Goal: Transaction & Acquisition: Purchase product/service

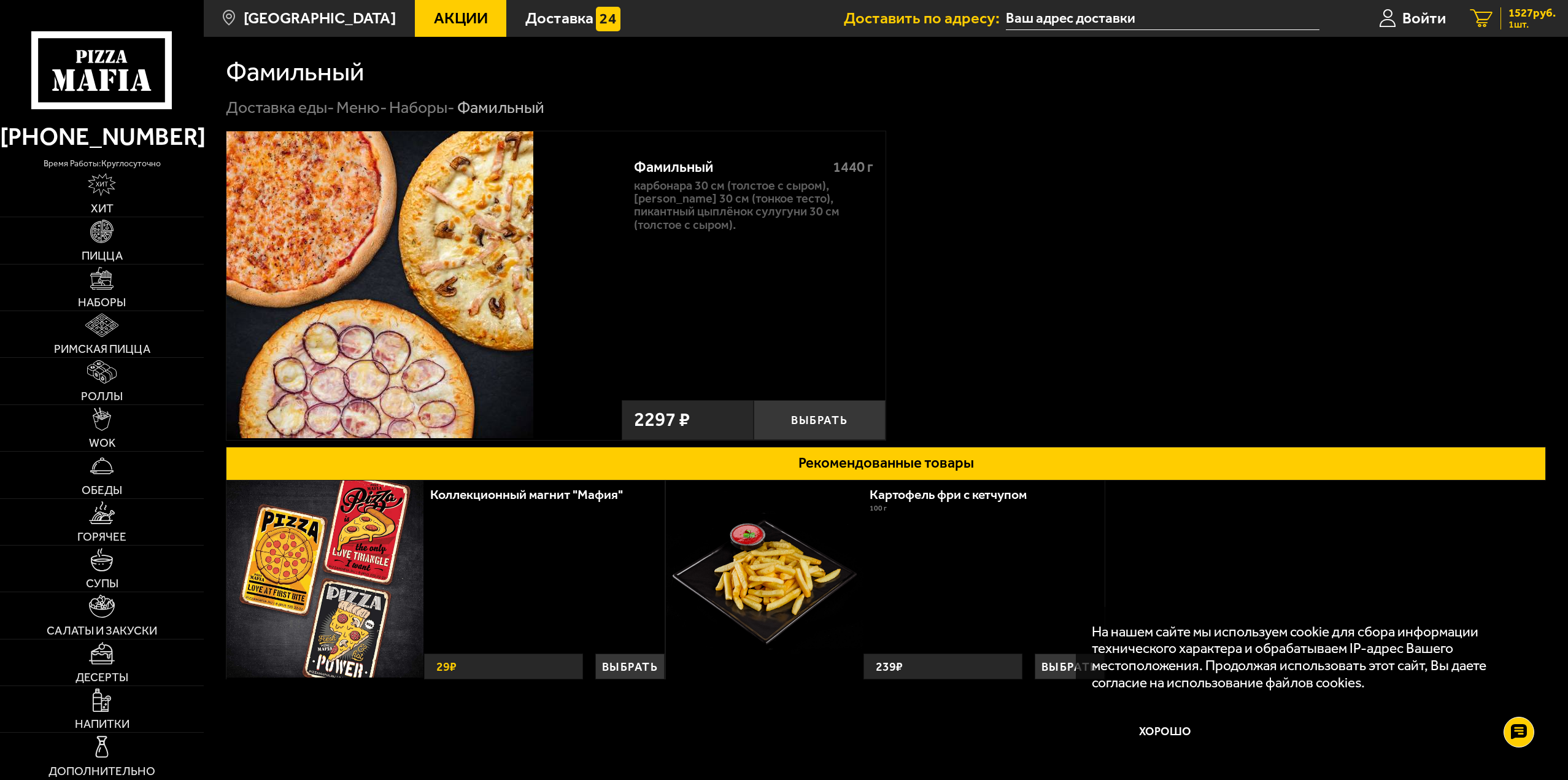
click at [1525, 24] on span "1 шт." at bounding box center [1532, 24] width 47 height 10
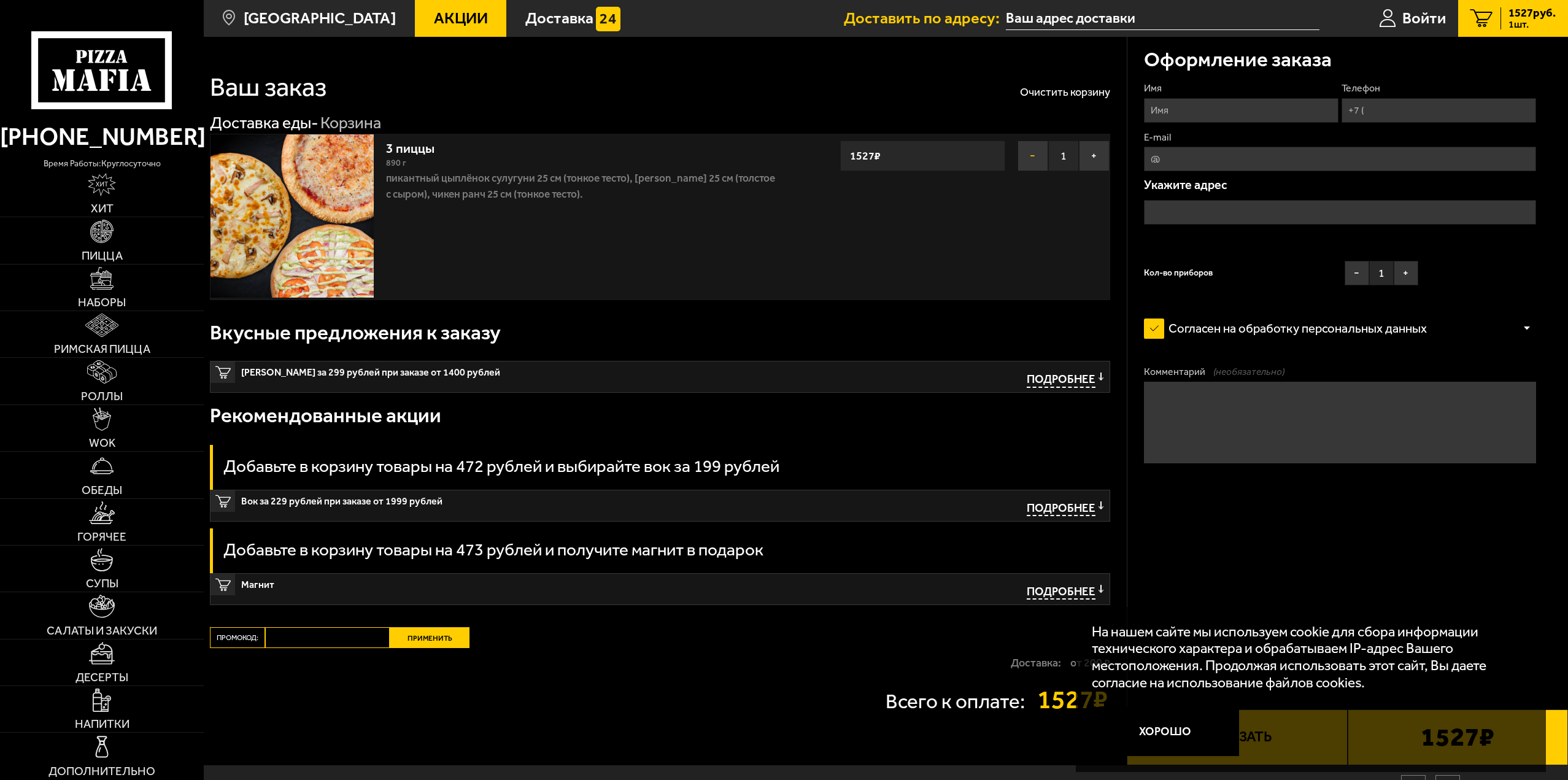
click at [1030, 150] on button "−" at bounding box center [1033, 156] width 31 height 31
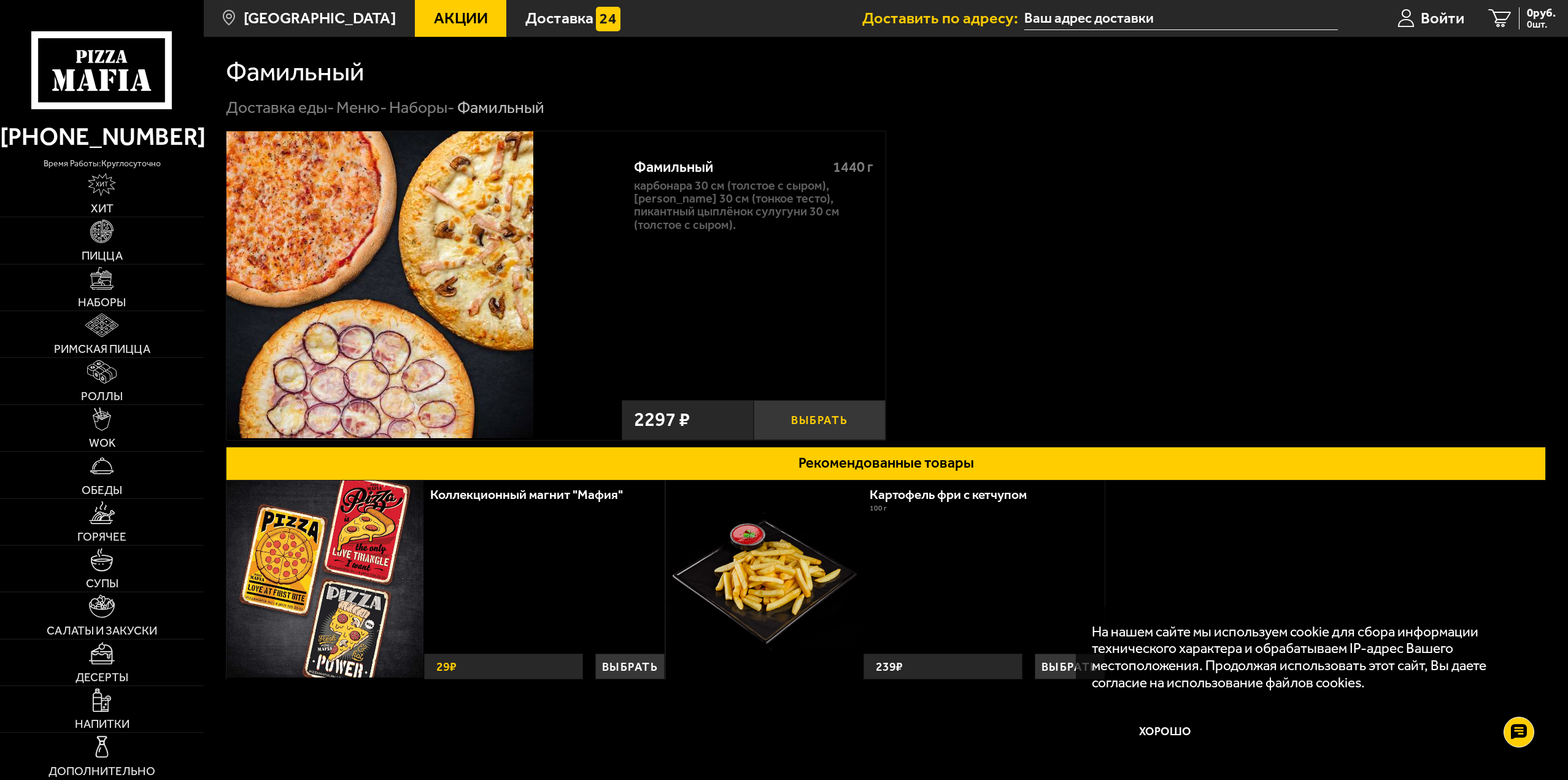
click at [846, 434] on button "Выбрать" at bounding box center [819, 420] width 132 height 40
click at [1542, 30] on link "1 2297 руб. 1 шт." at bounding box center [1513, 18] width 110 height 37
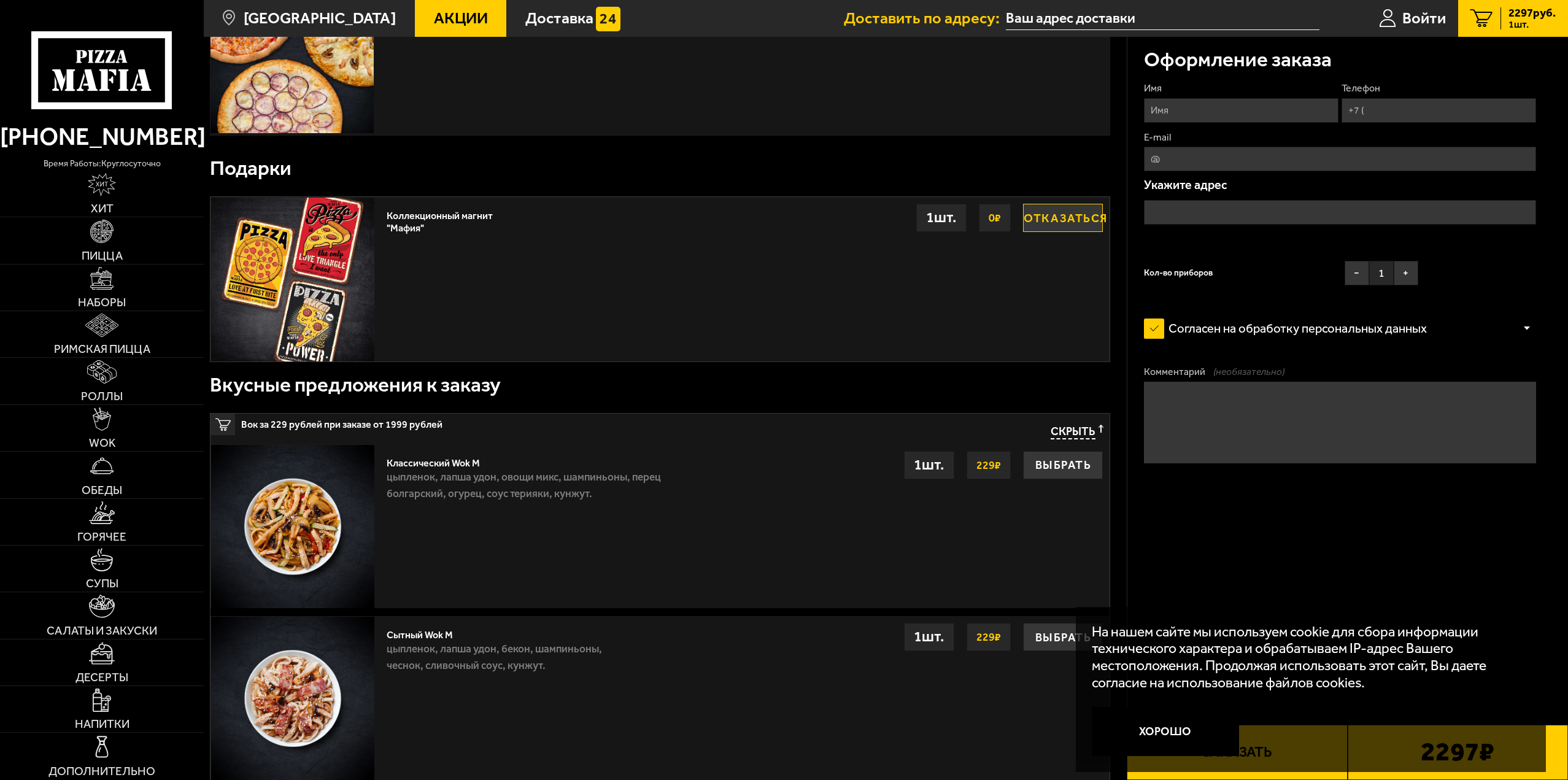
scroll to position [246, 0]
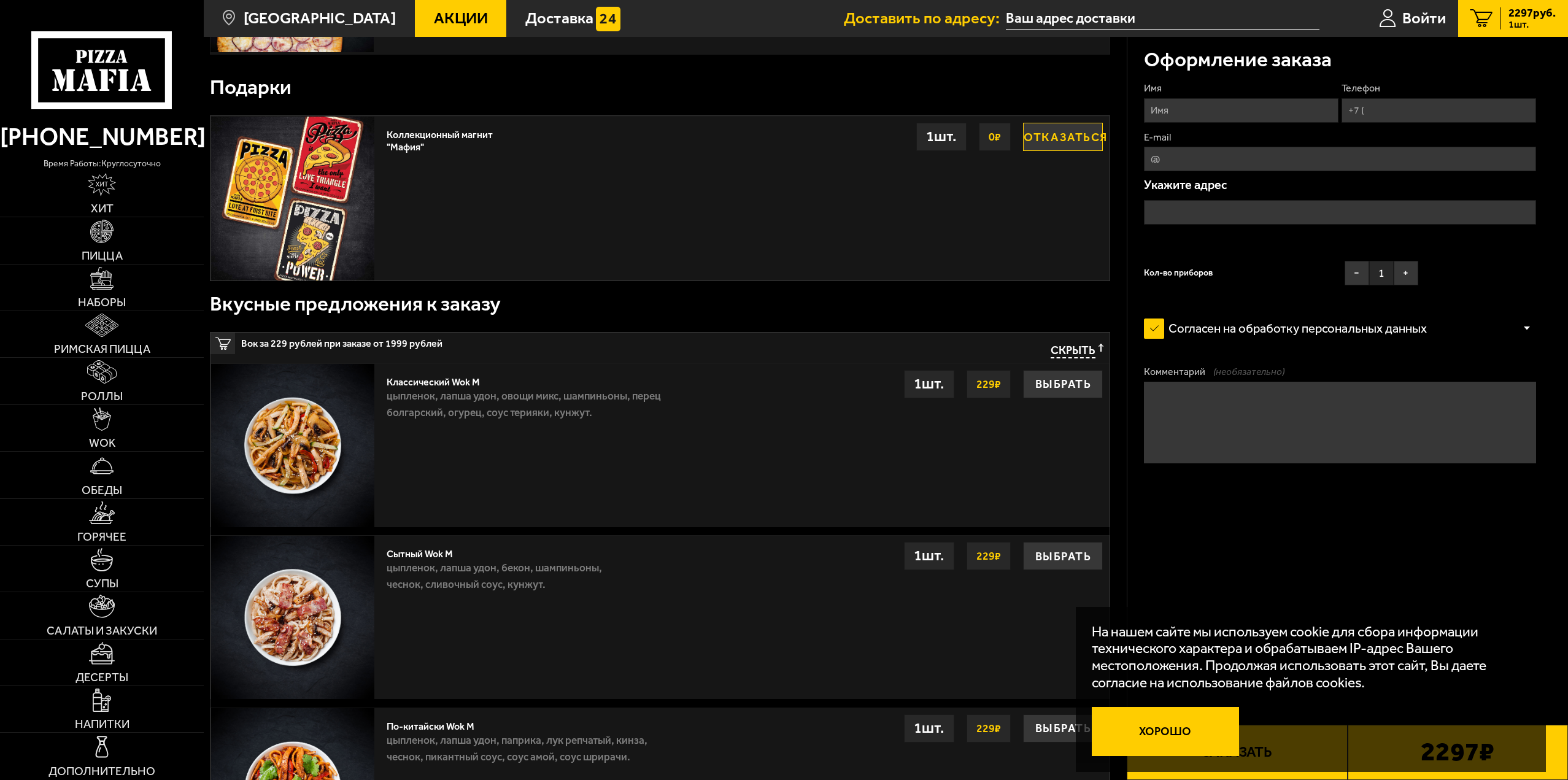
click at [1172, 746] on button "Хорошо" at bounding box center [1165, 731] width 147 height 49
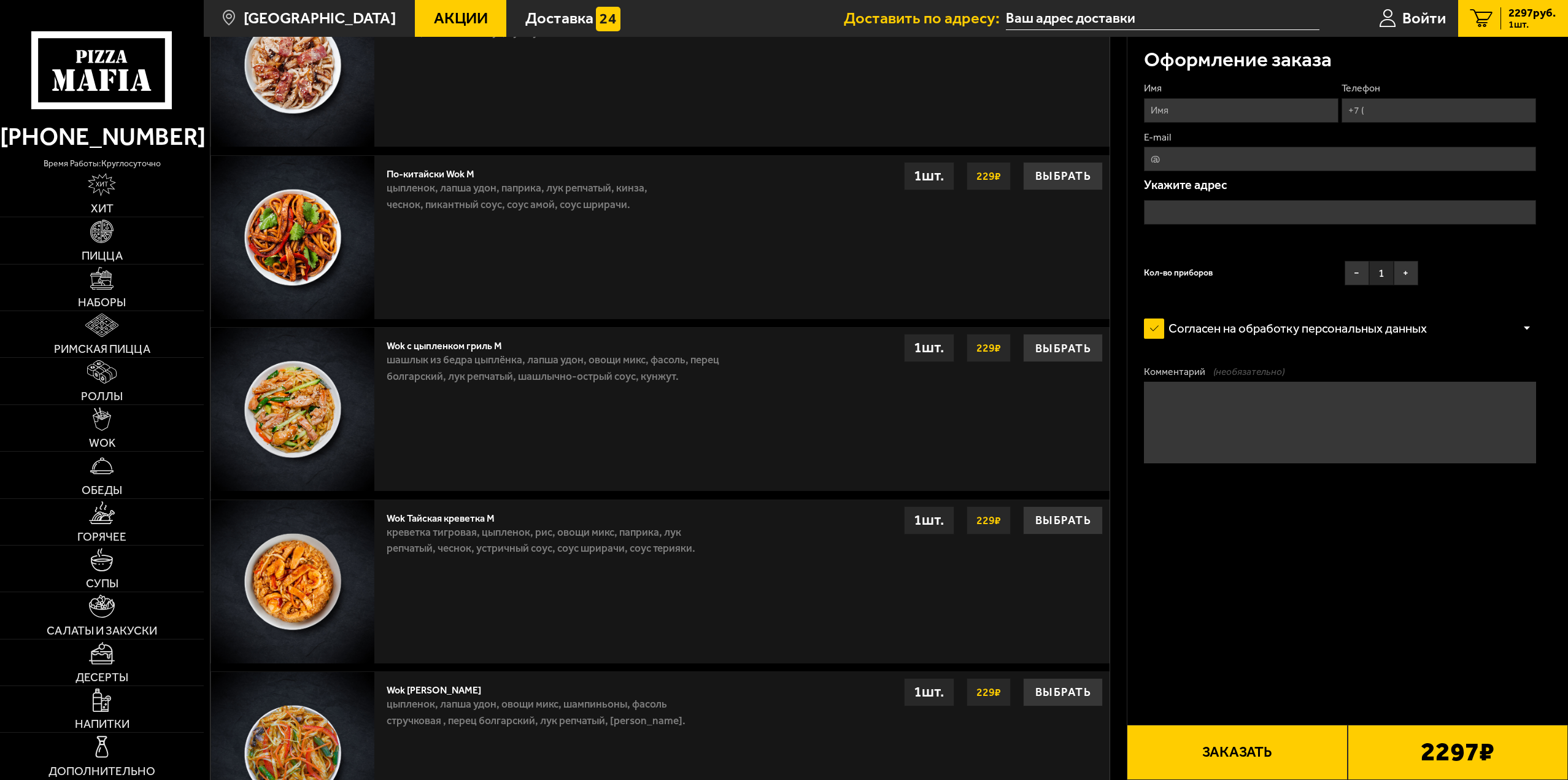
scroll to position [1095, 0]
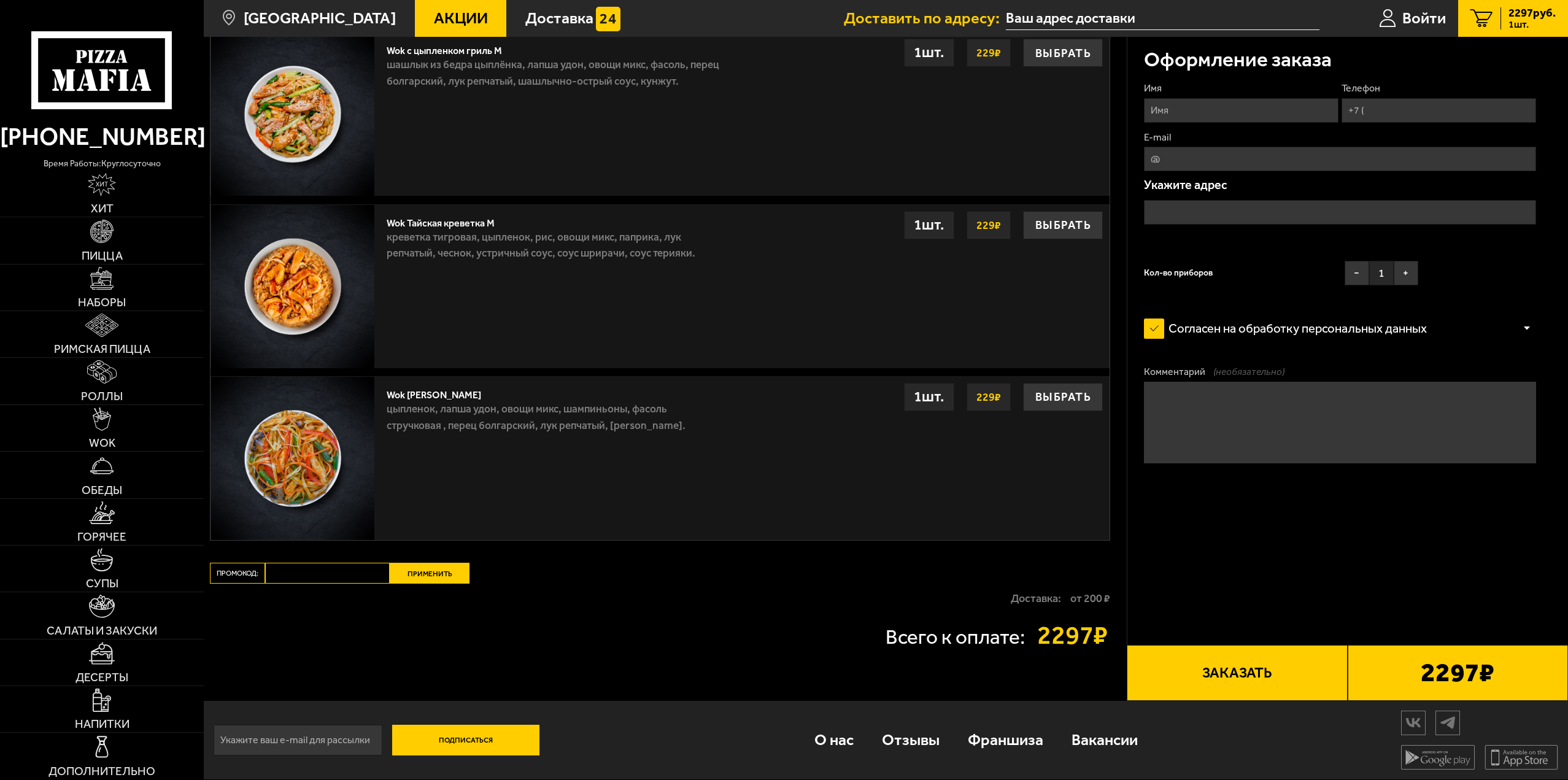
paste input "Пятница — лучшее время для пиццы! Или сразу трёх пицц как в наборе «Фамильный»🍕…"
drag, startPoint x: 328, startPoint y: 575, endPoint x: 380, endPoint y: 587, distance: 53.4
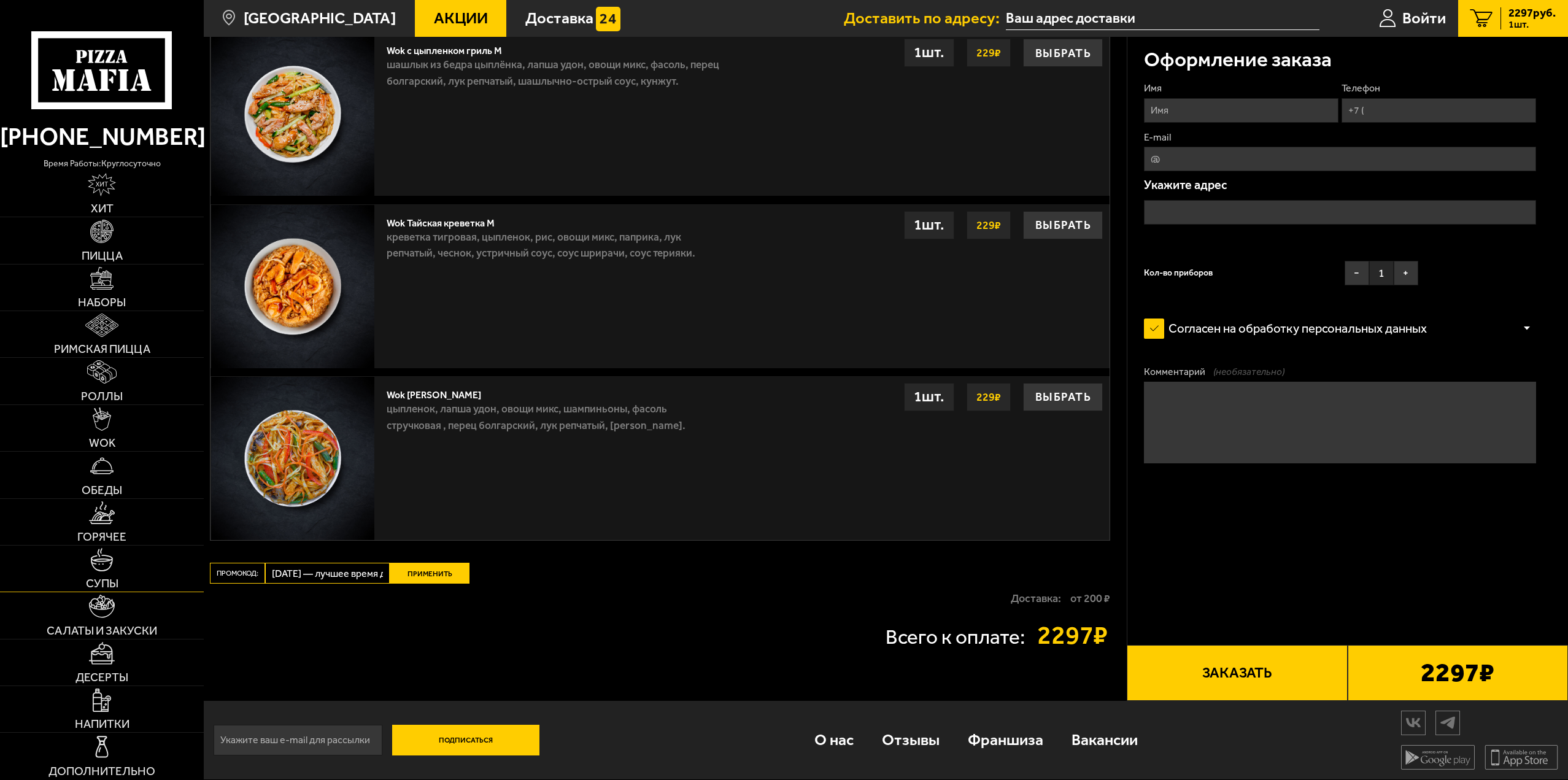
drag, startPoint x: 347, startPoint y: 576, endPoint x: 64, endPoint y: 580, distance: 283.0
type input "mf0405"
click at [425, 565] on button "Применить" at bounding box center [429, 573] width 80 height 21
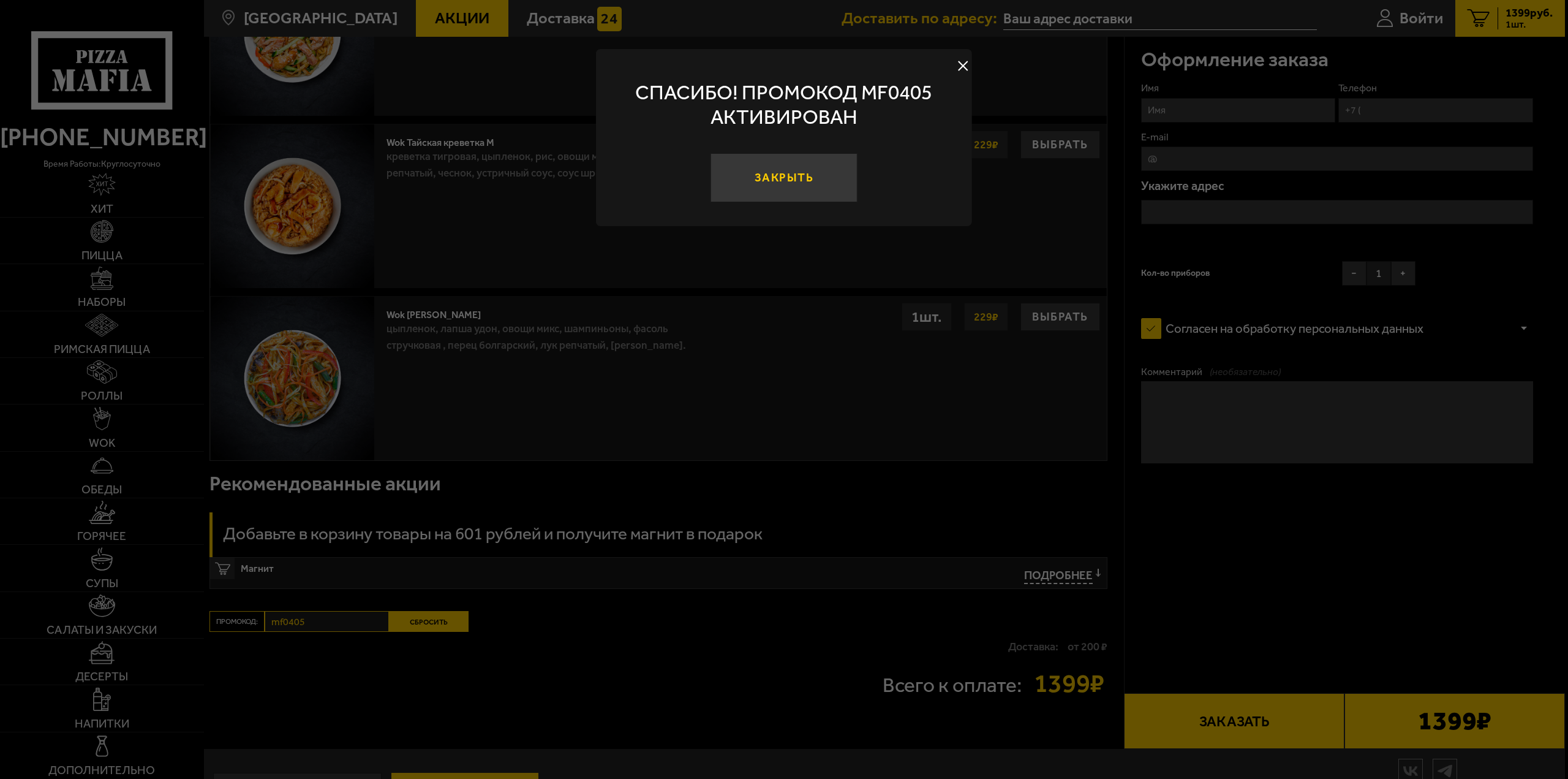
click at [804, 182] on button "Закрыть" at bounding box center [784, 178] width 147 height 49
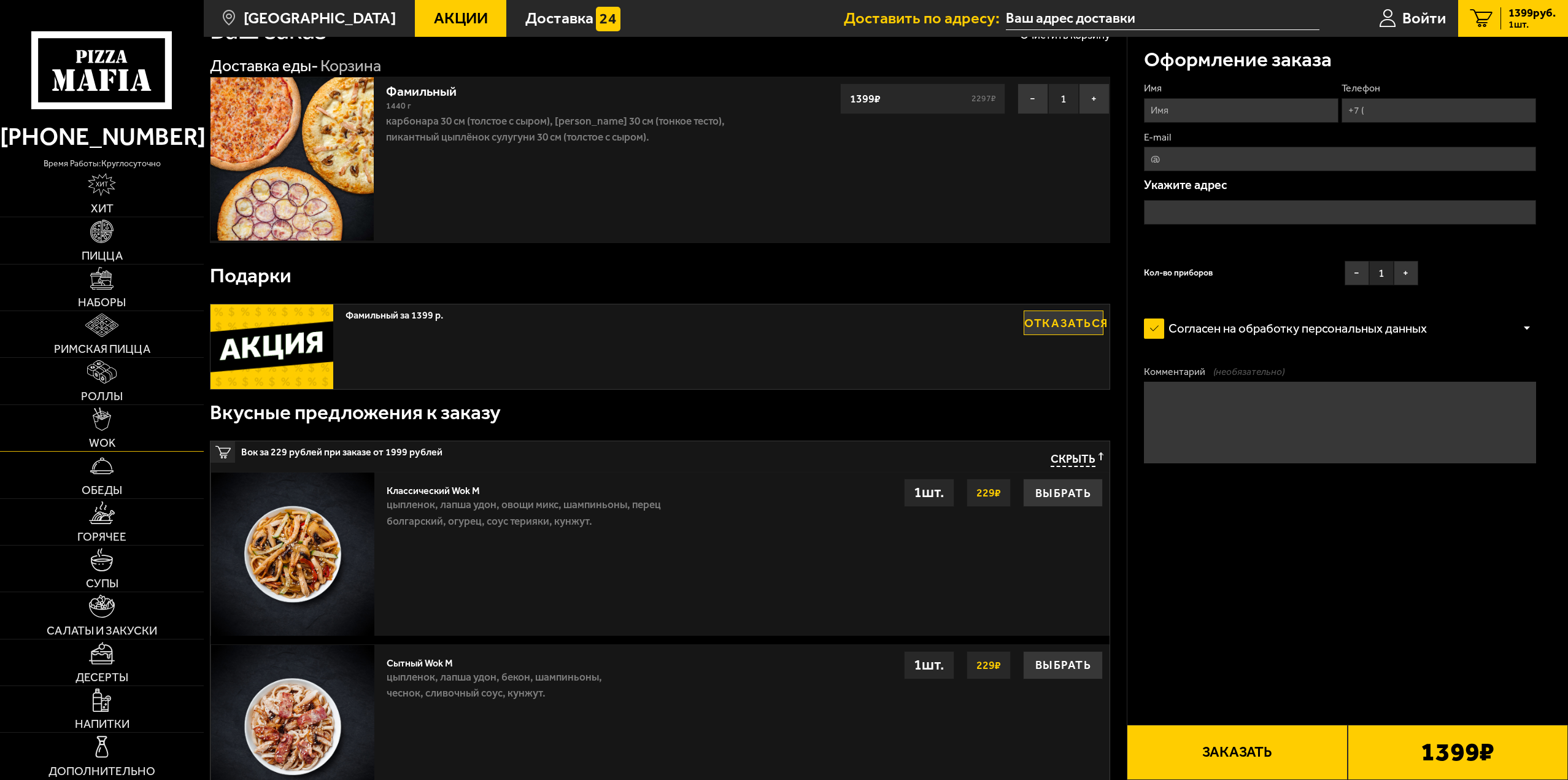
scroll to position [61, 0]
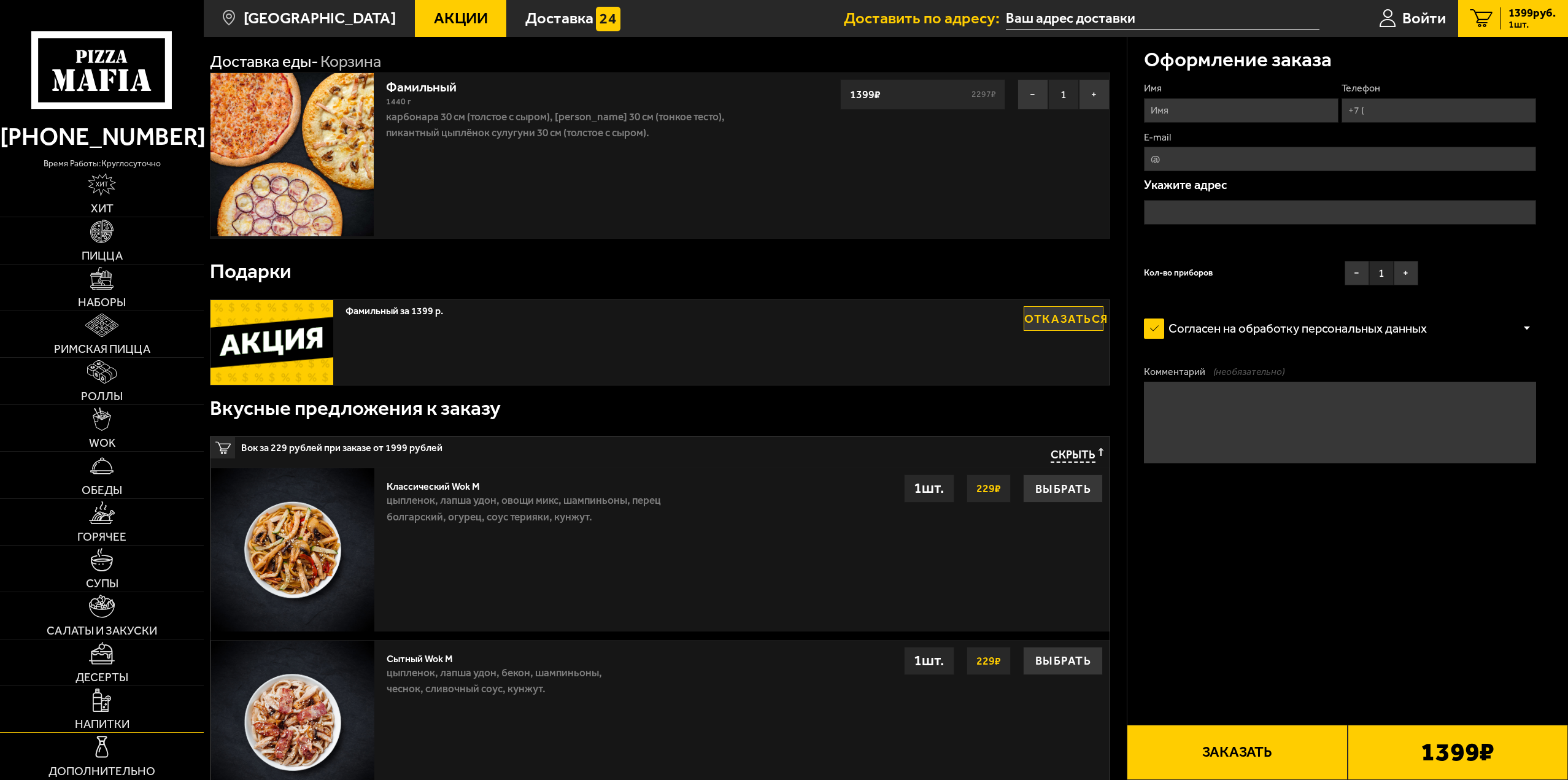
click at [158, 698] on link "Напитки" at bounding box center [101, 709] width 203 height 46
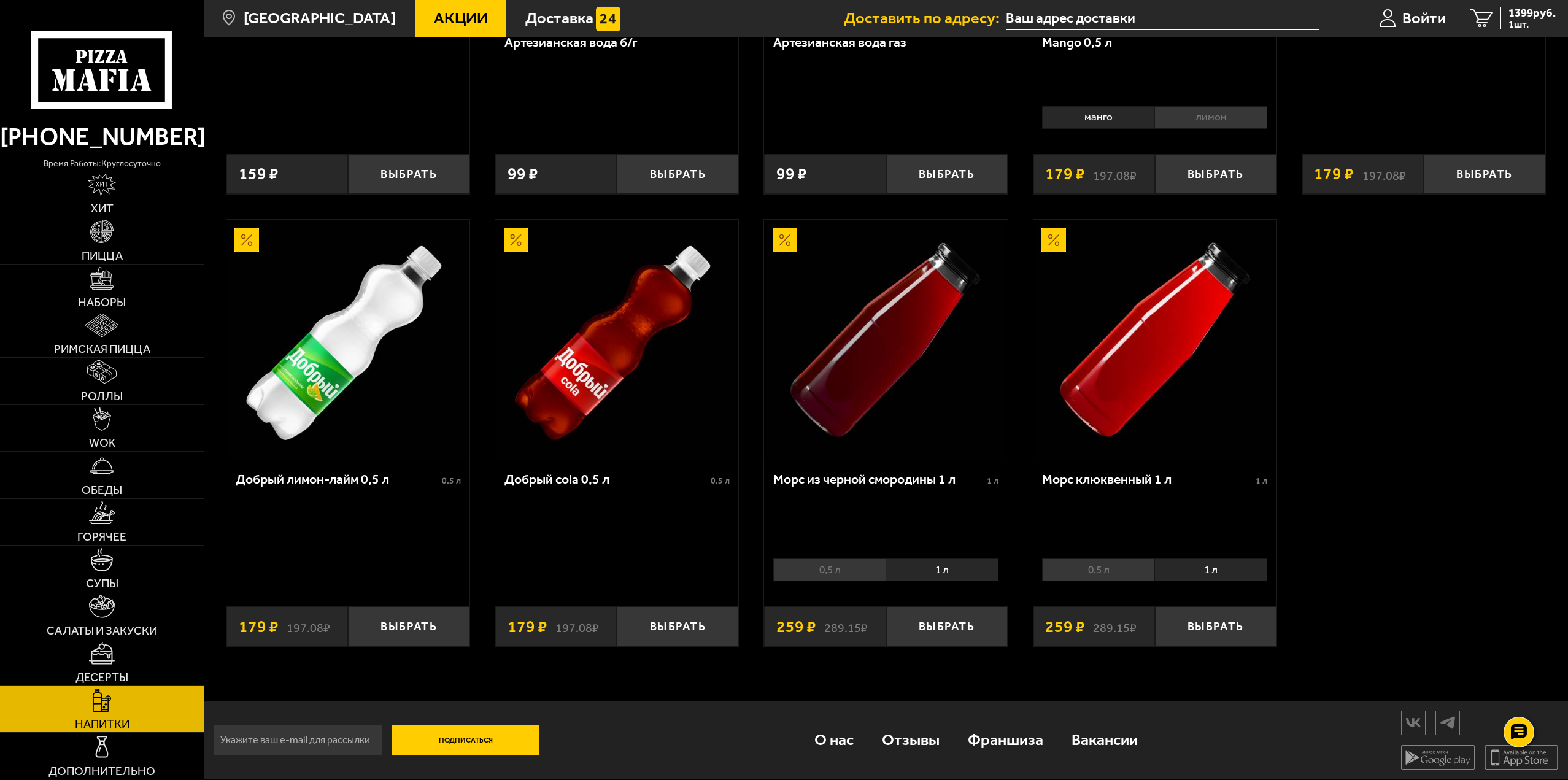
scroll to position [787, 0]
click at [912, 627] on button "Выбрать" at bounding box center [947, 626] width 121 height 40
click at [987, 635] on button "+" at bounding box center [986, 626] width 40 height 40
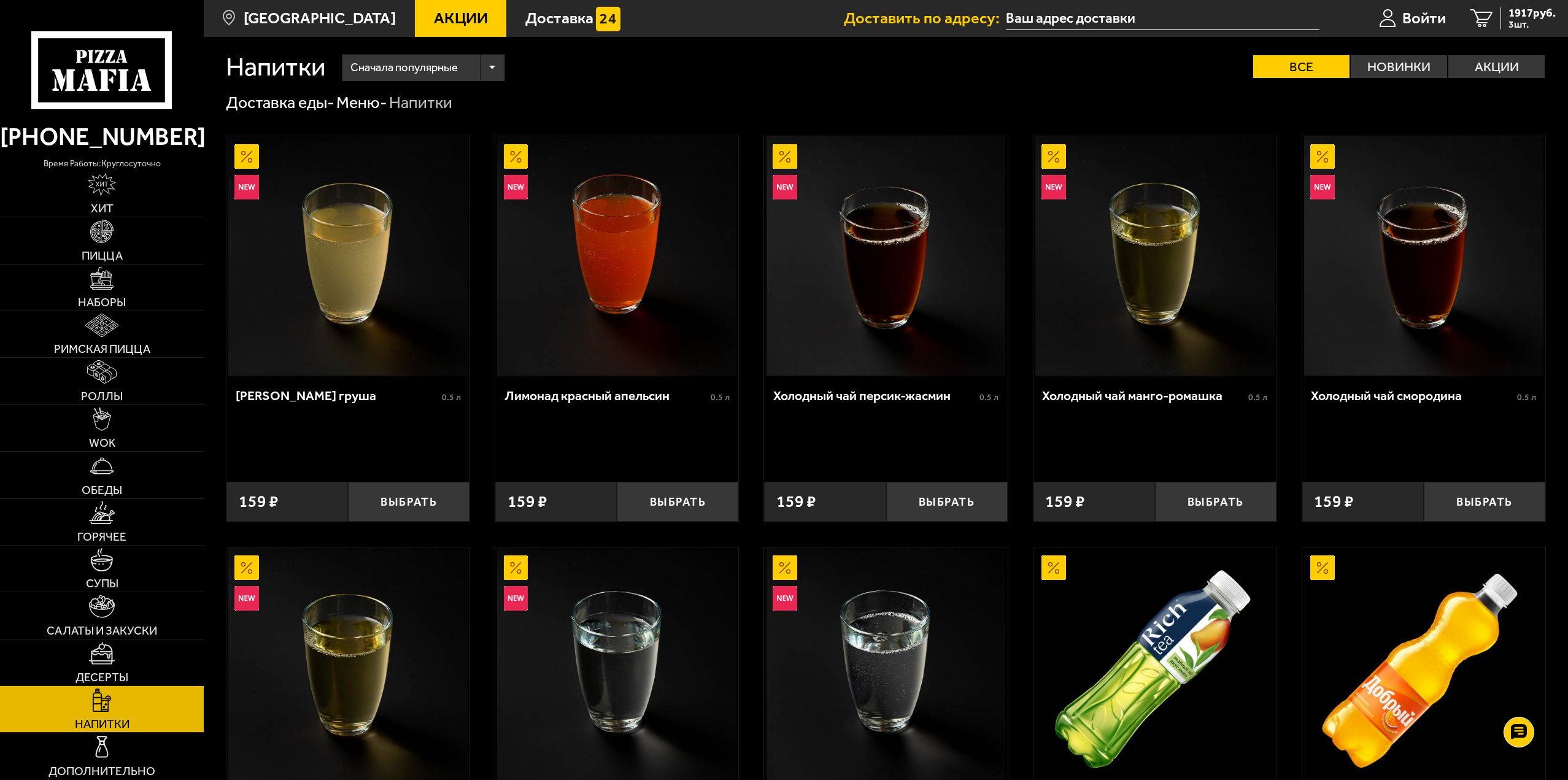
scroll to position [0, 0]
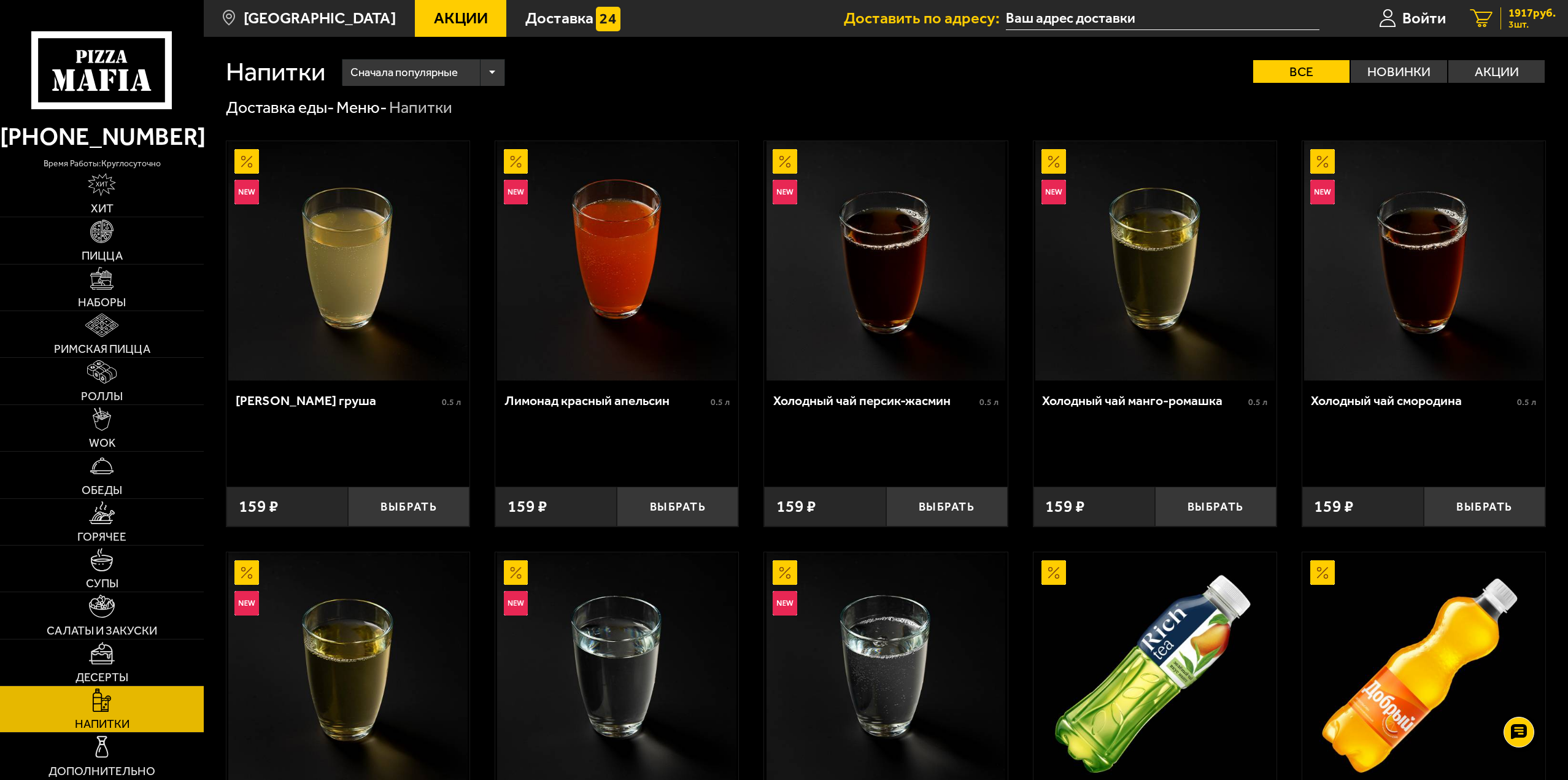
click at [1516, 10] on span "1917 руб." at bounding box center [1532, 13] width 47 height 11
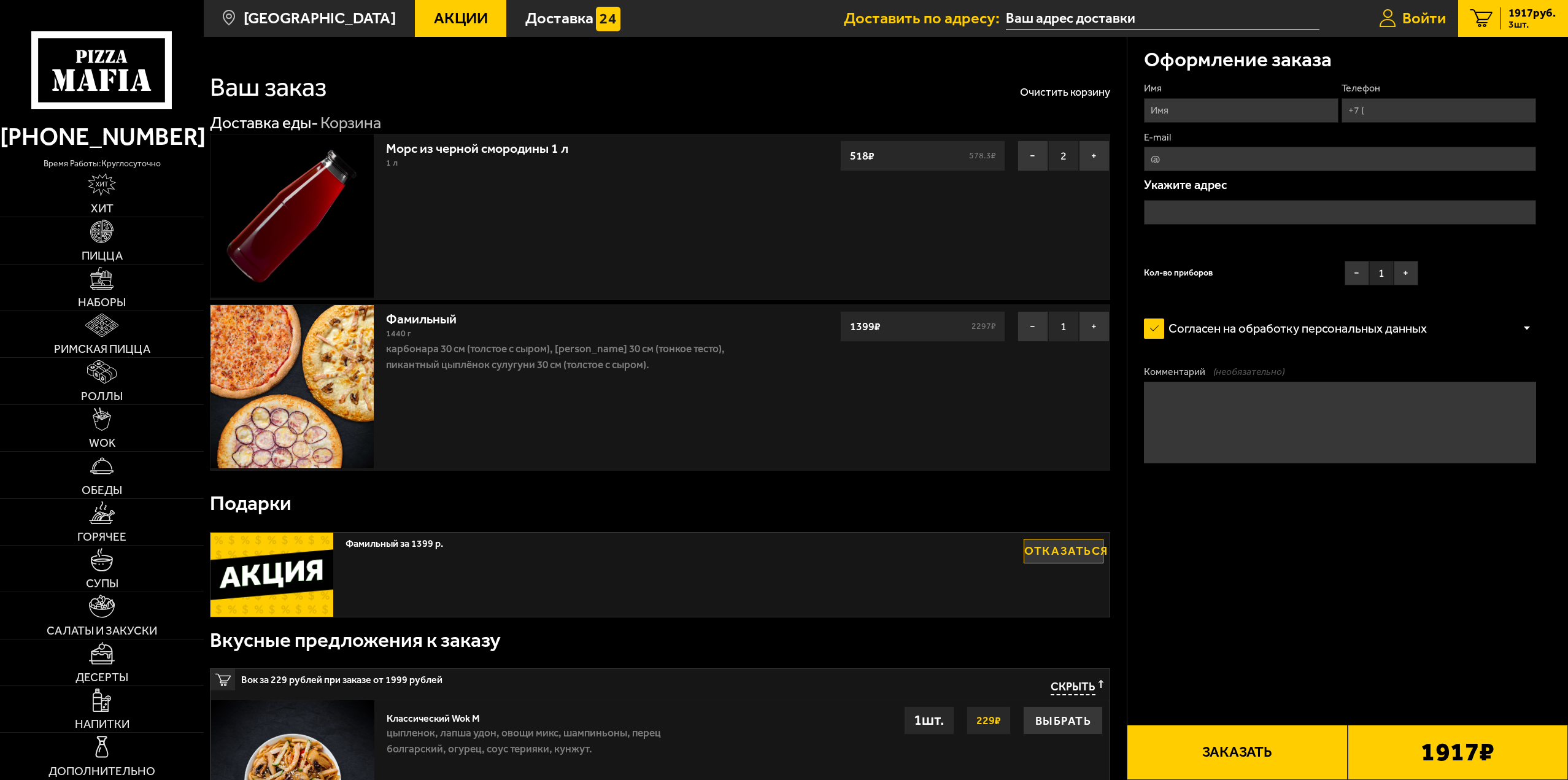
click at [1386, 9] on icon at bounding box center [1387, 18] width 17 height 19
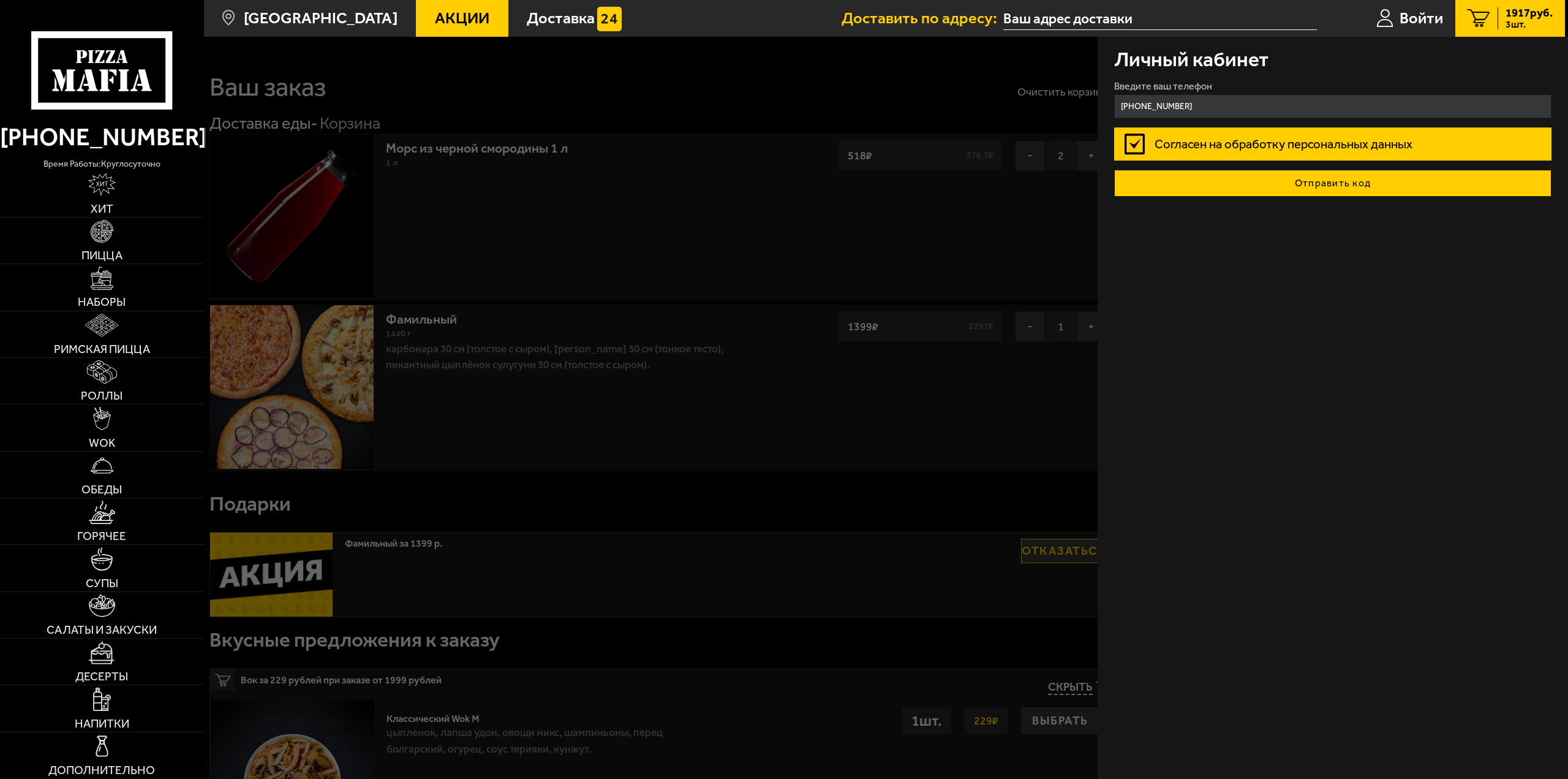
type input "+7 (912) 129-93-58"
click at [1271, 176] on button "Отправить код" at bounding box center [1333, 183] width 438 height 27
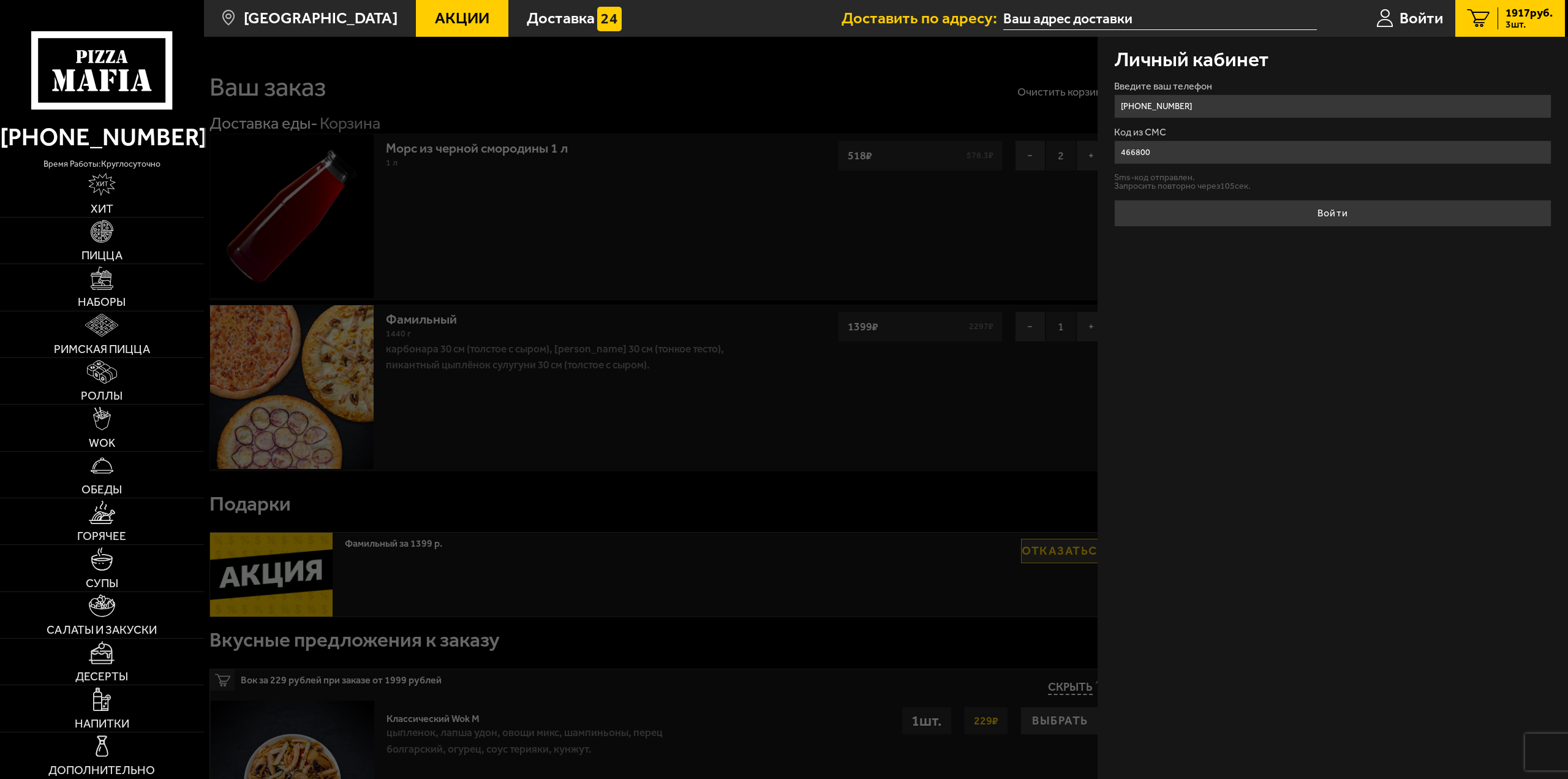
click at [1114, 200] on button "Войти" at bounding box center [1333, 213] width 438 height 27
type input "4"
type input "366800"
click at [1114, 200] on button "Войти" at bounding box center [1333, 213] width 438 height 27
type input "+7 (912) 129-93-58"
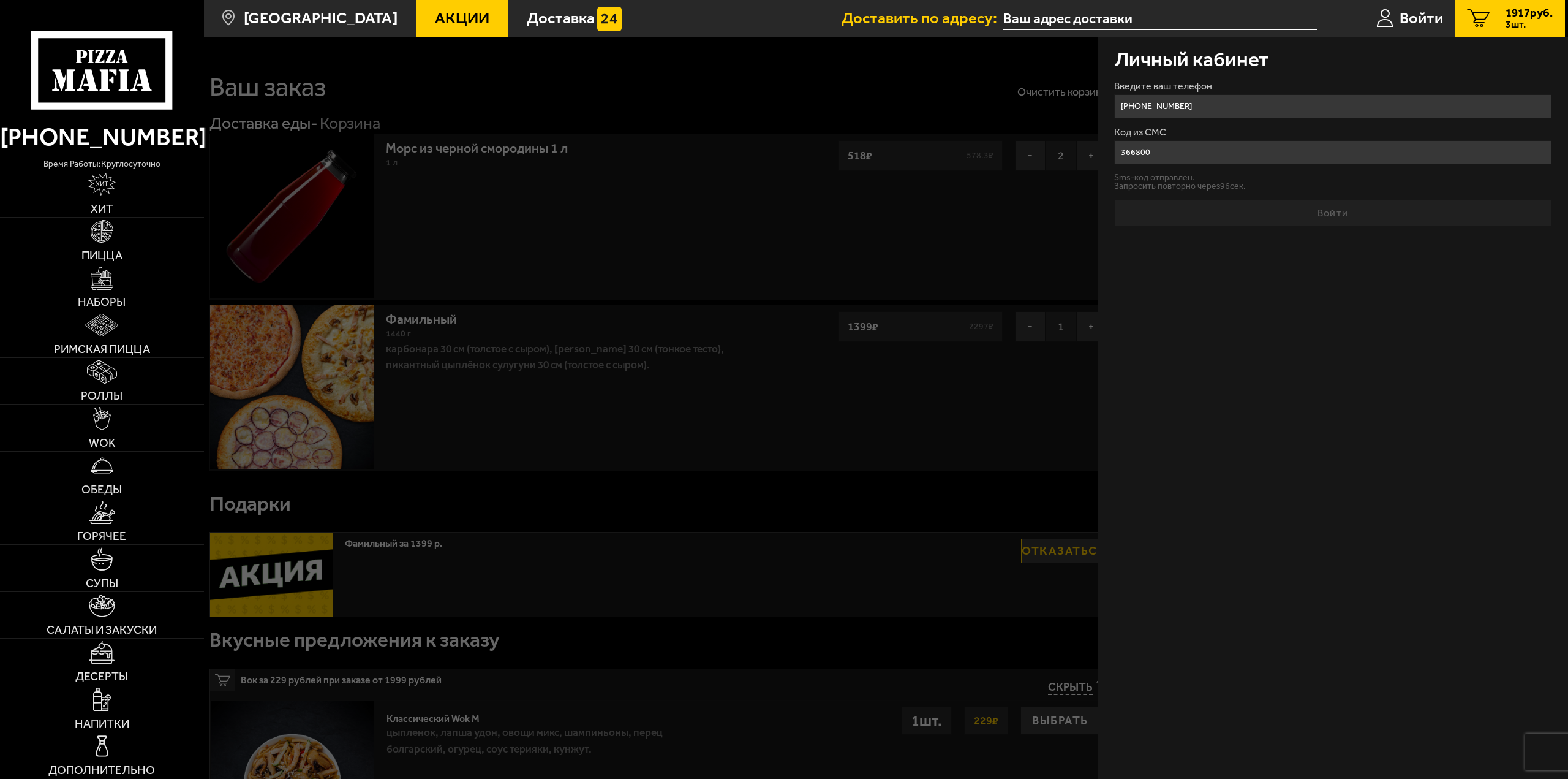
type input "улица Ивана Фомина, 7к1"
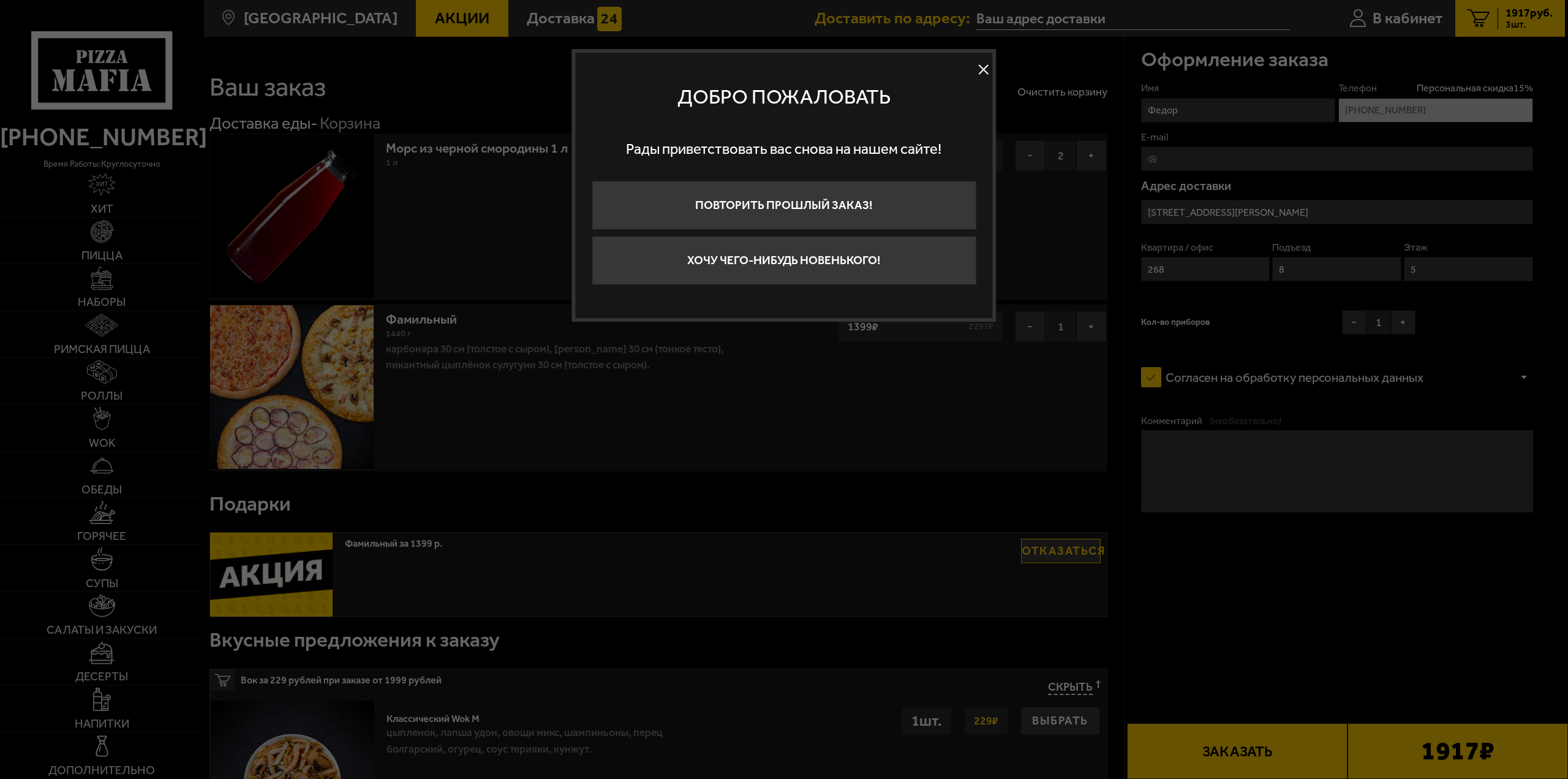
click at [980, 78] on button at bounding box center [984, 69] width 18 height 18
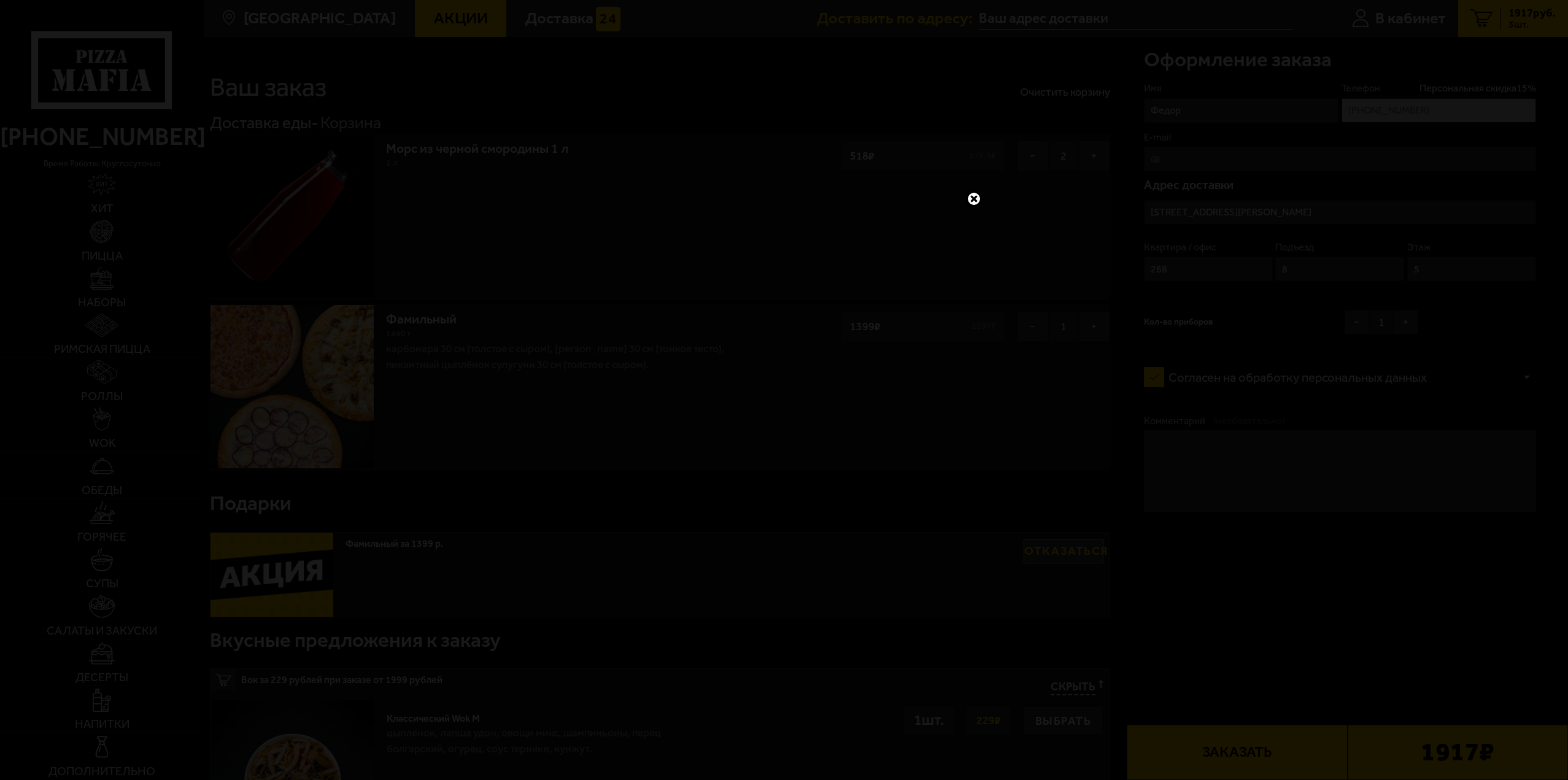
click at [968, 197] on link at bounding box center [973, 198] width 16 height 16
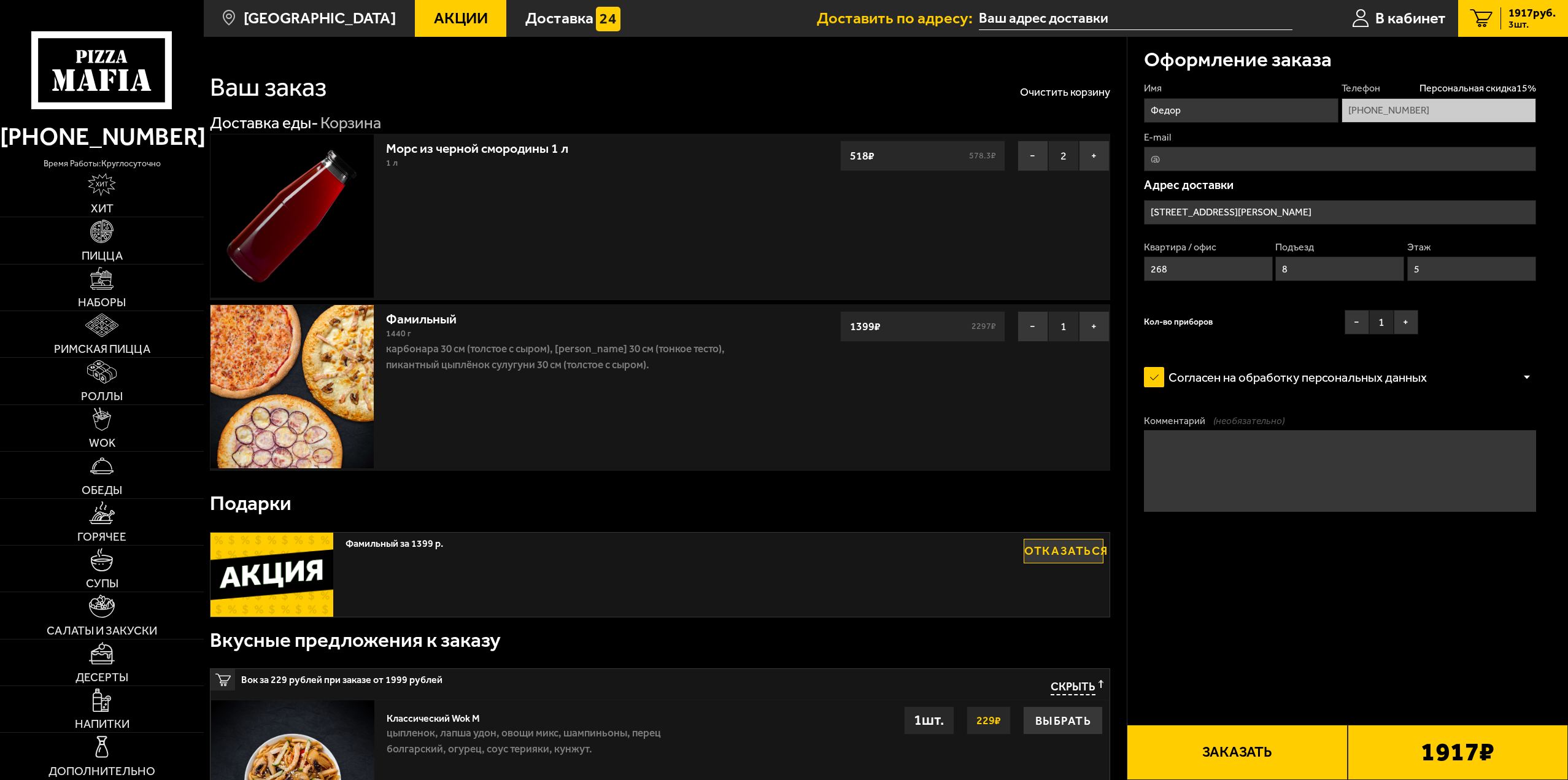
click at [1000, 15] on input "text" at bounding box center [1136, 19] width 314 height 23
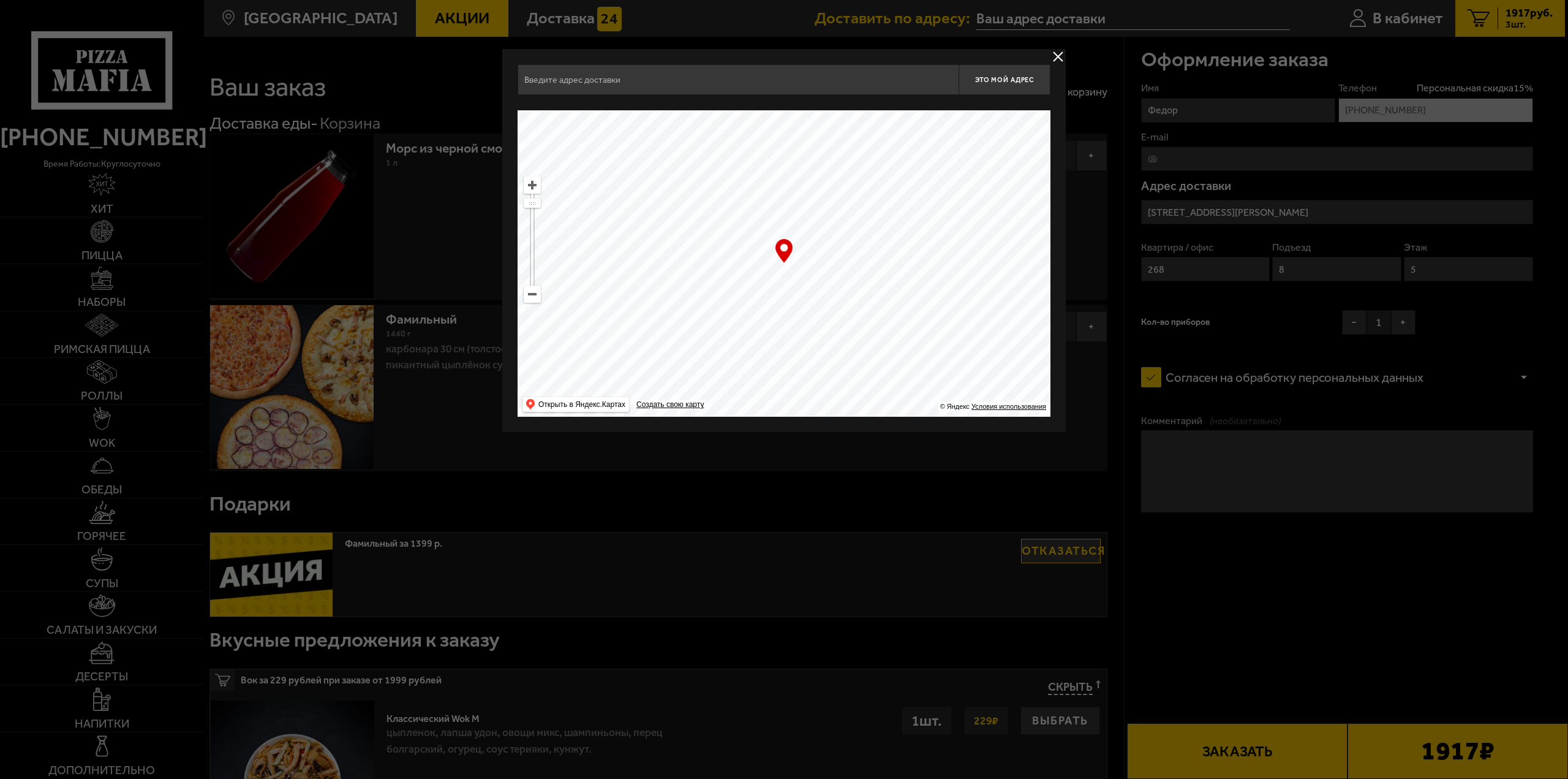
click at [1057, 58] on button "delivery type" at bounding box center [1058, 57] width 15 height 15
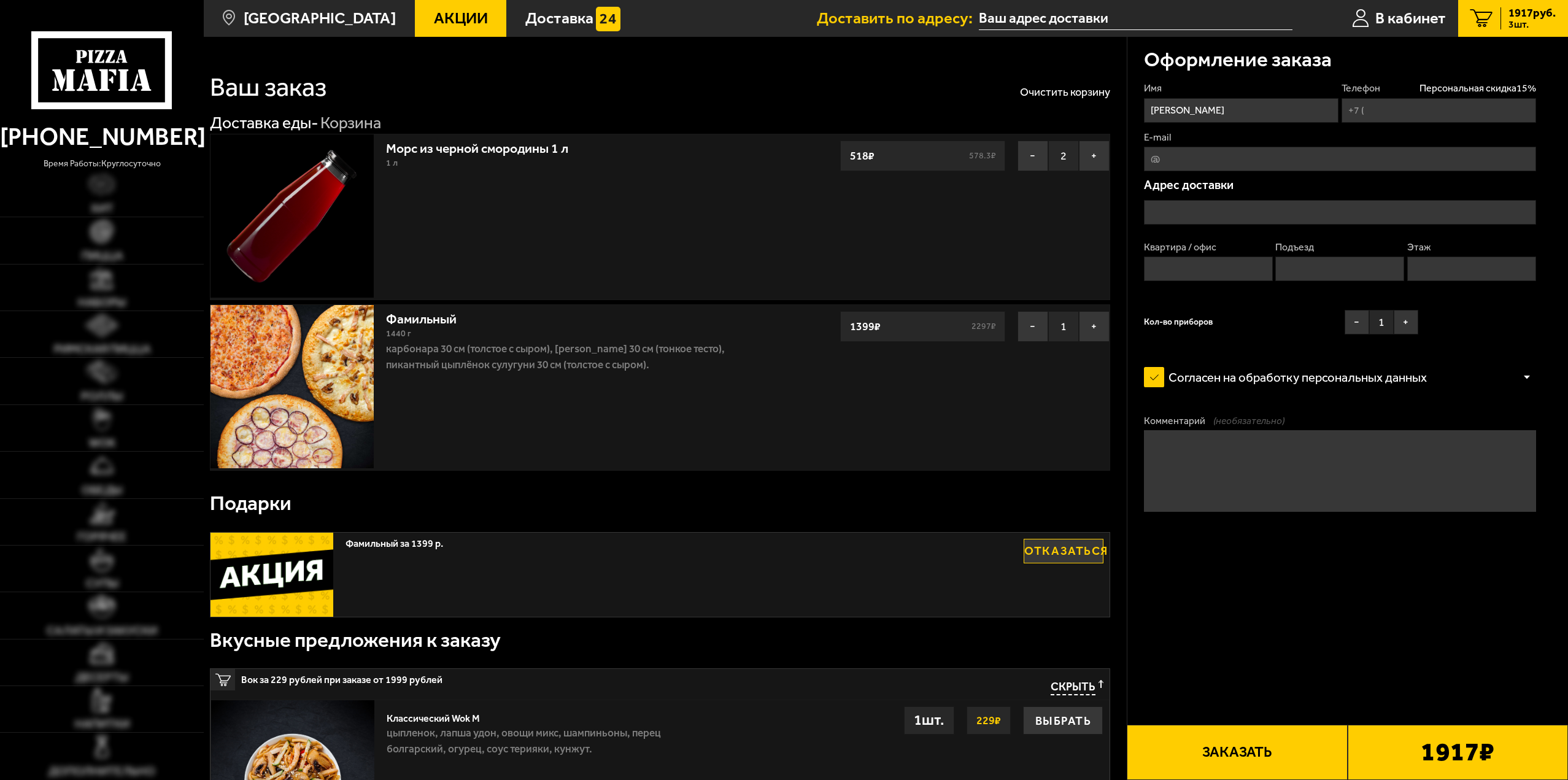
type input "[PHONE_NUMBER]"
type input "[STREET_ADDRESS][PERSON_NAME]"
type input "268"
type input "8"
type input "5"
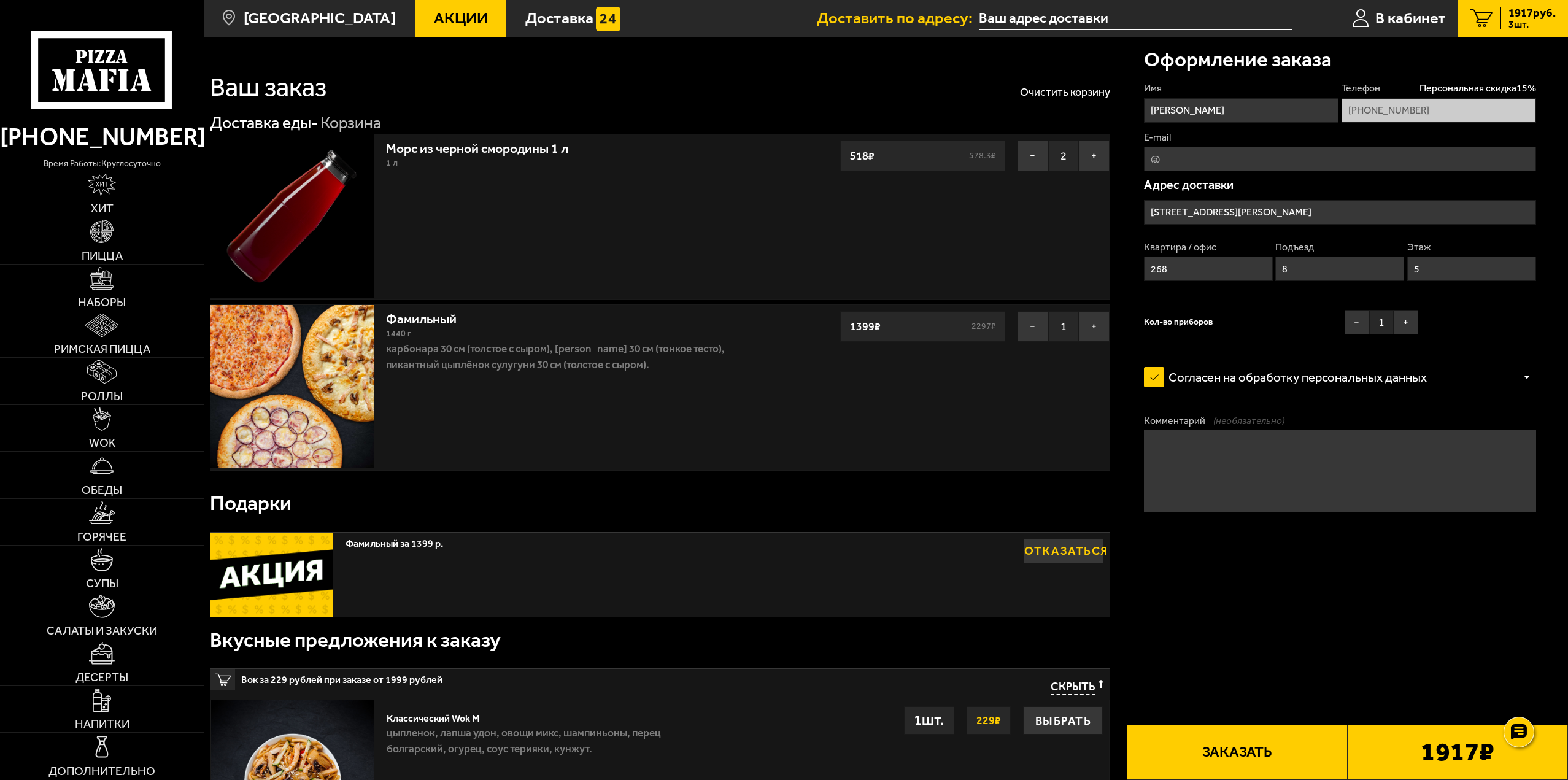
click at [1269, 159] on input "E-mail" at bounding box center [1340, 159] width 392 height 24
type input "[EMAIL_ADDRESS][DOMAIN_NAME]"
click at [1290, 212] on input "[STREET_ADDRESS][PERSON_NAME]" at bounding box center [1340, 212] width 392 height 24
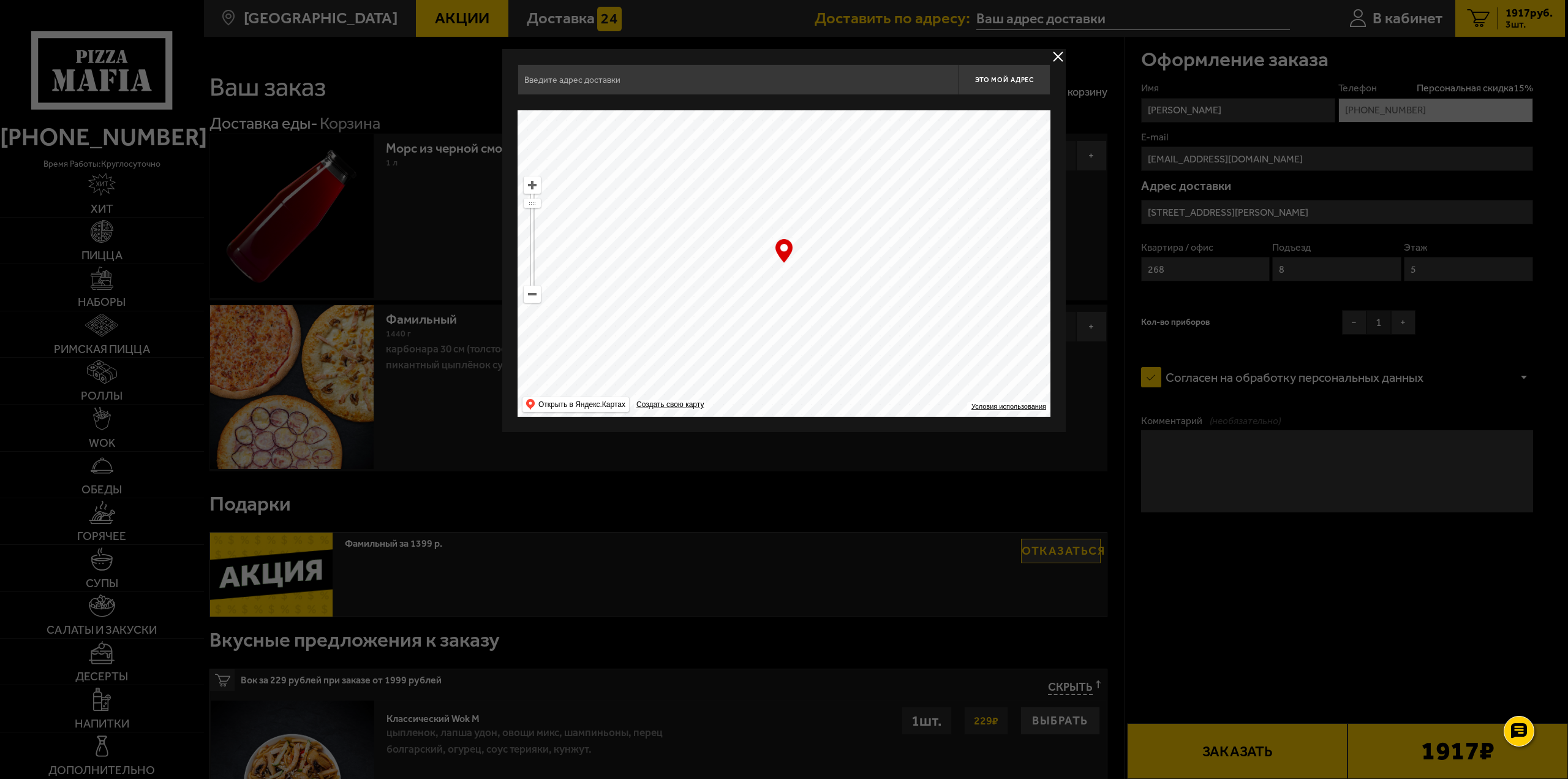
type input "[STREET_ADDRESS][PERSON_NAME]"
click at [1256, 524] on div at bounding box center [784, 389] width 1568 height 779
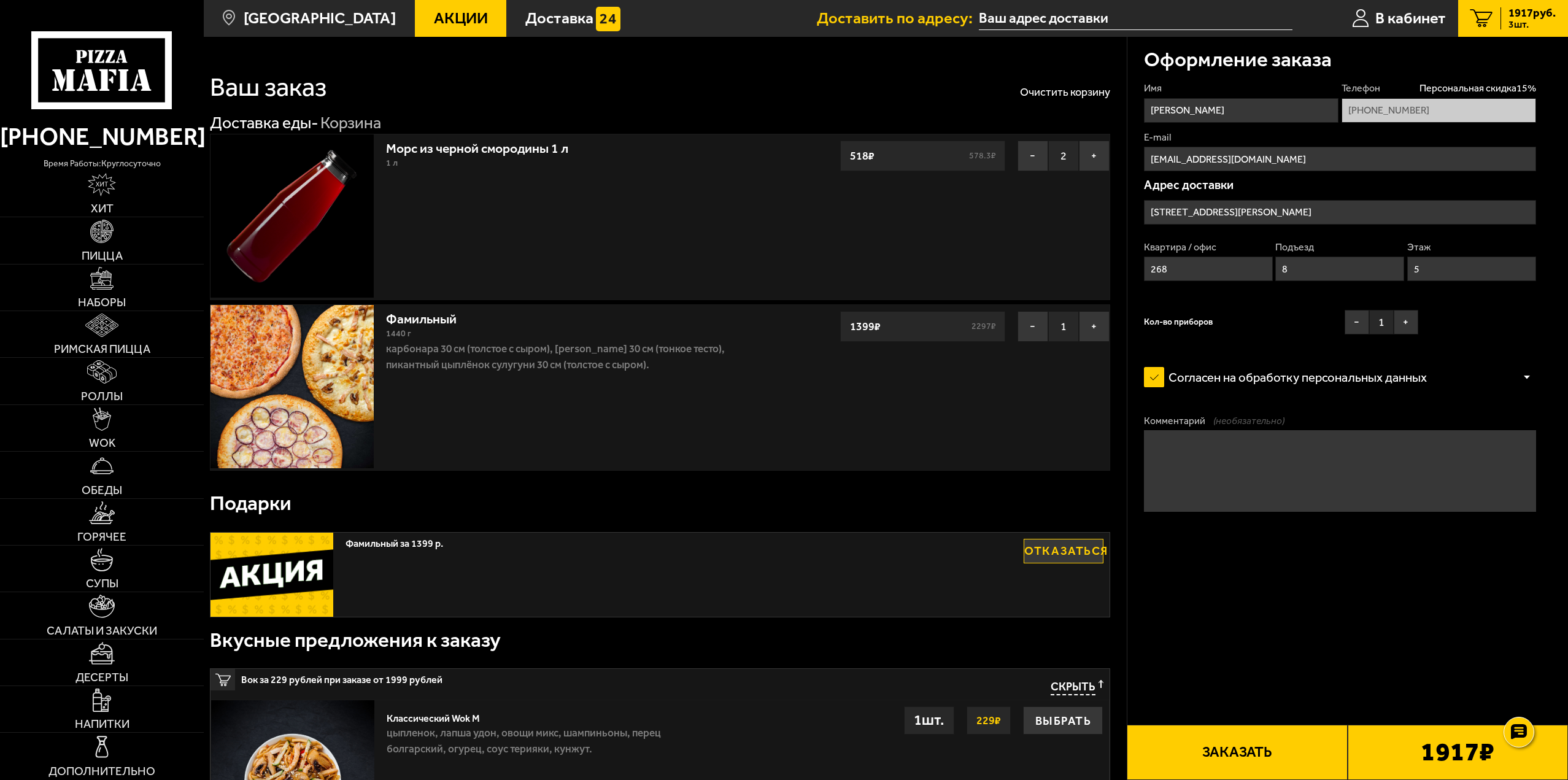
click at [1257, 502] on textarea "Комментарий (необязательно)" at bounding box center [1340, 471] width 392 height 82
type textarea "l"
click at [1441, 96] on fieldset "Телефон Персональная скидка 15 % +7 (912) 129-93-58" at bounding box center [1439, 101] width 195 height 40
paste textarea "[PHONE_NUMBER]"
type textarea "домофон не работает позвоните +7 (912) 129-93-58"
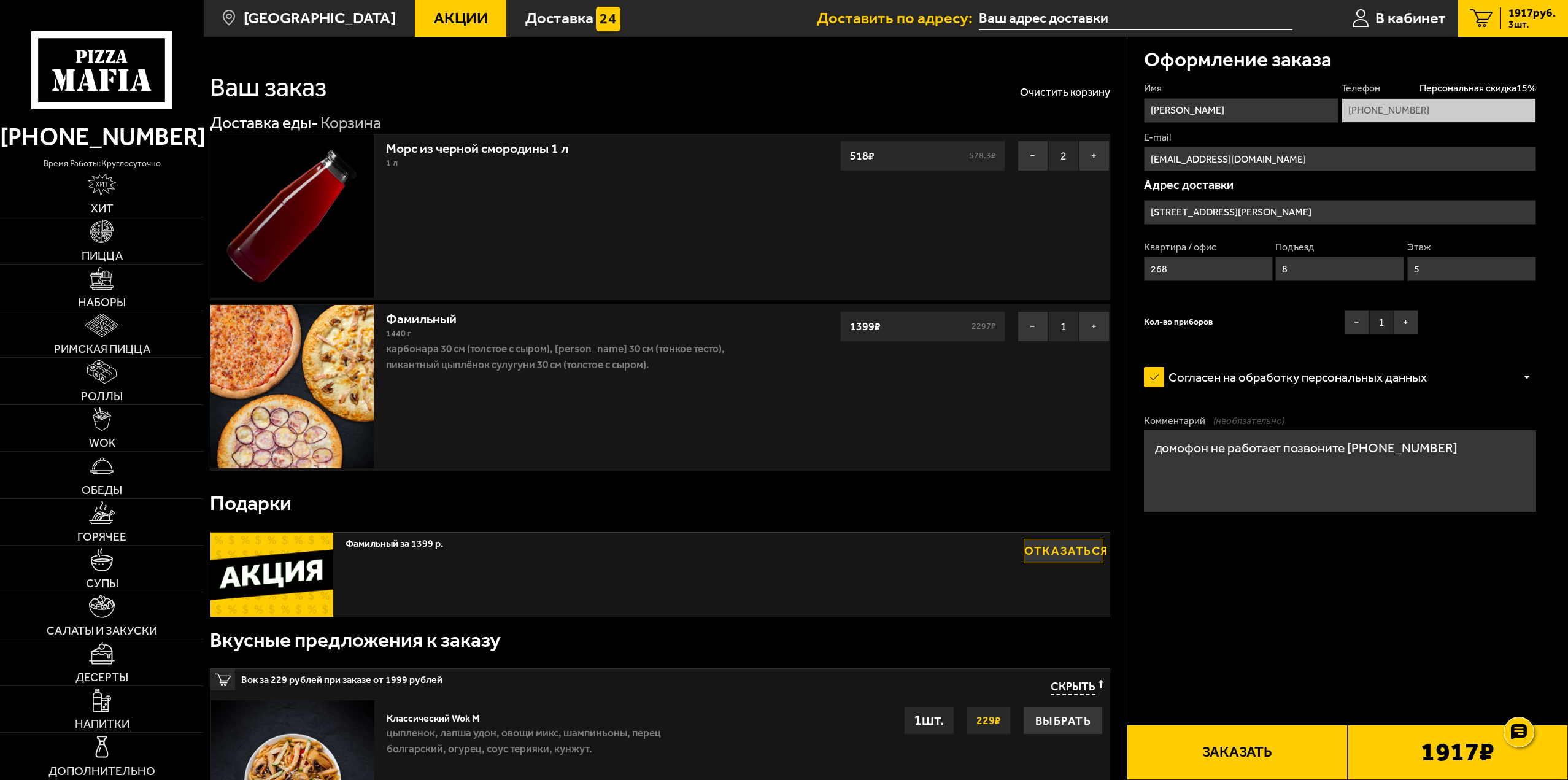
click at [1291, 769] on button "Заказать" at bounding box center [1236, 752] width 220 height 55
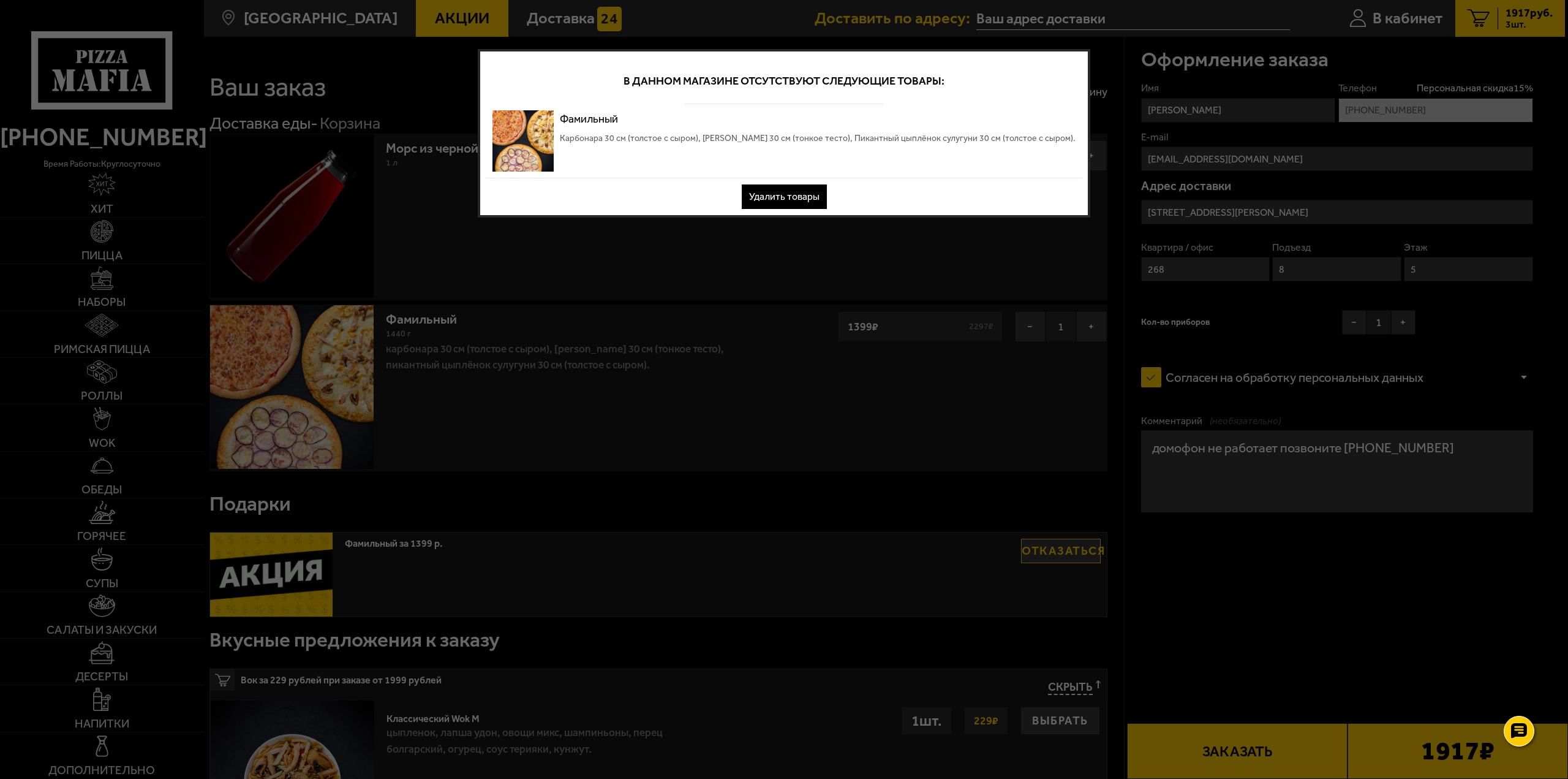
click at [851, 366] on div at bounding box center [784, 389] width 1568 height 779
click at [795, 202] on button "Удалить товары" at bounding box center [784, 197] width 85 height 24
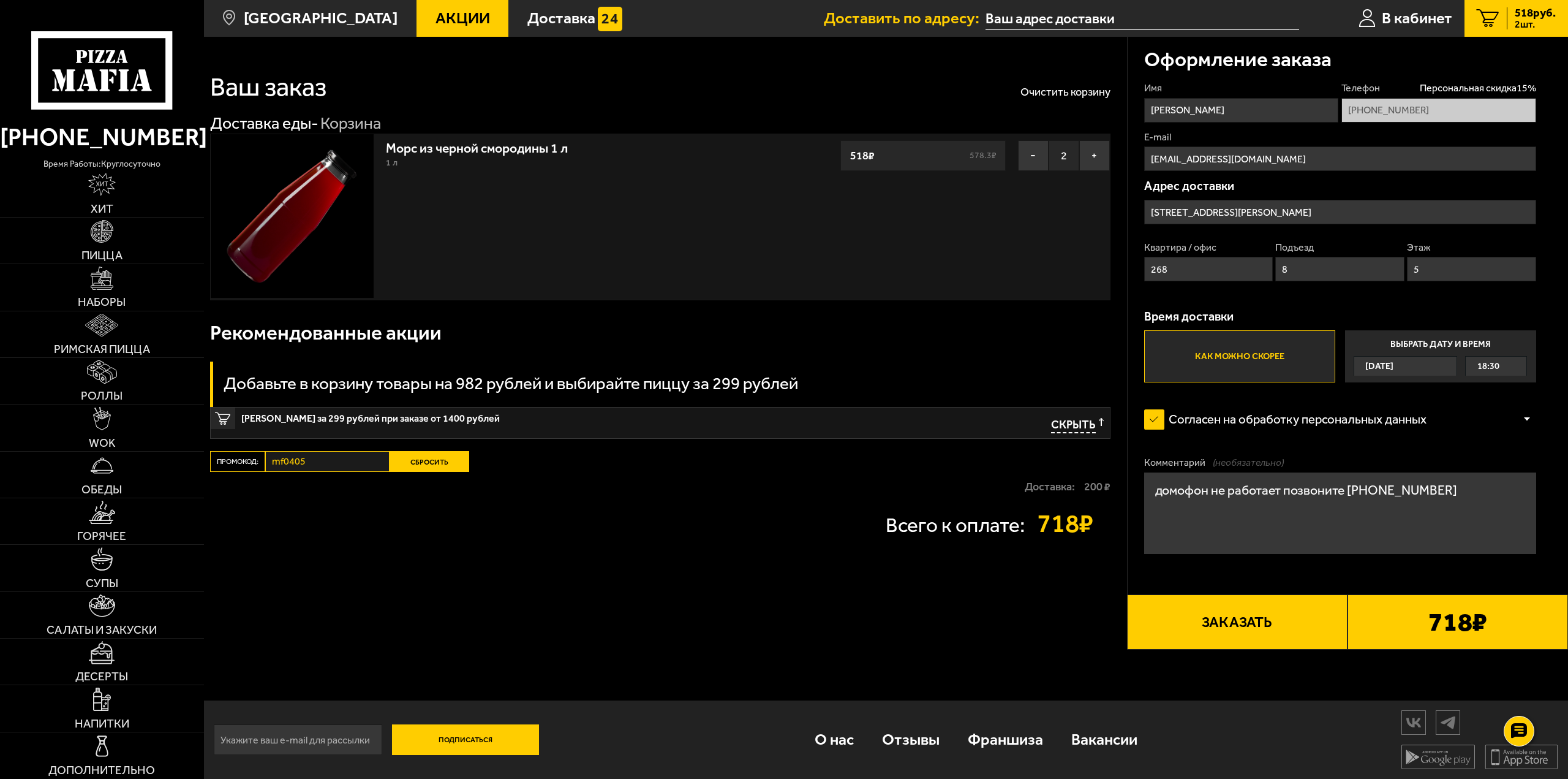
click at [418, 468] on button "Сбросить" at bounding box center [429, 461] width 80 height 21
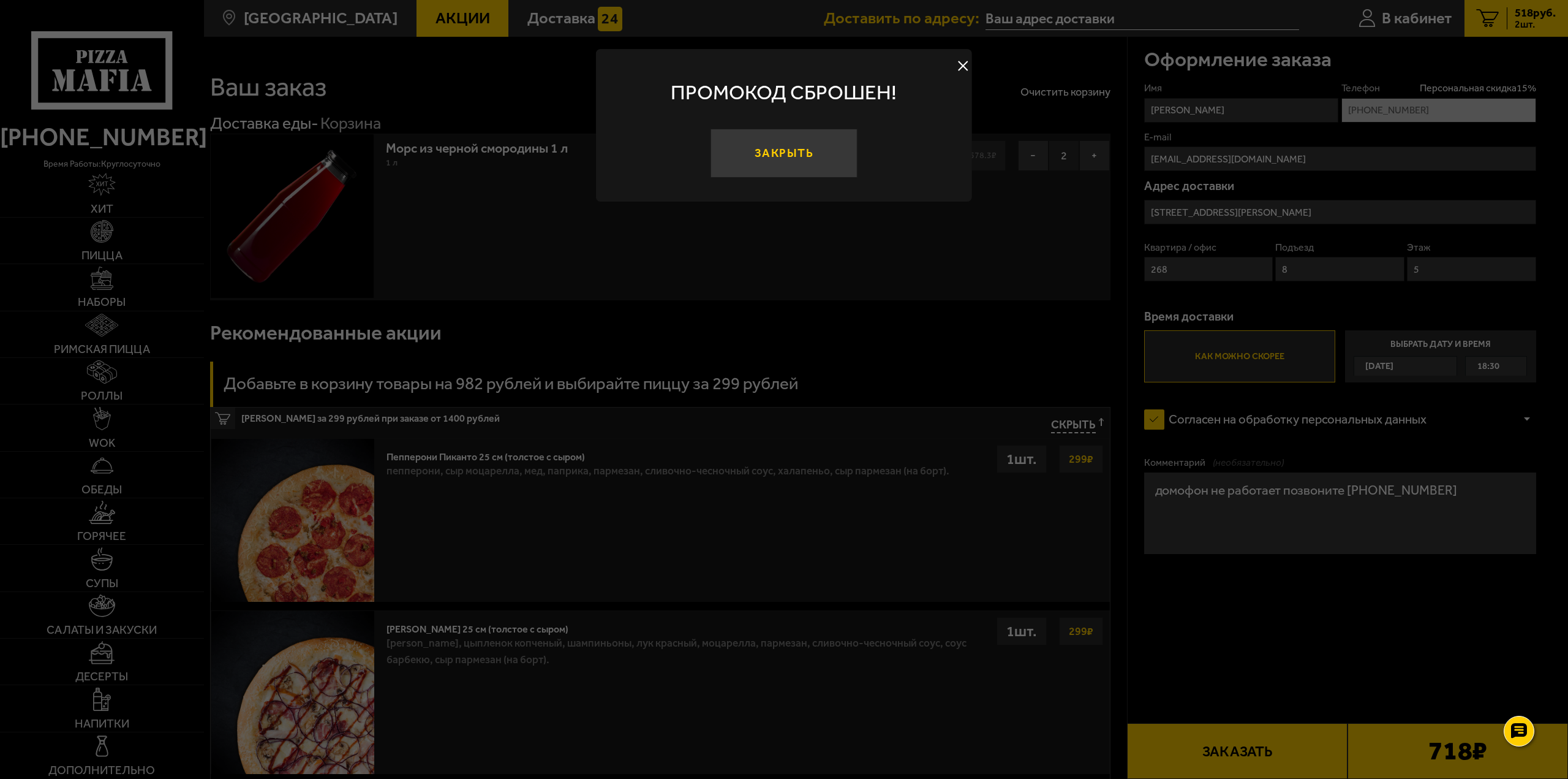
click at [775, 169] on button "Закрыть" at bounding box center [784, 153] width 147 height 49
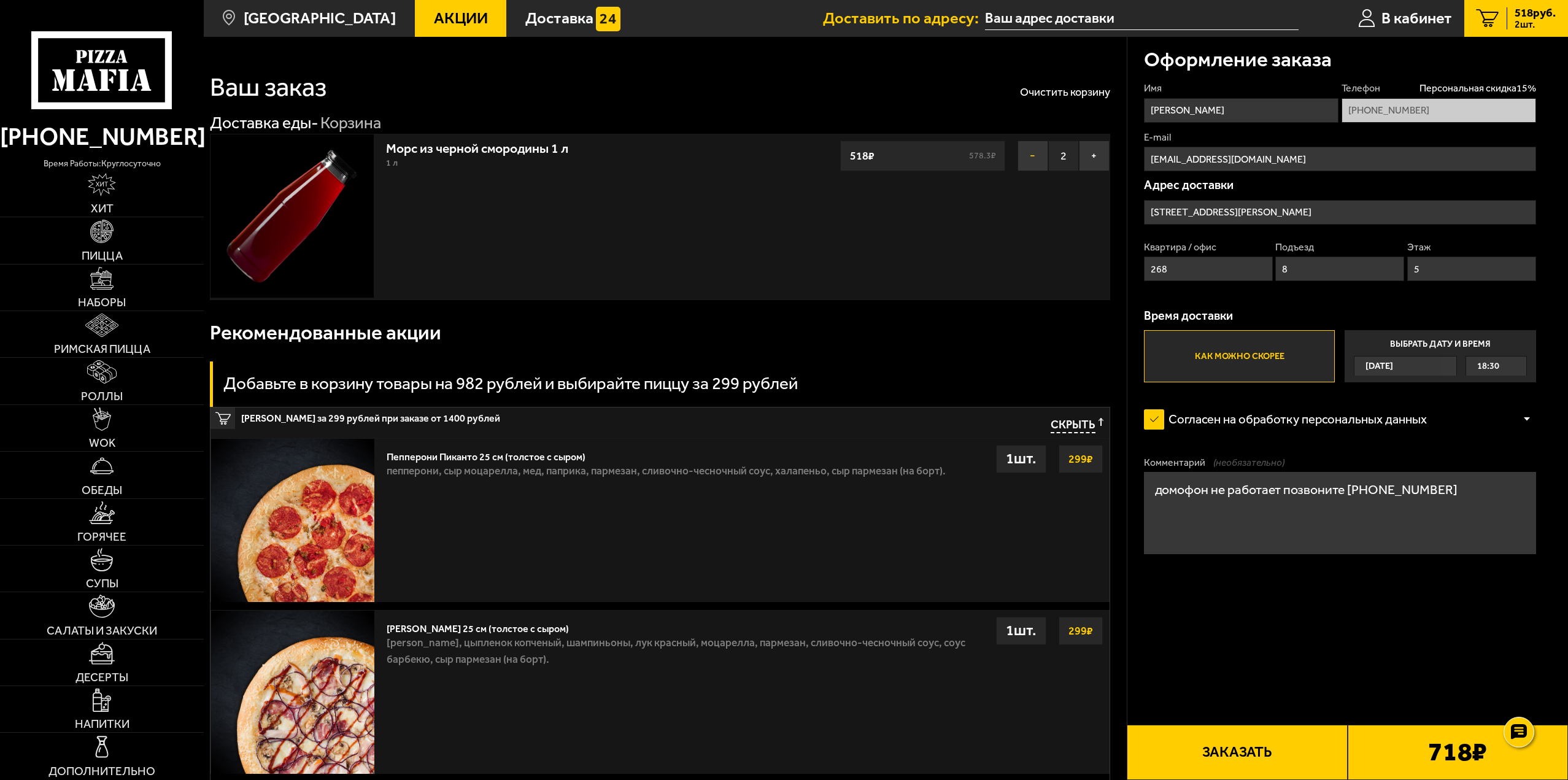
click at [1034, 164] on button "−" at bounding box center [1033, 156] width 31 height 31
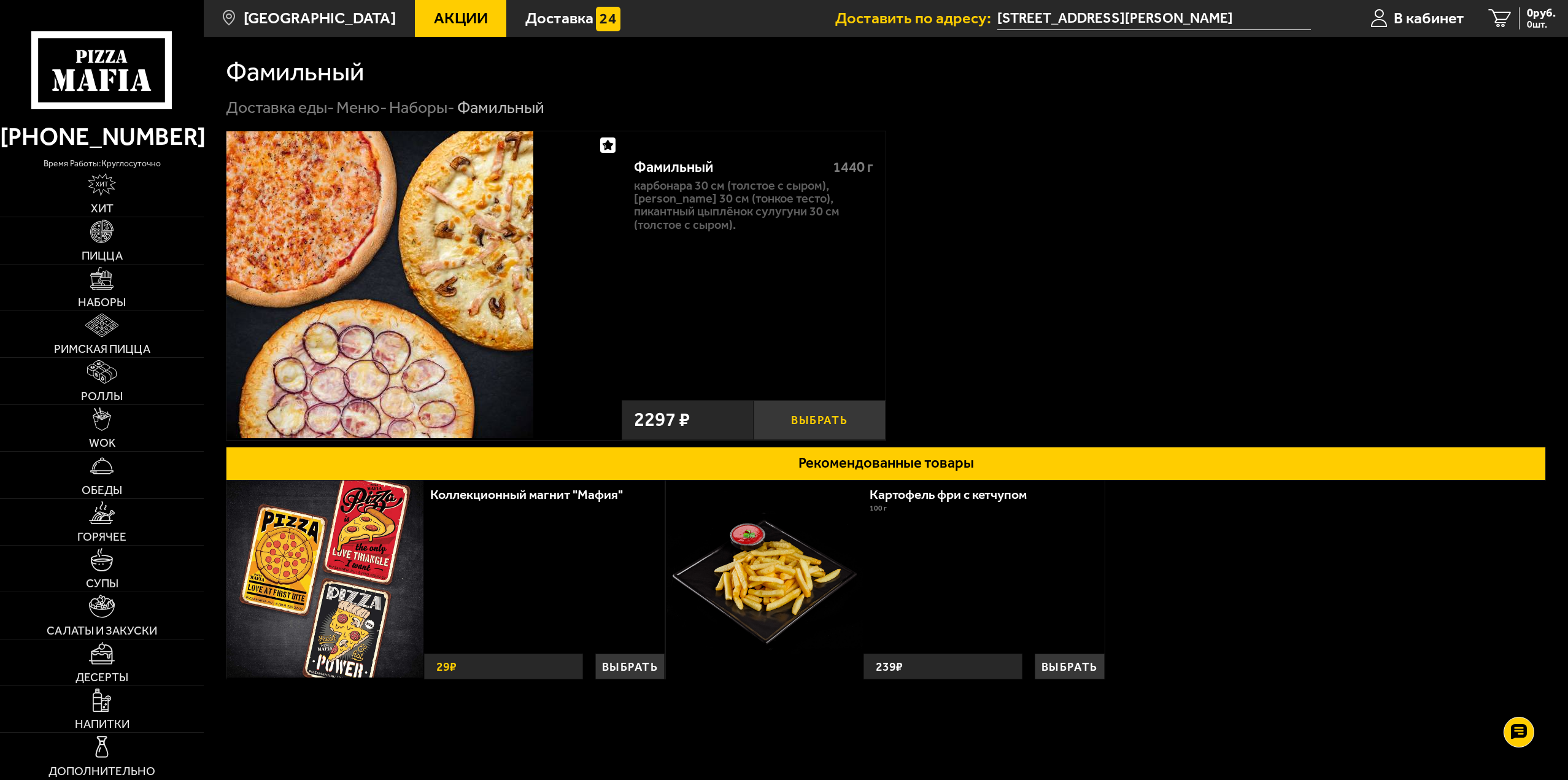
click at [845, 402] on button "Выбрать" at bounding box center [819, 420] width 132 height 40
click at [1539, 23] on span "1 шт." at bounding box center [1532, 24] width 47 height 10
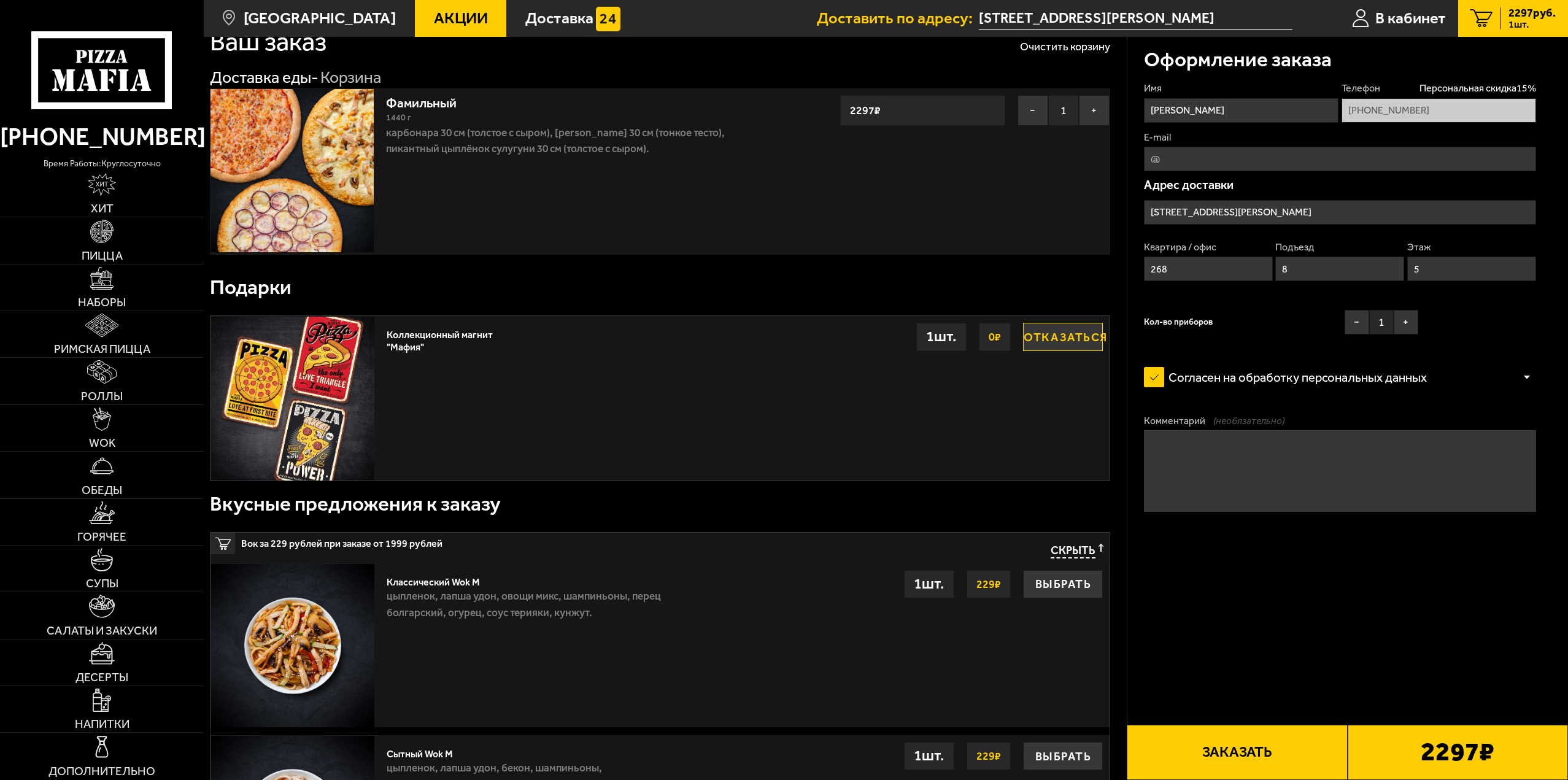
scroll to position [42, 0]
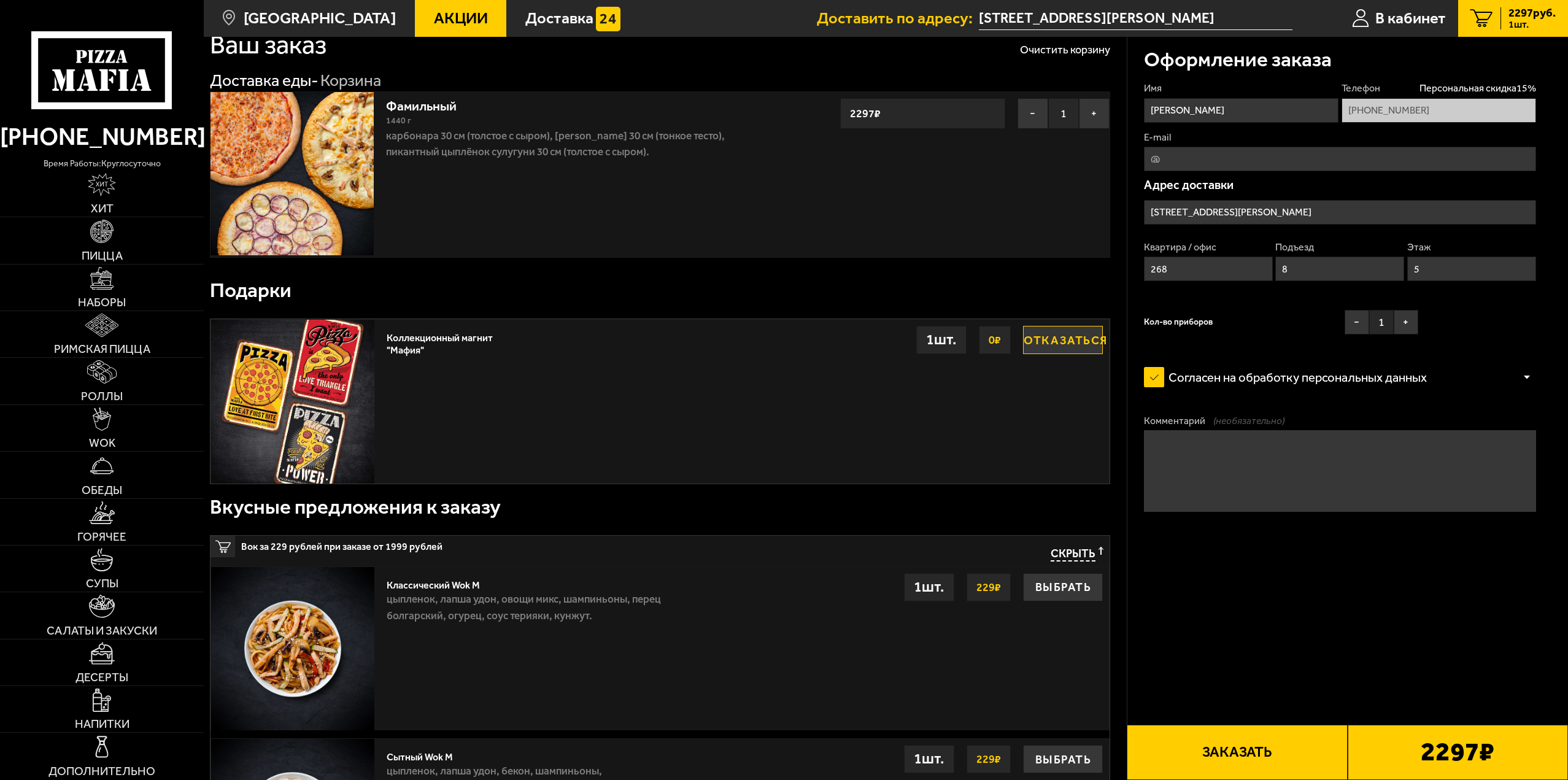
click at [1063, 553] on span "Скрыть" at bounding box center [1073, 554] width 45 height 15
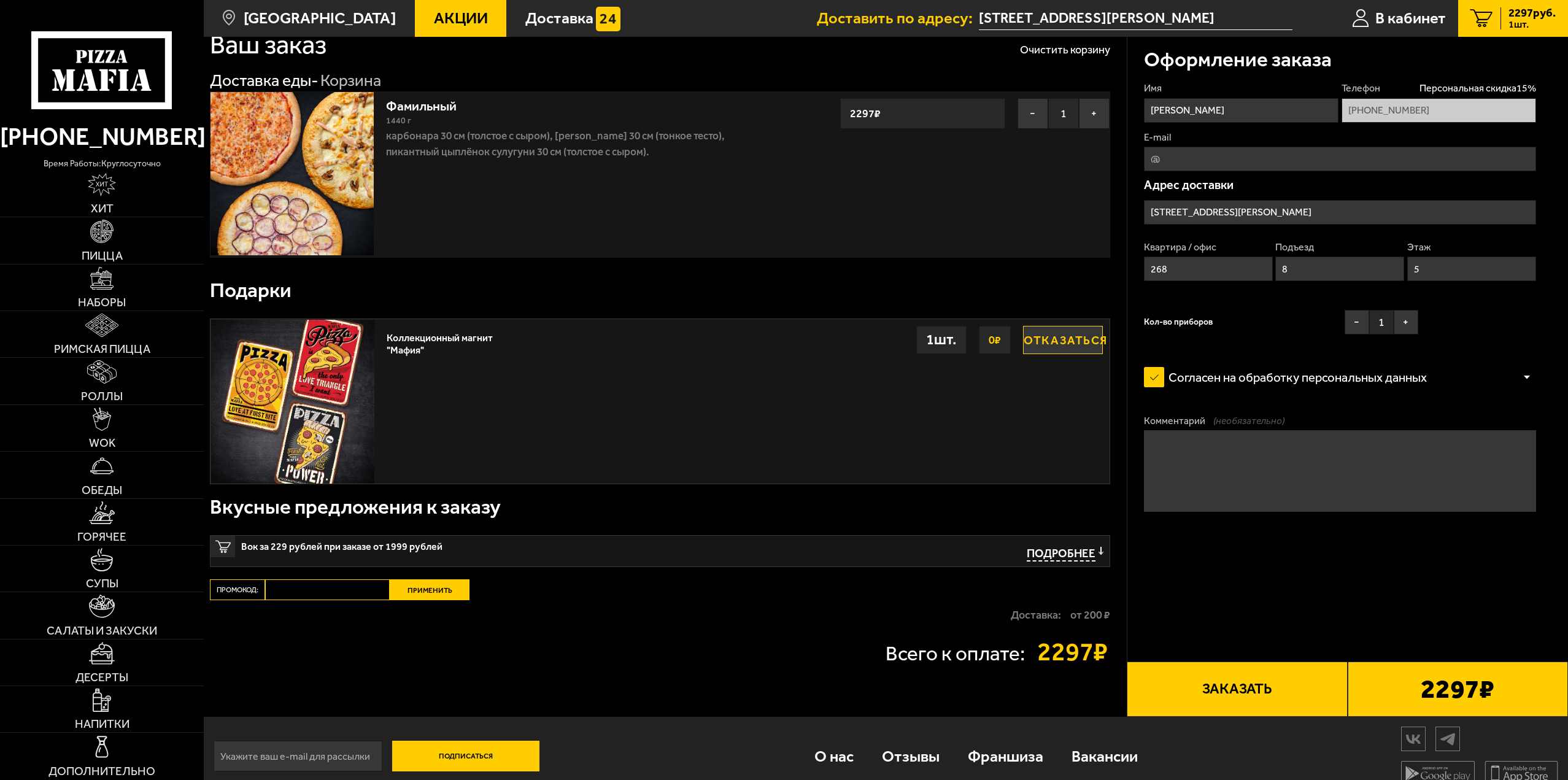
click at [336, 593] on input "Промокод:" at bounding box center [327, 589] width 124 height 21
drag, startPoint x: 265, startPoint y: 609, endPoint x: 193, endPoint y: 620, distance: 72.8
click at [197, 620] on div "(812) 333 22 22 время работы: круглосуточно Хит Пицца Наборы Римская пицца Ролл…" at bounding box center [784, 376] width 1568 height 837
paste input "mf0405"
type input "mf0405"
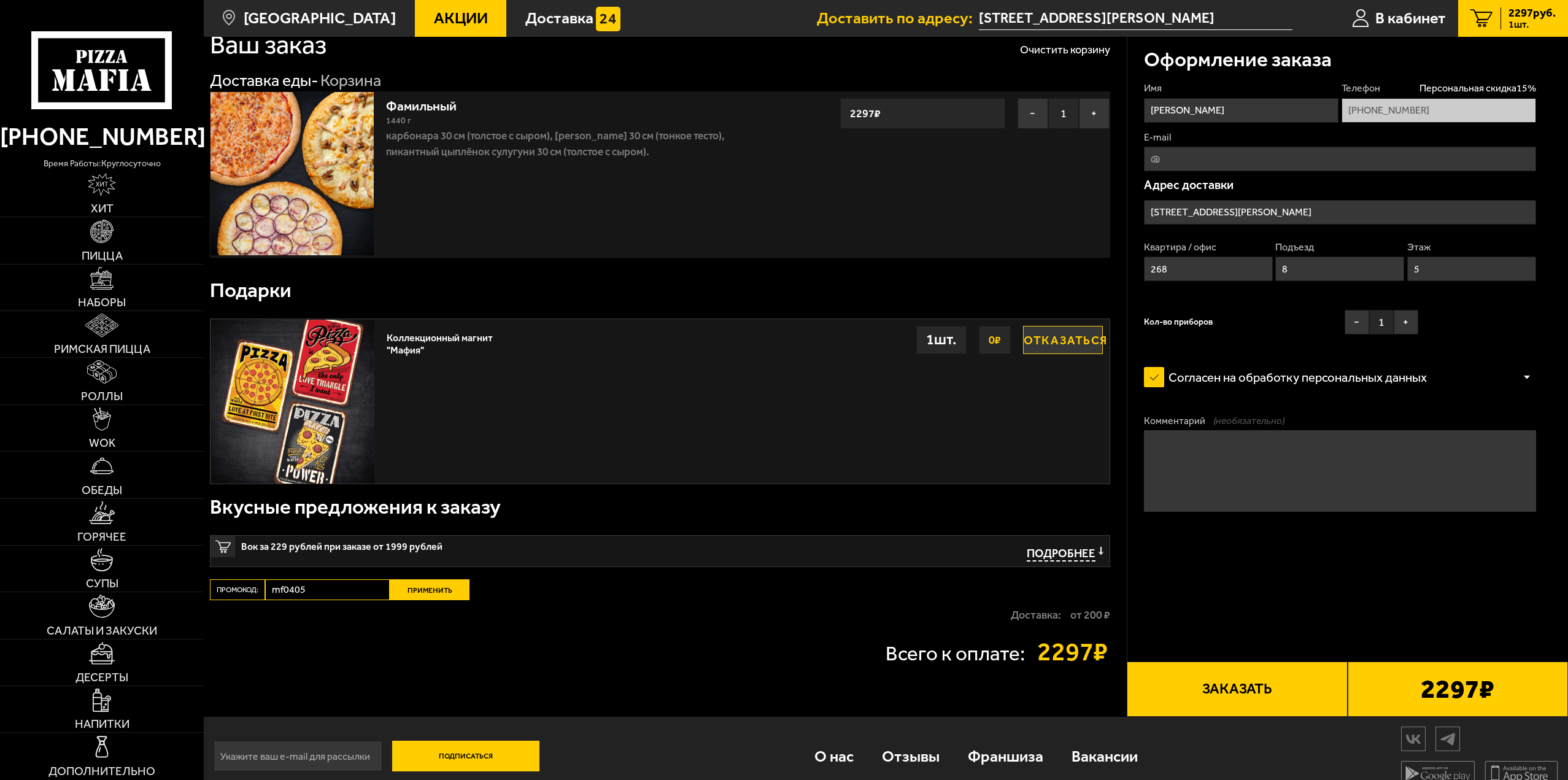
click at [422, 596] on button "Применить" at bounding box center [429, 589] width 80 height 21
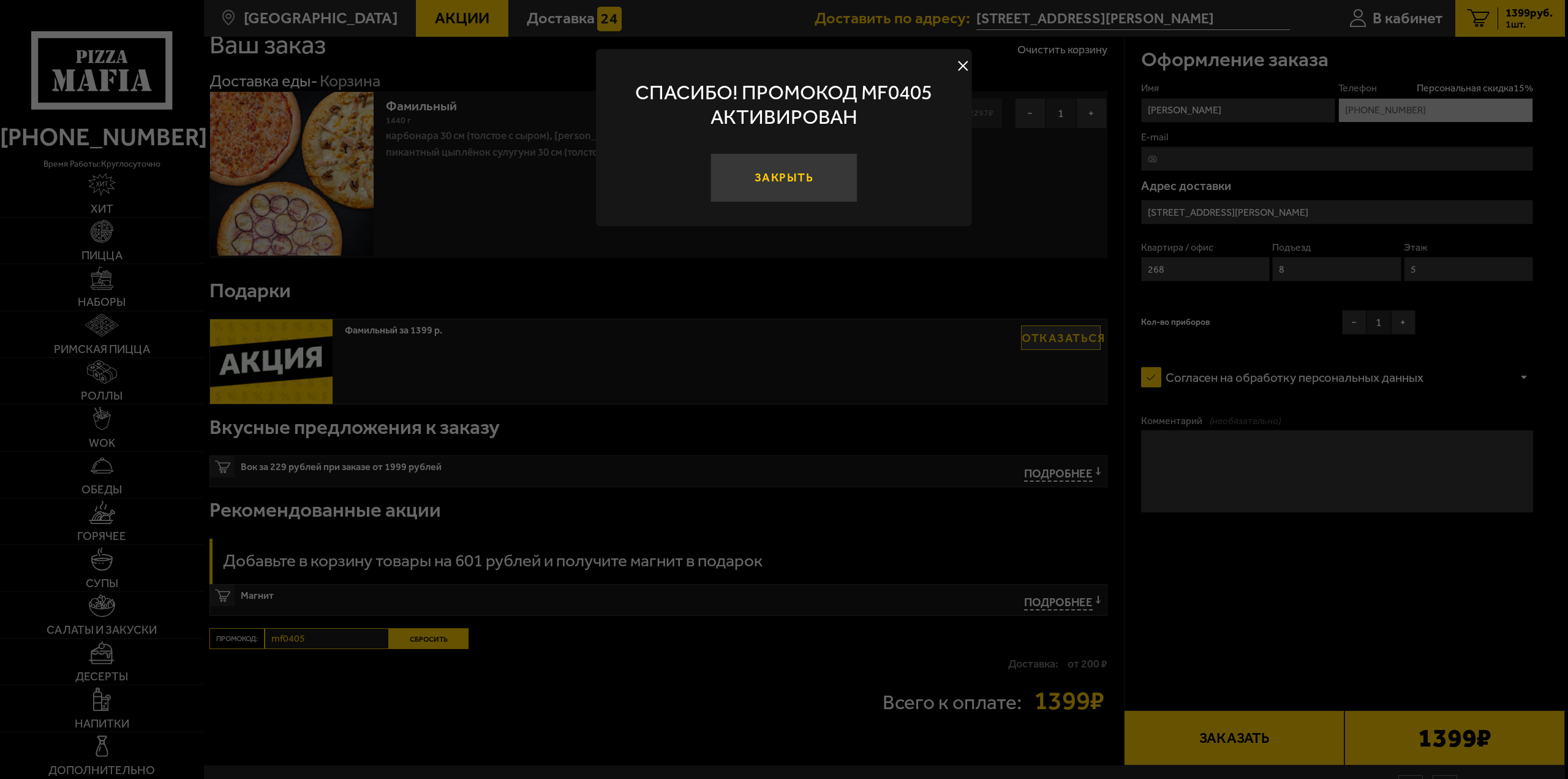
click at [788, 179] on button "Закрыть" at bounding box center [784, 178] width 147 height 49
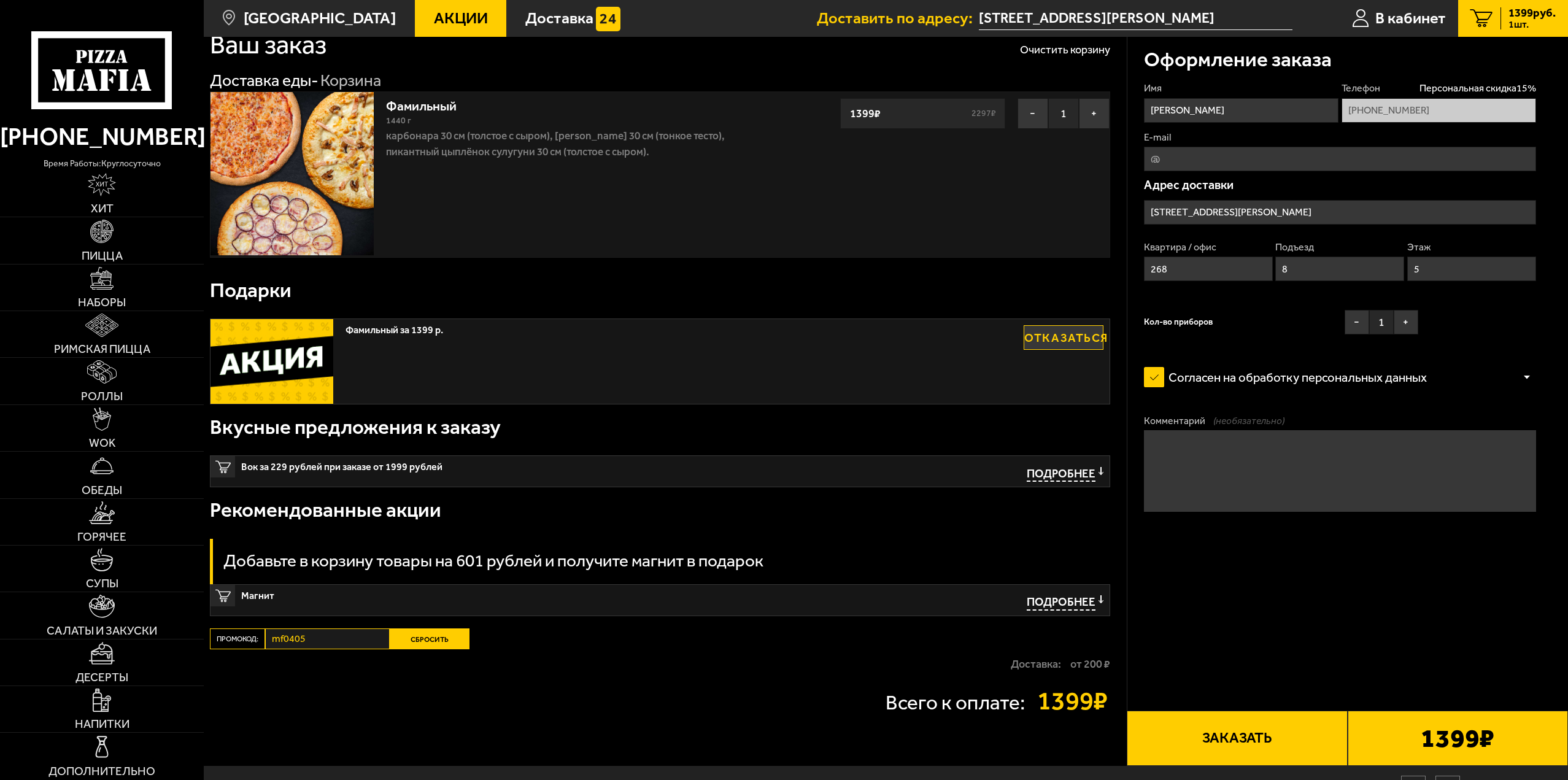
click at [1225, 153] on input "E-mail" at bounding box center [1340, 159] width 392 height 24
type input "ryuunosuke1@yandex.ru"
click at [1239, 438] on textarea "Комментарий (необязательно)" at bounding box center [1340, 471] width 392 height 82
click at [1306, 452] on textarea "домофон не работает" at bounding box center [1340, 471] width 392 height 82
paste textarea "[PHONE_NUMBER]"
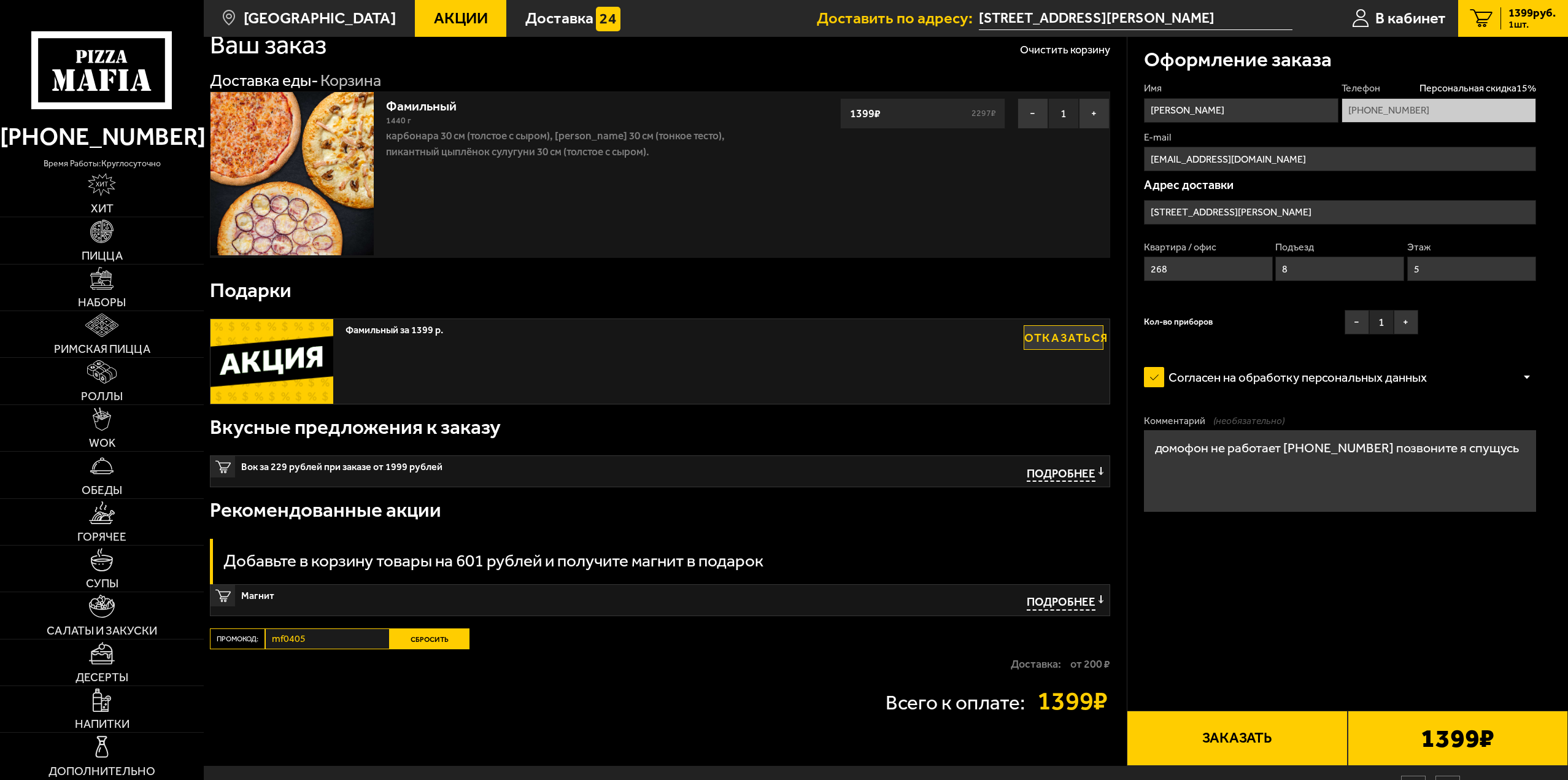
type textarea "домофон не работает +7 (912) 129-93-58 позвоните я спущусь"
click at [736, 288] on div "Подарки" at bounding box center [660, 290] width 900 height 45
click at [131, 724] on link "Напитки" at bounding box center [101, 709] width 203 height 46
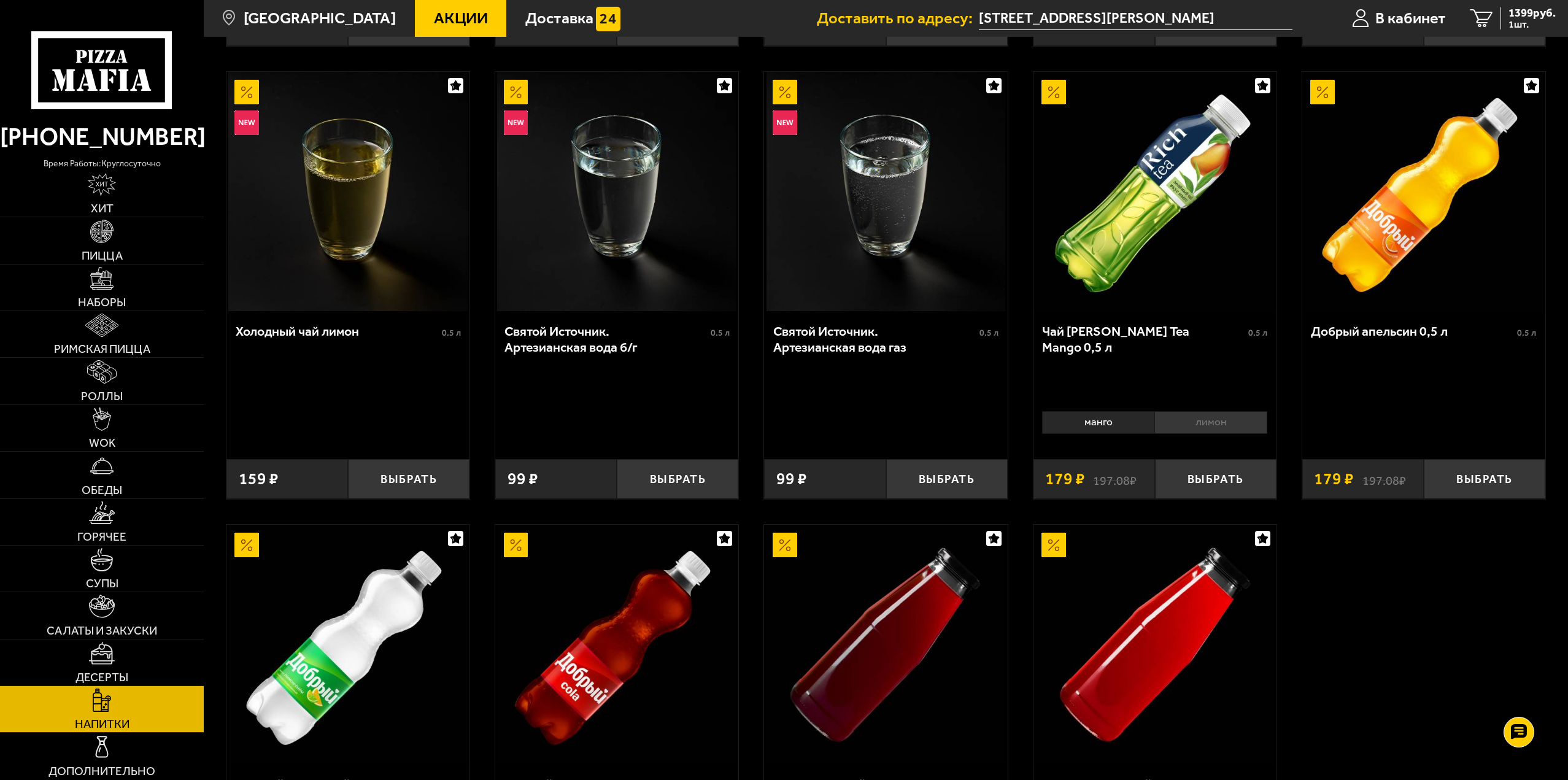
scroll to position [787, 0]
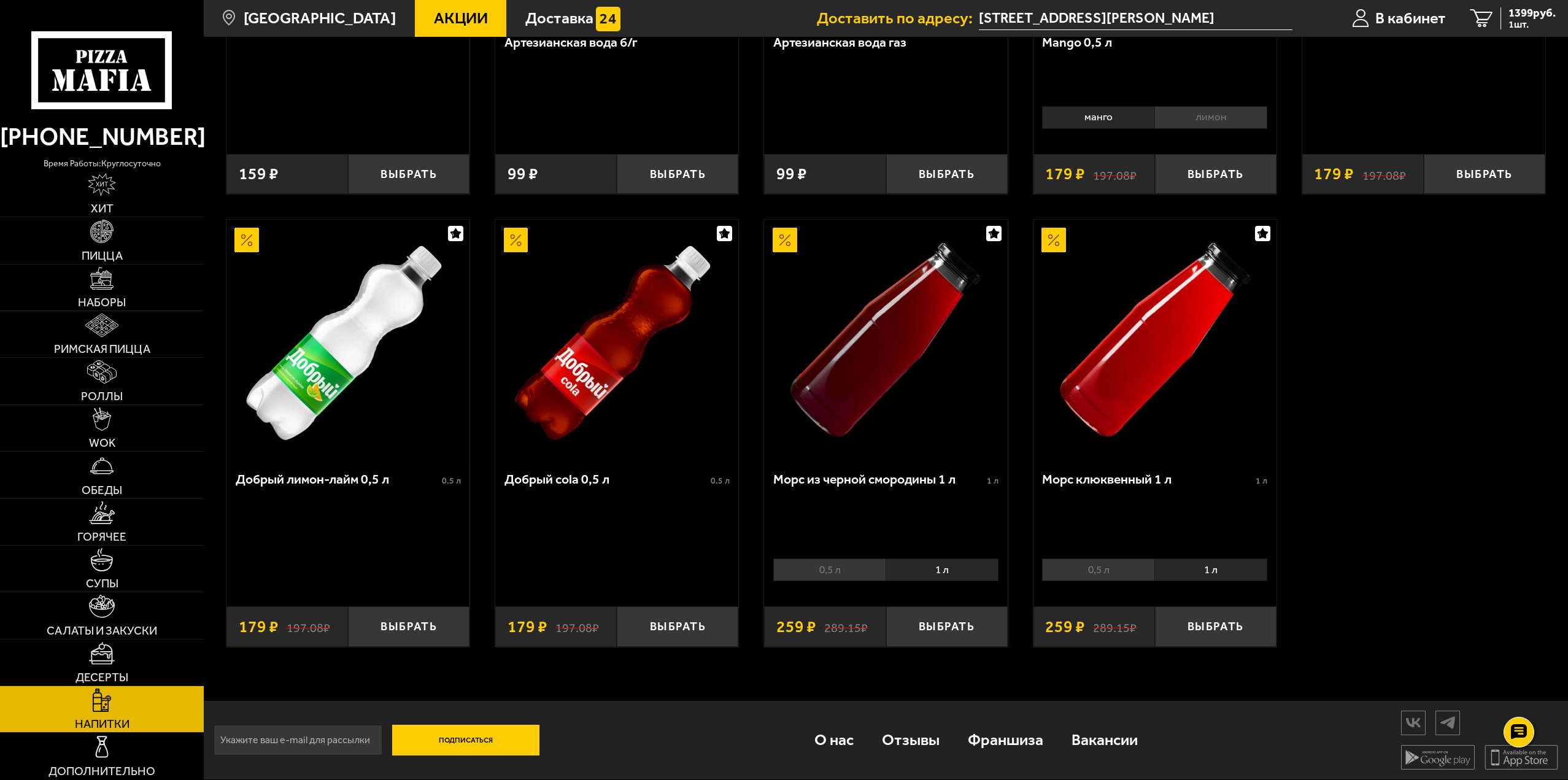
click at [966, 576] on li "1 л" at bounding box center [942, 570] width 113 height 23
click at [954, 631] on button "Выбрать" at bounding box center [947, 626] width 121 height 40
click at [969, 630] on button "+" at bounding box center [986, 626] width 40 height 40
click at [1514, 27] on span "3 шт." at bounding box center [1532, 24] width 47 height 10
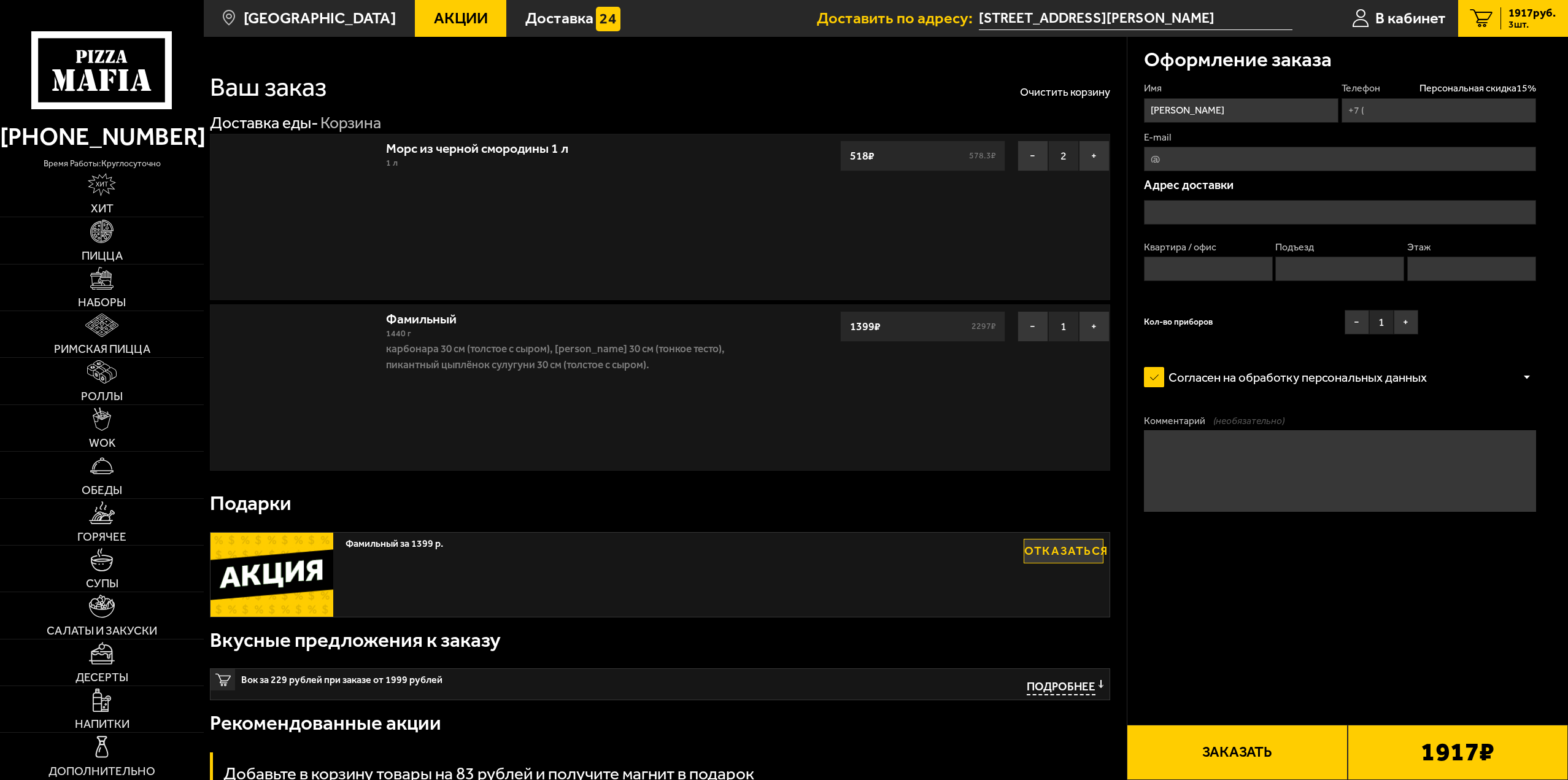
type input "[PHONE_NUMBER]"
type input "[STREET_ADDRESS][PERSON_NAME]"
type input "268"
type input "8"
type input "5"
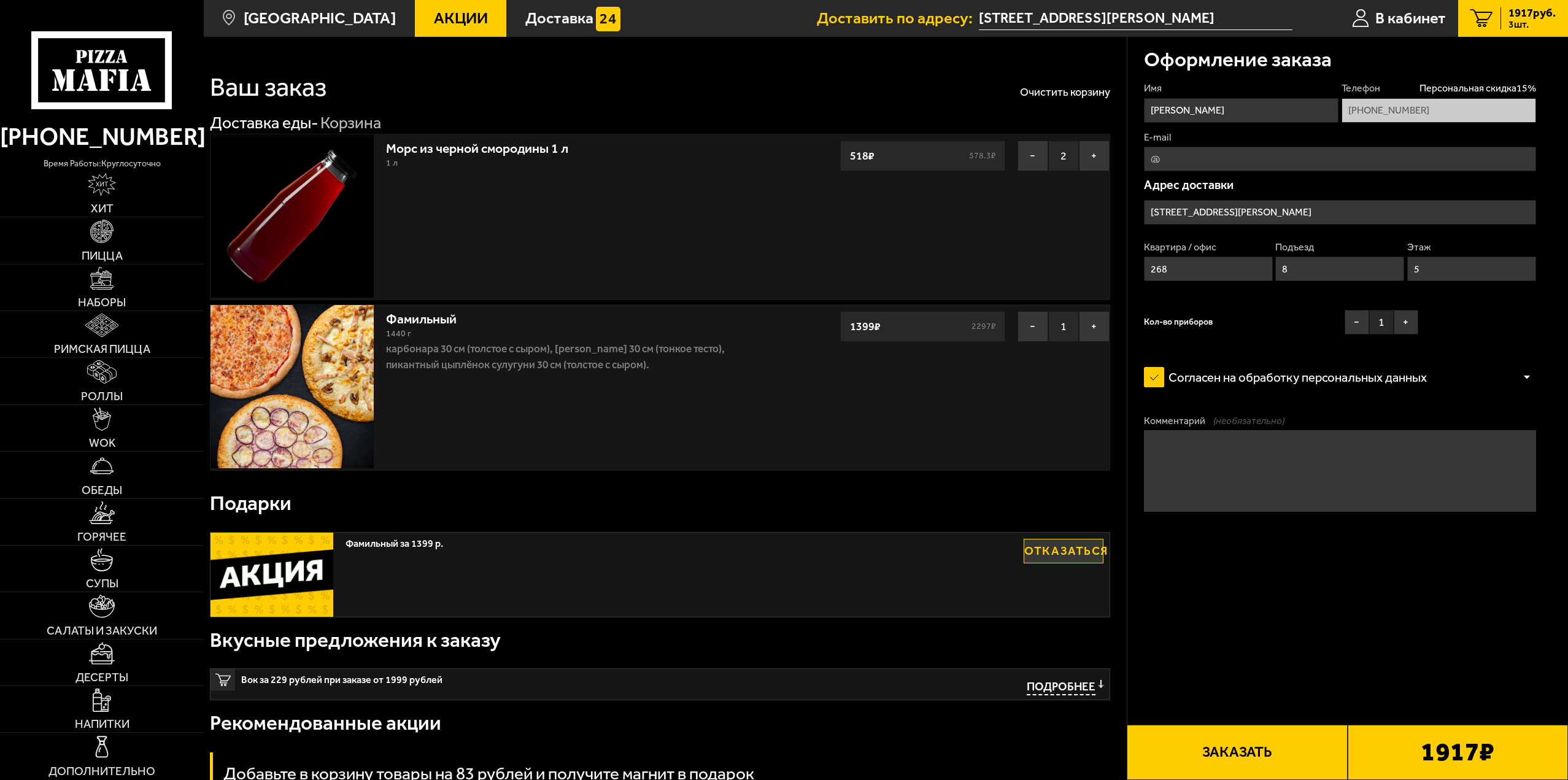
click at [1305, 505] on textarea "Комментарий (необязательно)" at bounding box center [1340, 471] width 392 height 82
click at [1313, 466] on textarea "Комментарий (необязательно)" at bounding box center [1340, 471] width 392 height 82
paste textarea "[PHONE_NUMBER]"
type textarea "+"
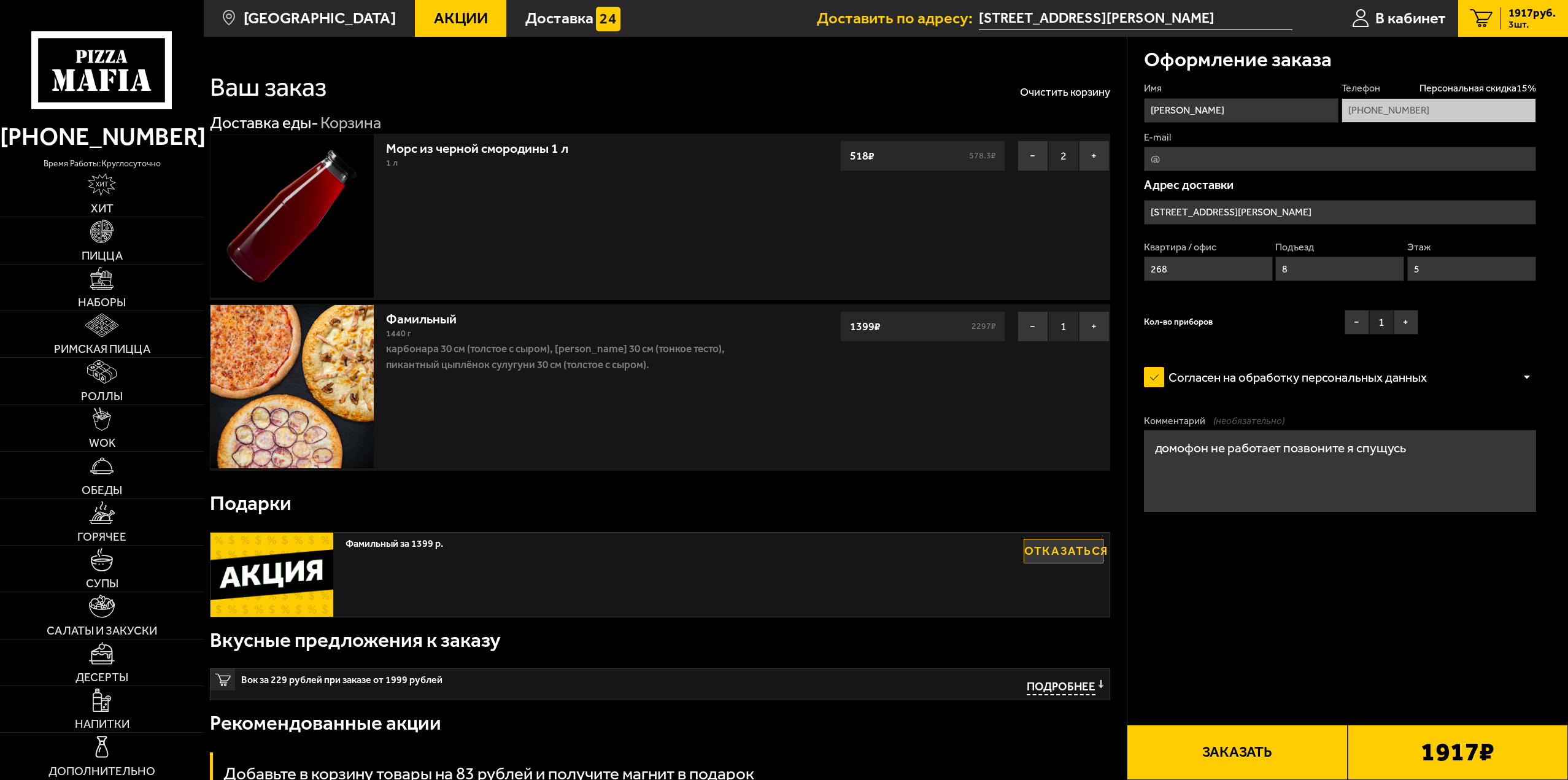
type textarea "домофон не работает позвоните я спущусь"
click at [1312, 589] on form "Имя Федор Телефон Персональная скидка 15 % +7 (912) 129-93-58 E-mail Адрес дост…" at bounding box center [1340, 344] width 392 height 526
drag, startPoint x: 1197, startPoint y: 163, endPoint x: 1195, endPoint y: 172, distance: 9.2
click at [1197, 163] on input "E-mail" at bounding box center [1340, 159] width 392 height 24
type input "ryuunosuke1@yandex.ru"
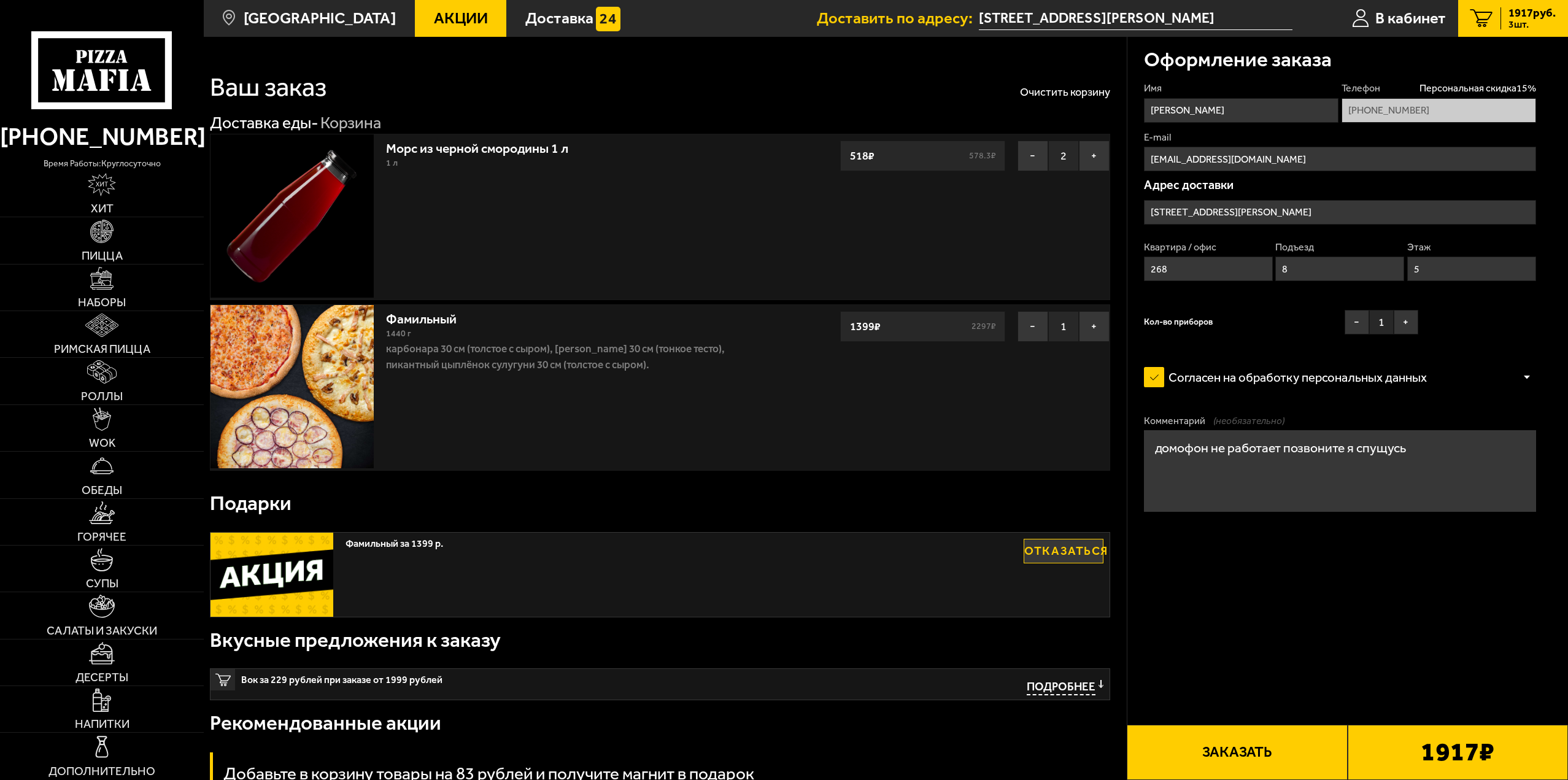
click at [1295, 570] on form "Имя Федор Телефон Персональная скидка 15 % +7 (912) 129-93-58 E-mail ryuunosuke…" at bounding box center [1340, 344] width 392 height 526
click at [1417, 763] on div "1917 ₽" at bounding box center [1458, 752] width 220 height 55
click at [1303, 746] on button "Заказать" at bounding box center [1236, 752] width 220 height 55
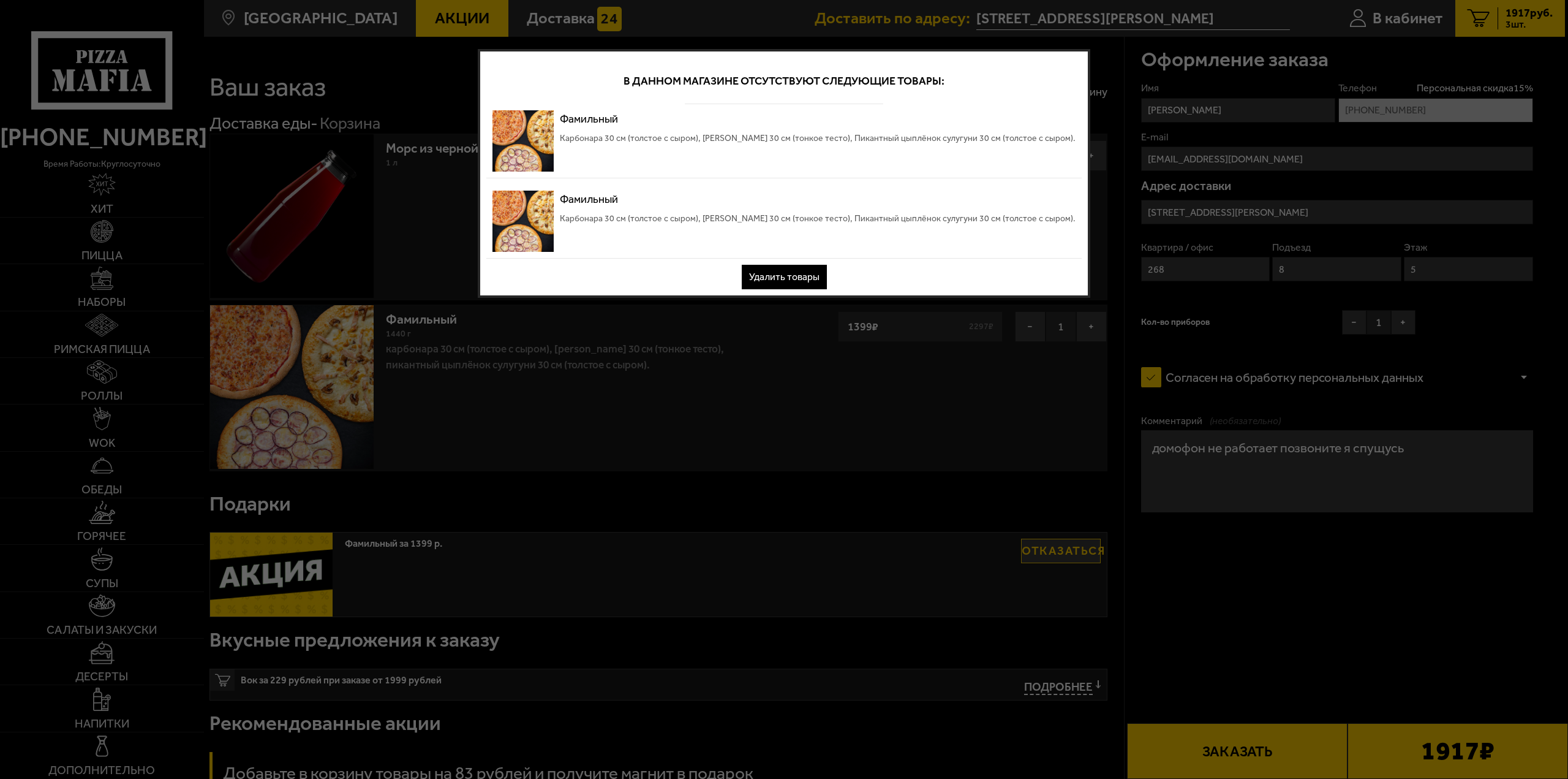
click at [803, 272] on button "Удалить товары" at bounding box center [784, 277] width 85 height 24
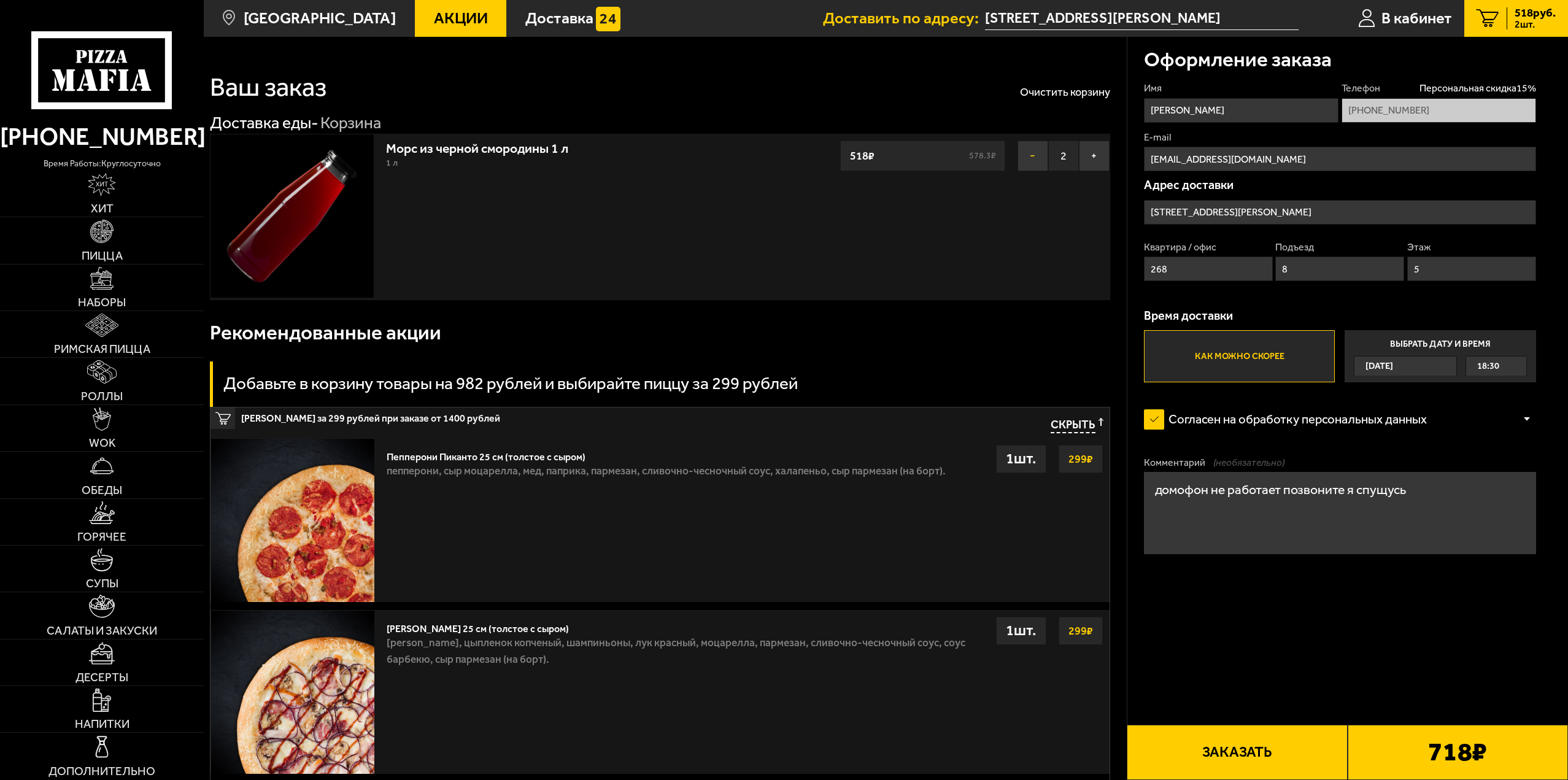
click at [1042, 163] on button "−" at bounding box center [1033, 156] width 31 height 31
click at [1042, 163] on button "−" at bounding box center [1033, 156] width 31 height 31
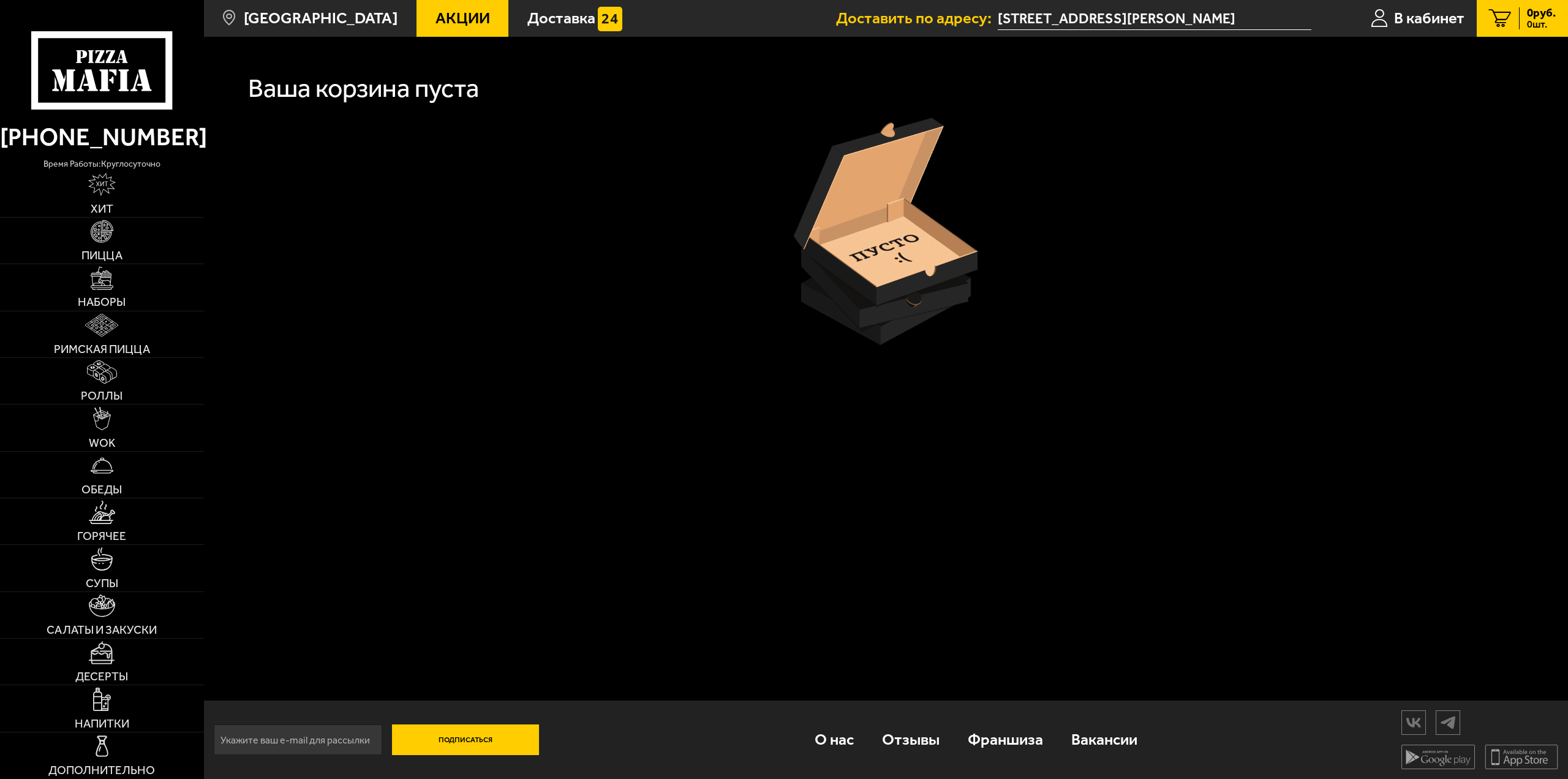
click at [889, 375] on div "Ваша корзина пуста Подписаться О нас Отзывы Франшиза Вакансии Мы в соцсетях Ска…" at bounding box center [886, 408] width 1364 height 742
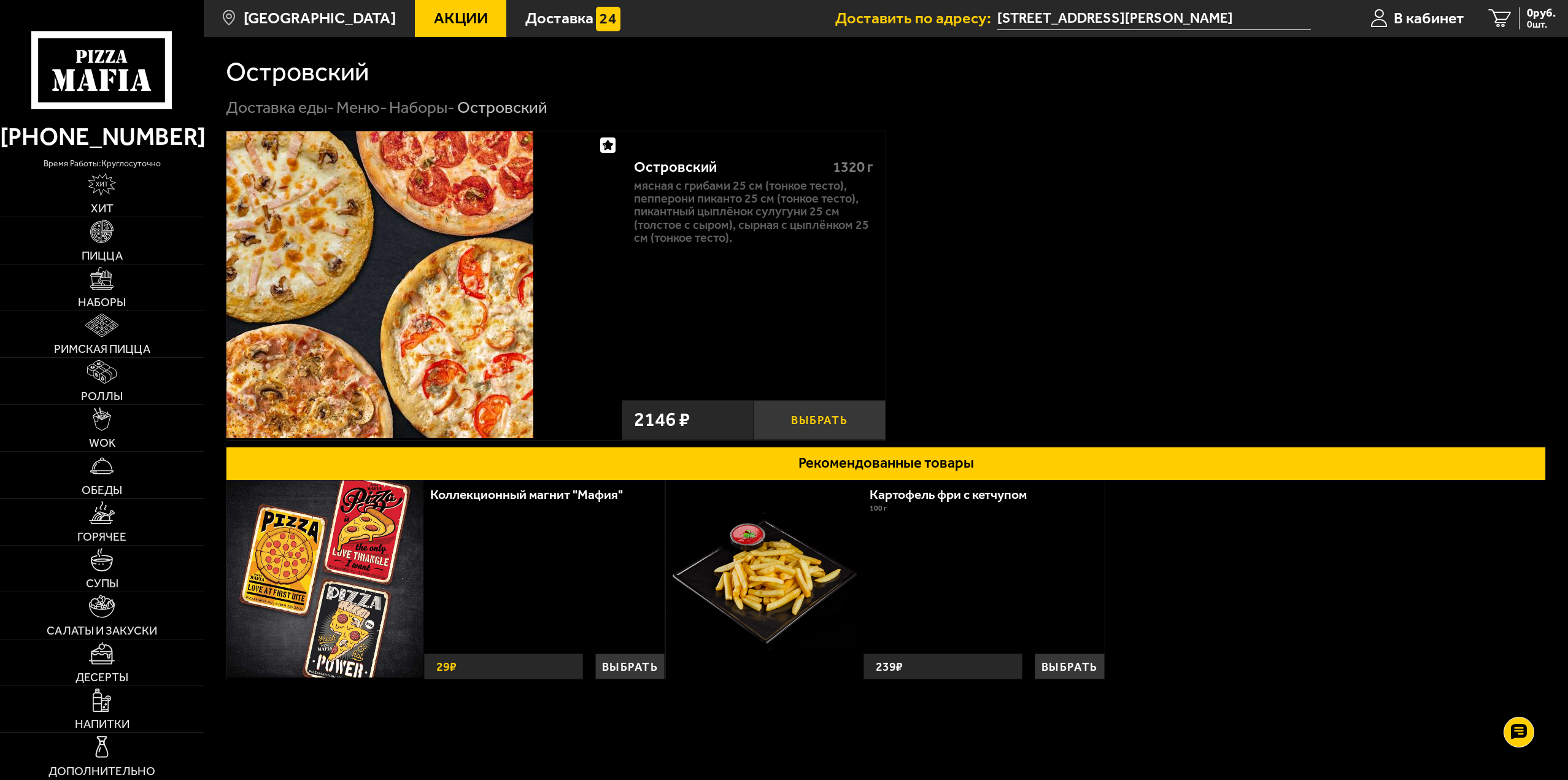
click at [801, 426] on button "Выбрать" at bounding box center [819, 420] width 132 height 40
click at [1528, 22] on span "1 шт." at bounding box center [1532, 24] width 47 height 10
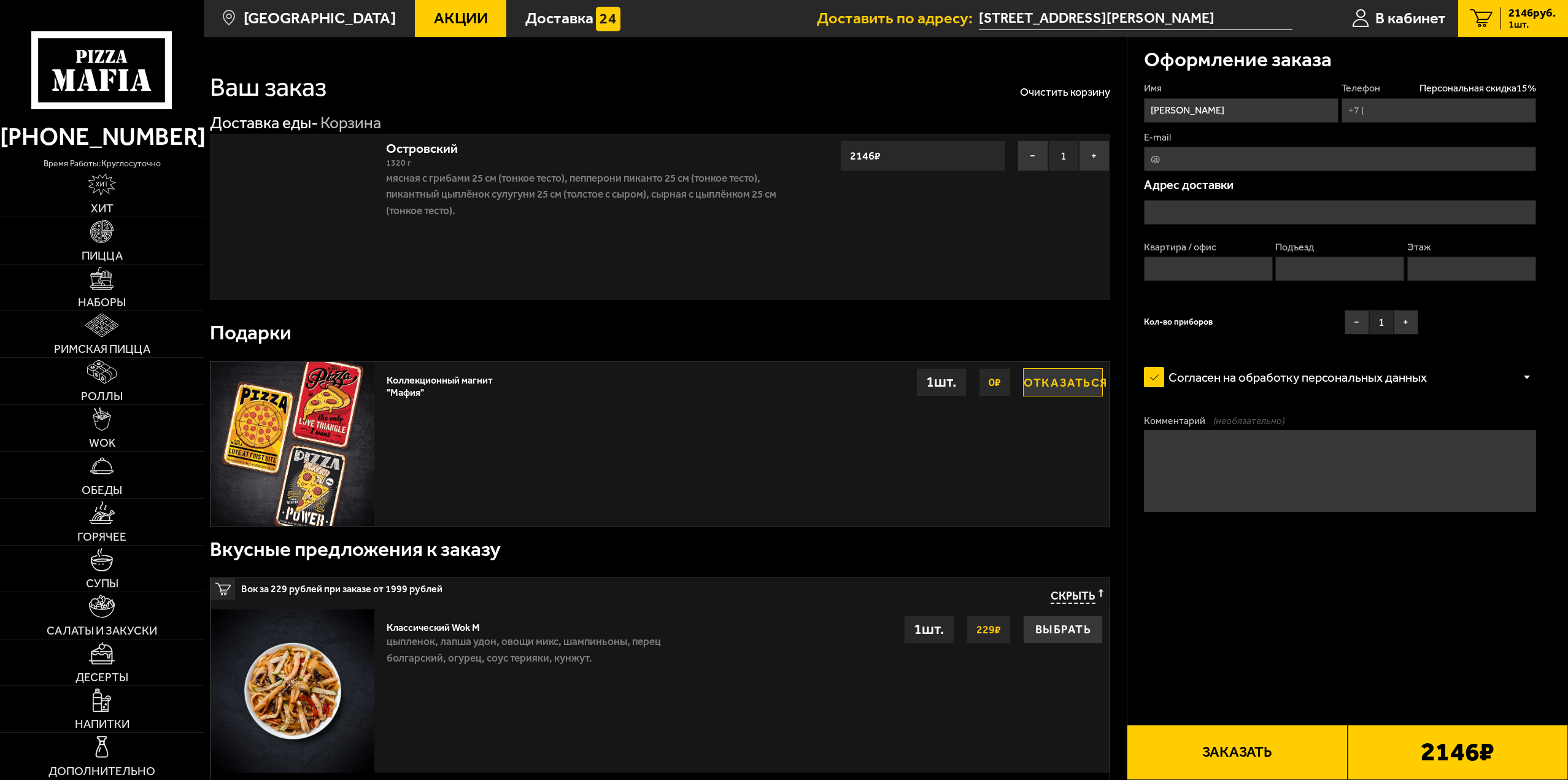
type input "[PHONE_NUMBER]"
type input "[STREET_ADDRESS][PERSON_NAME]"
type input "268"
type input "8"
type input "5"
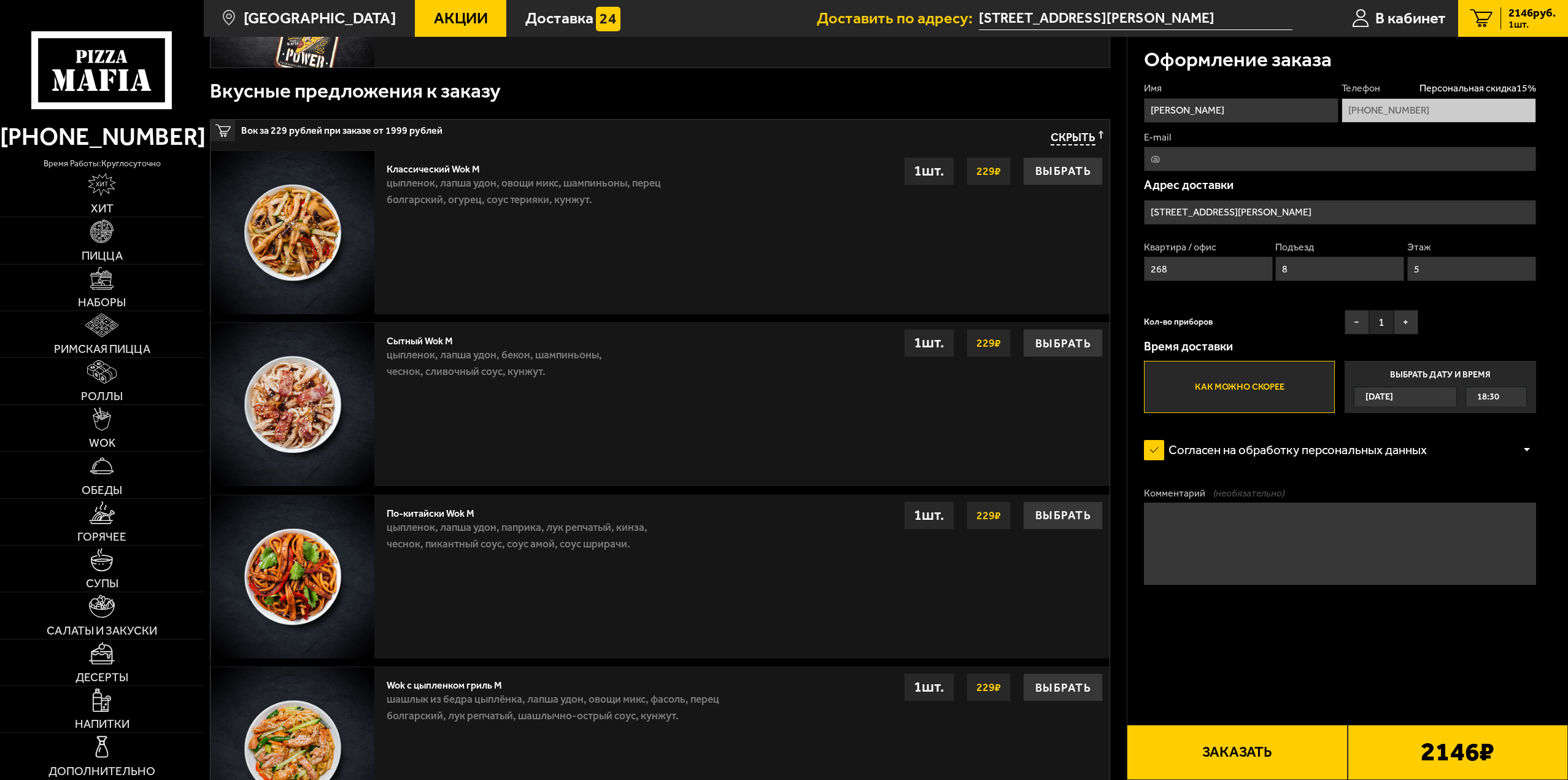
scroll to position [246, 0]
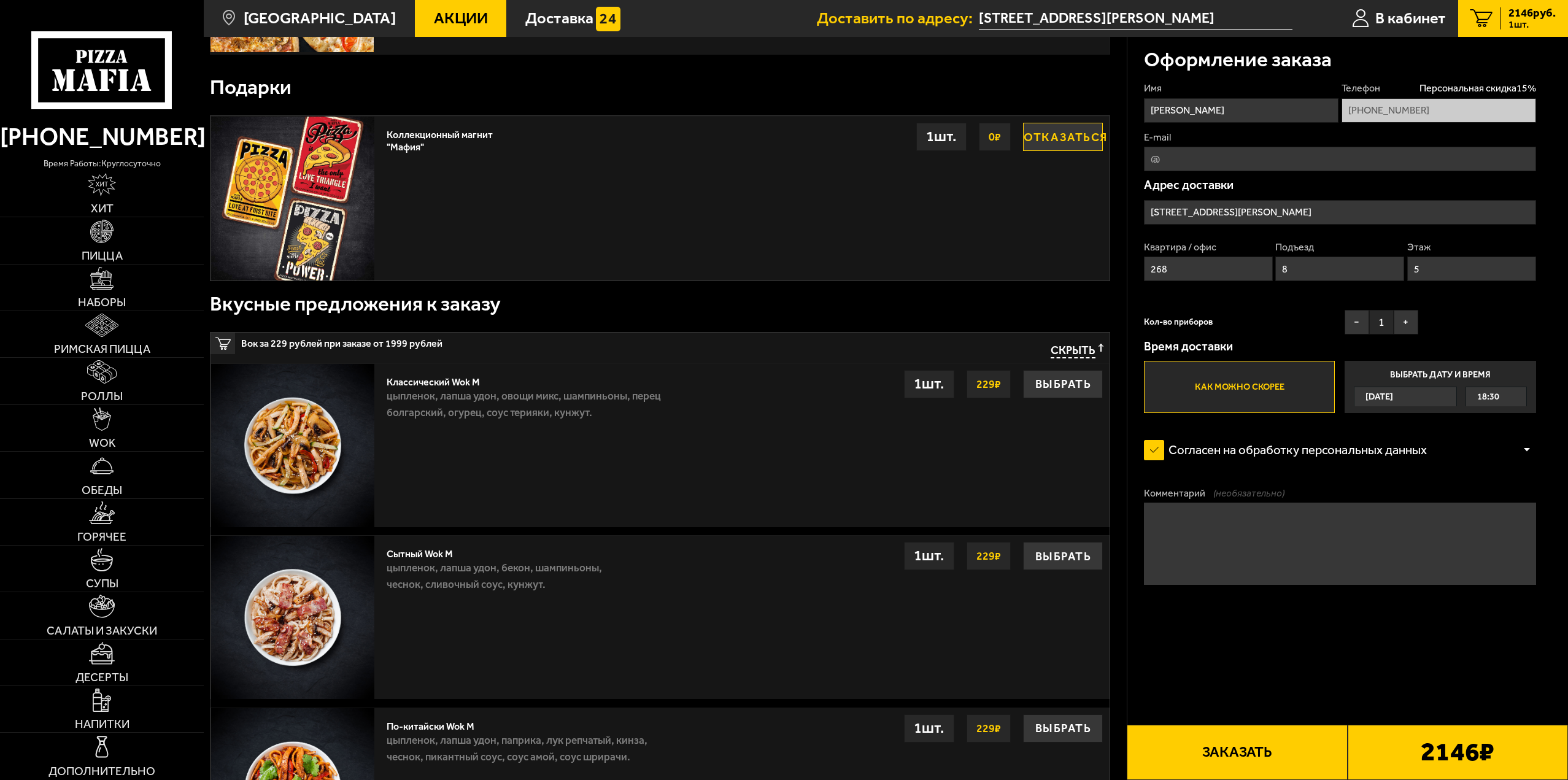
click at [1088, 350] on span "Скрыть" at bounding box center [1073, 351] width 45 height 15
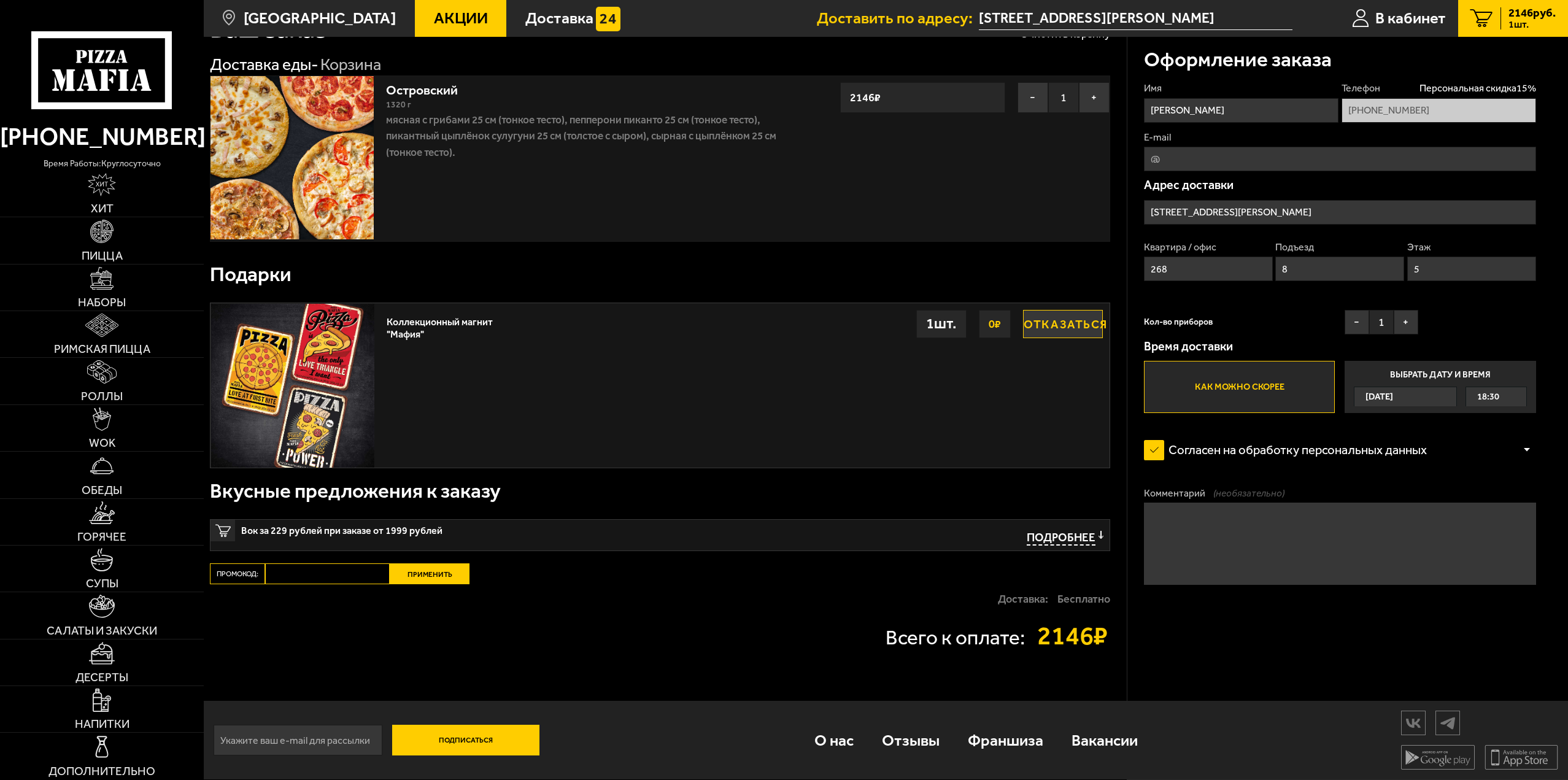
scroll to position [59, 0]
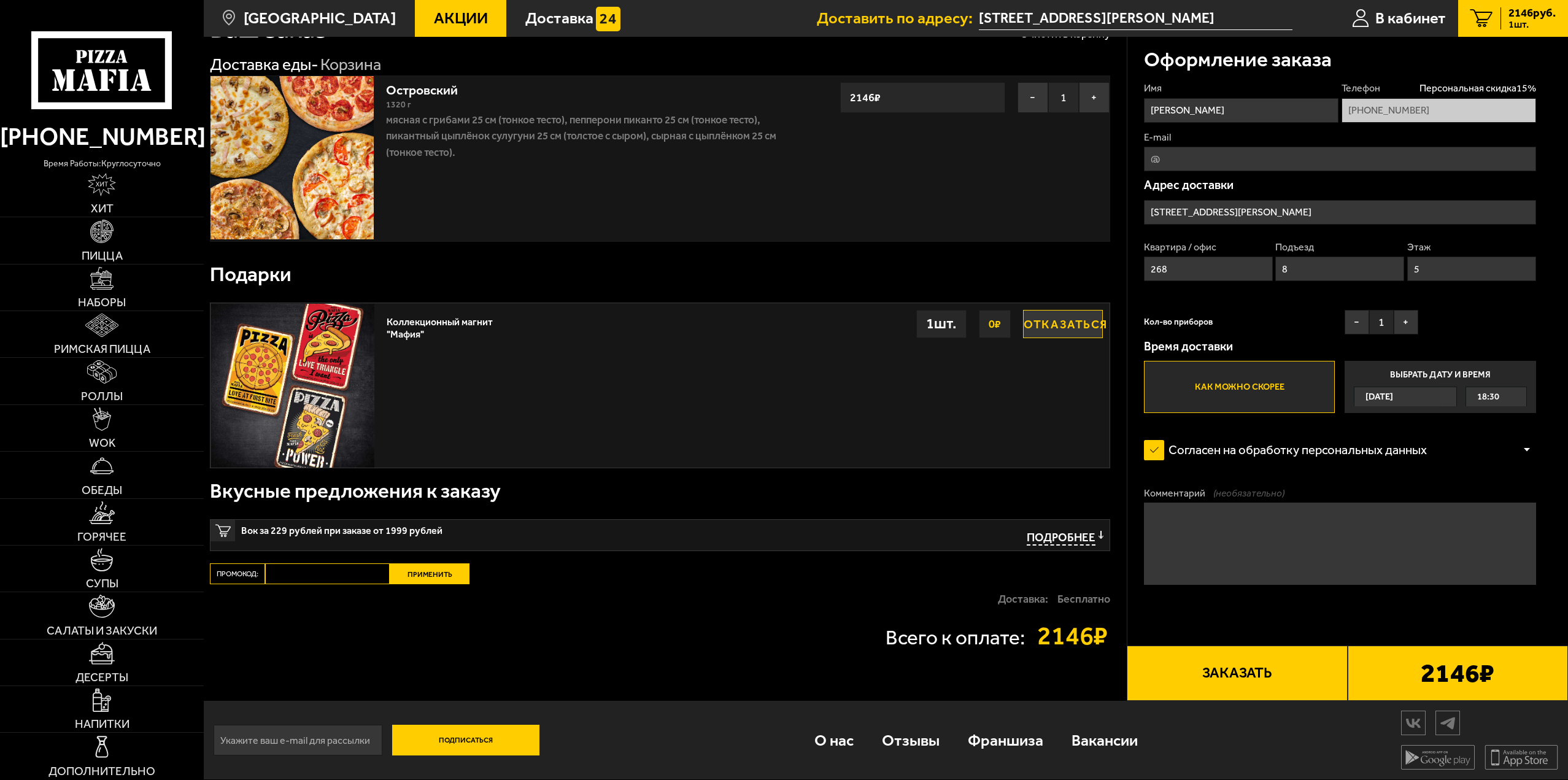
click at [353, 575] on input "Промокод:" at bounding box center [327, 573] width 124 height 21
paste input "mf0414"
type input "mf0414"
click at [419, 579] on button "Применить" at bounding box center [429, 573] width 80 height 21
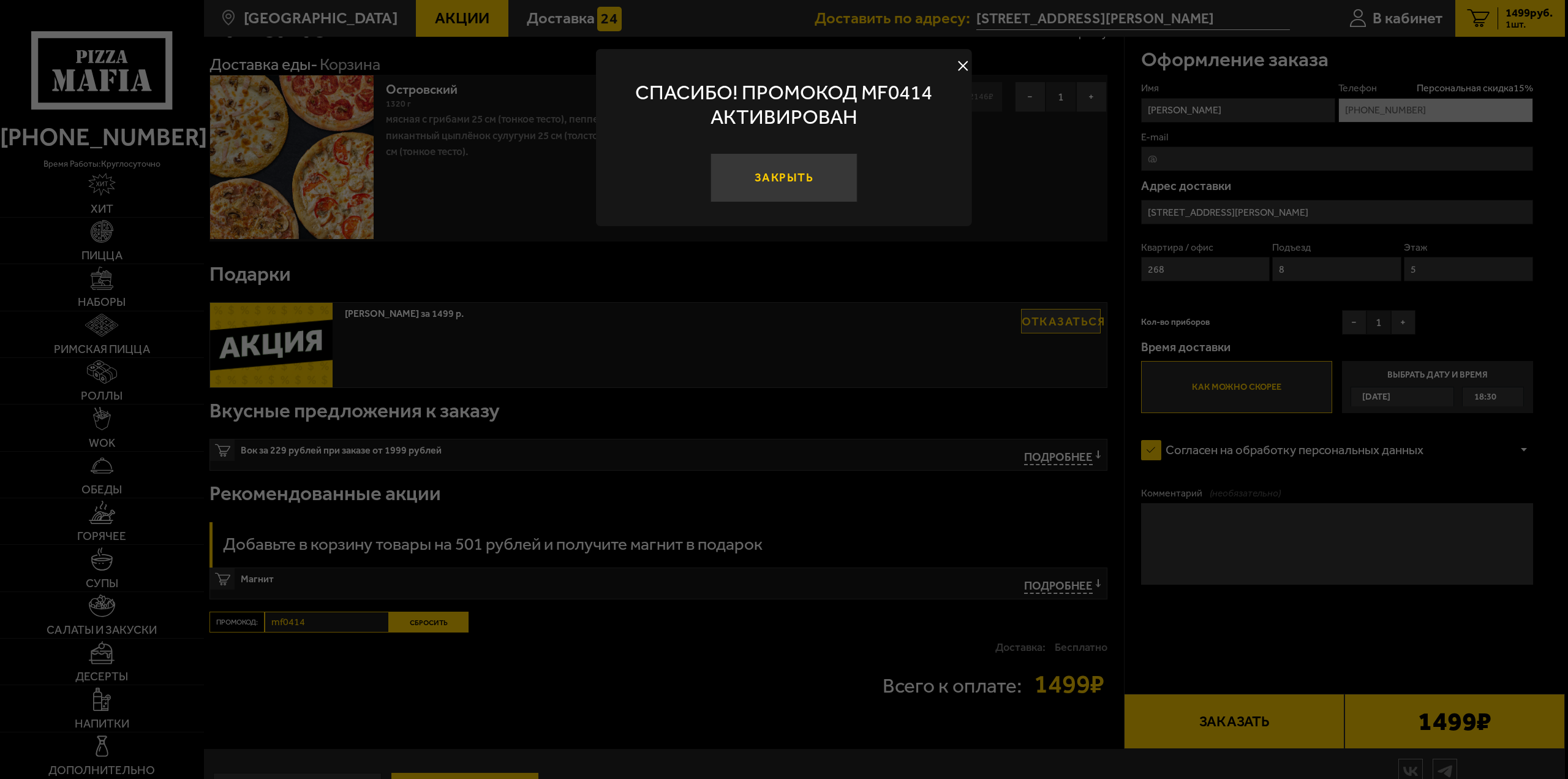
click at [789, 180] on button "Закрыть" at bounding box center [784, 178] width 147 height 49
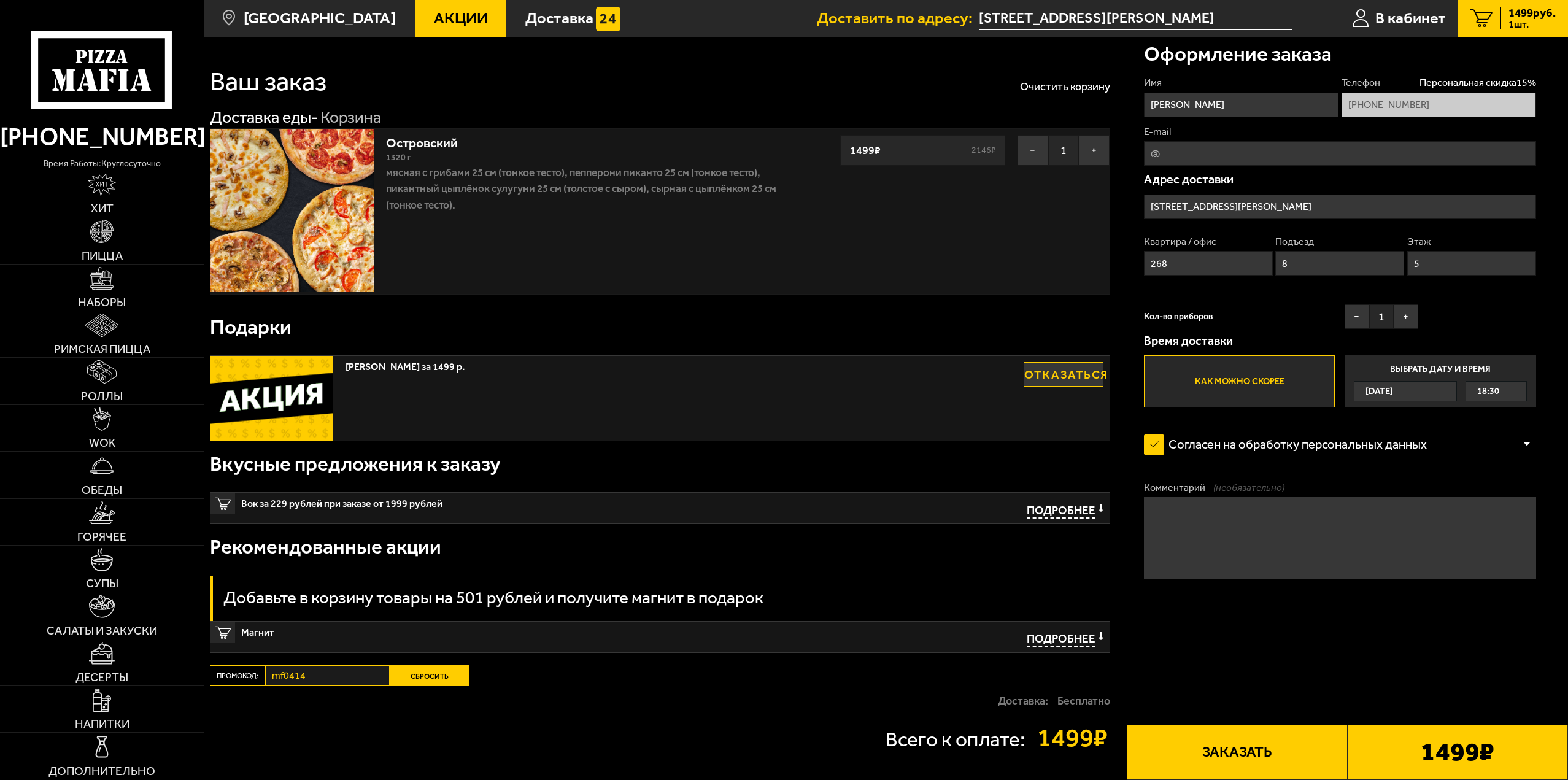
scroll to position [0, 0]
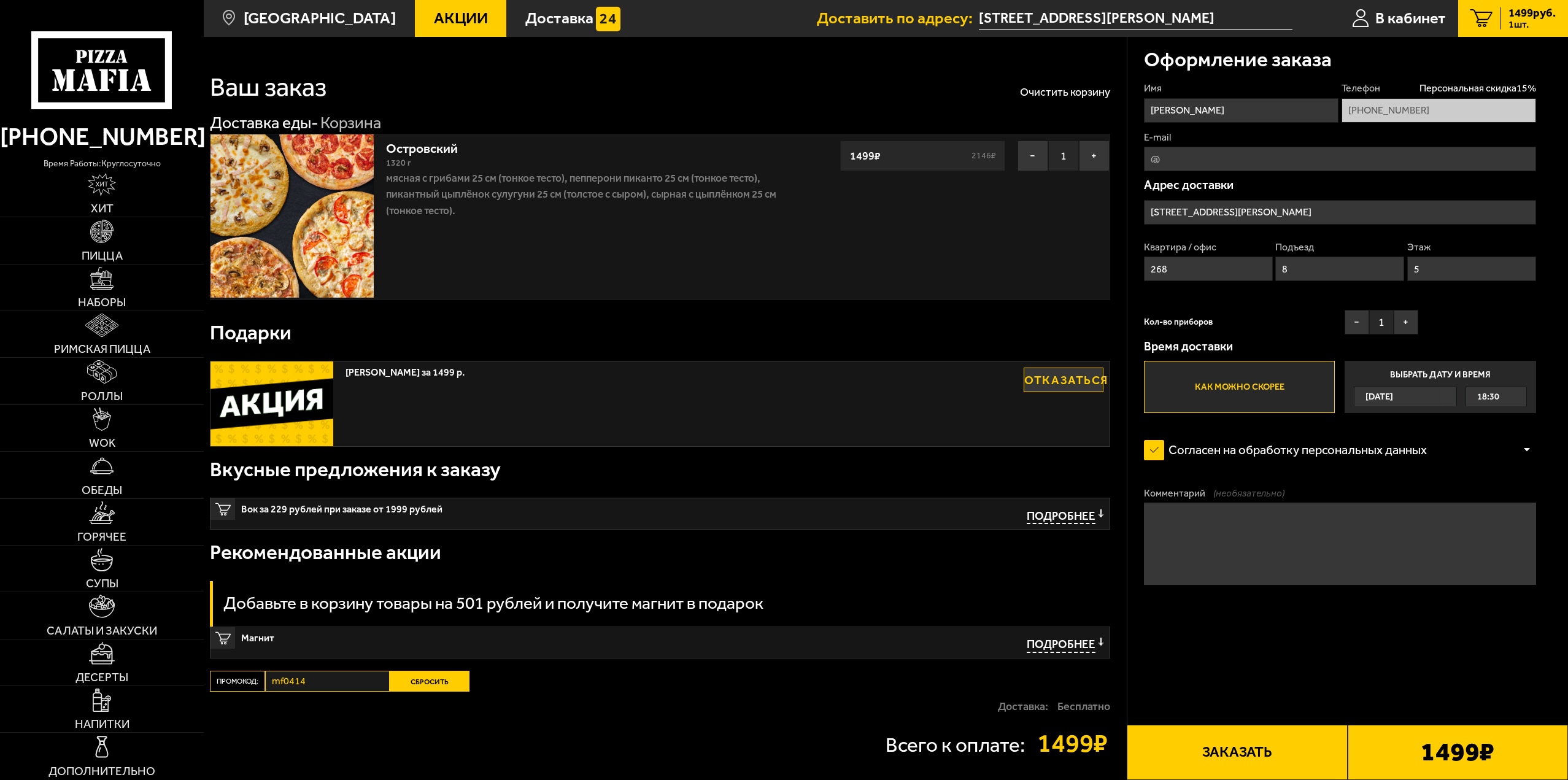
drag, startPoint x: 1265, startPoint y: 151, endPoint x: 1261, endPoint y: 156, distance: 6.4
click at [1265, 151] on input "E-mail" at bounding box center [1340, 159] width 392 height 24
type input "ryuunosuke1@yandex.ru"
click at [1269, 533] on textarea "Комментарий (необязательно)" at bounding box center [1340, 543] width 392 height 82
type textarea "ф"
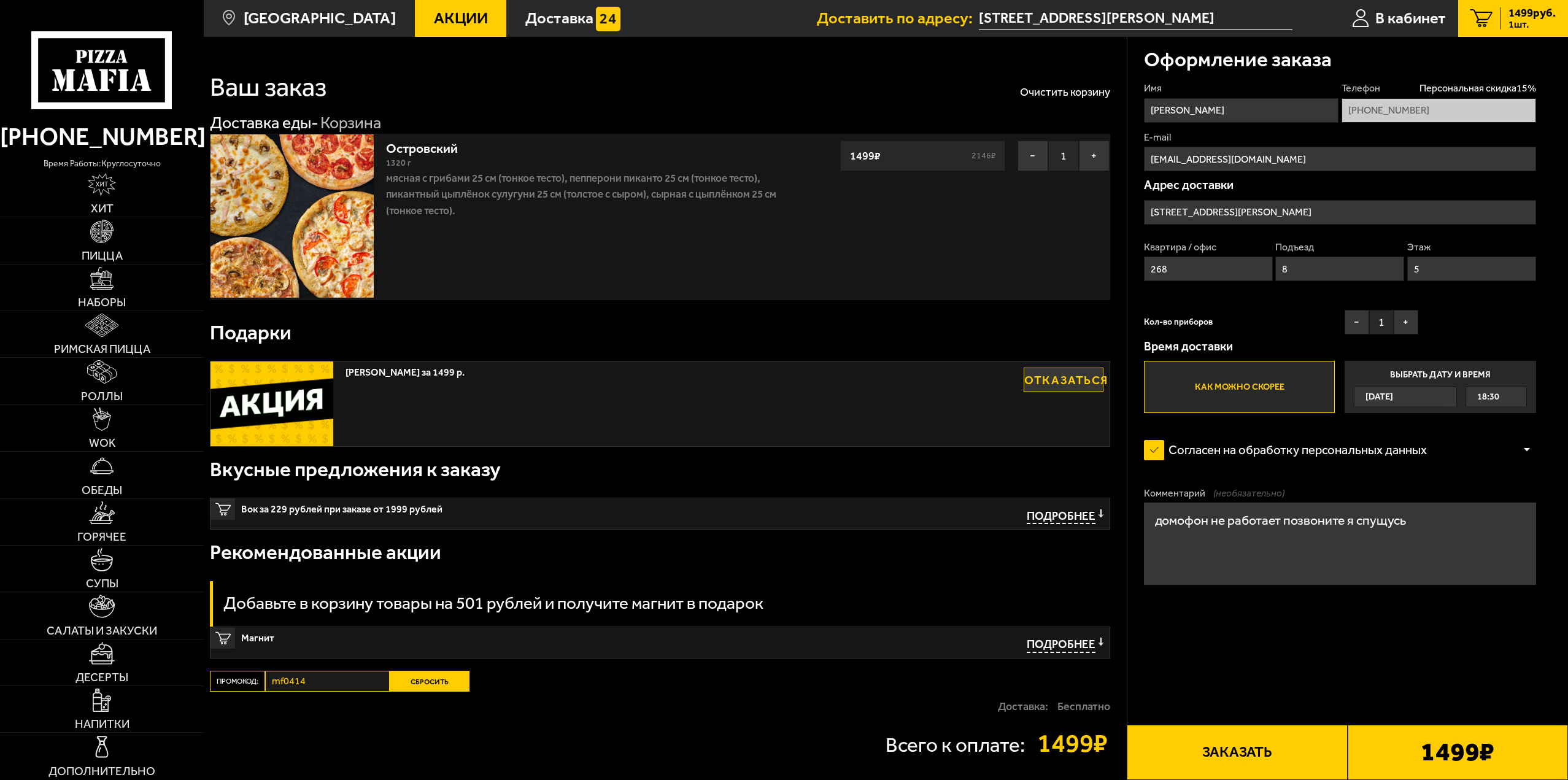
click at [1447, 540] on textarea "домофон не работает позвоните я спущусь" at bounding box center [1340, 543] width 392 height 82
paste textarea "[PHONE_NUMBER]"
drag, startPoint x: 1530, startPoint y: 527, endPoint x: 1150, endPoint y: 536, distance: 380.1
click at [1150, 536] on textarea "домофон не работает позвоните я спущусь +7 (912) 129-93-58" at bounding box center [1340, 543] width 392 height 82
type textarea "домофон не работает позвоните я спущусь +7 (912) 129-93-58"
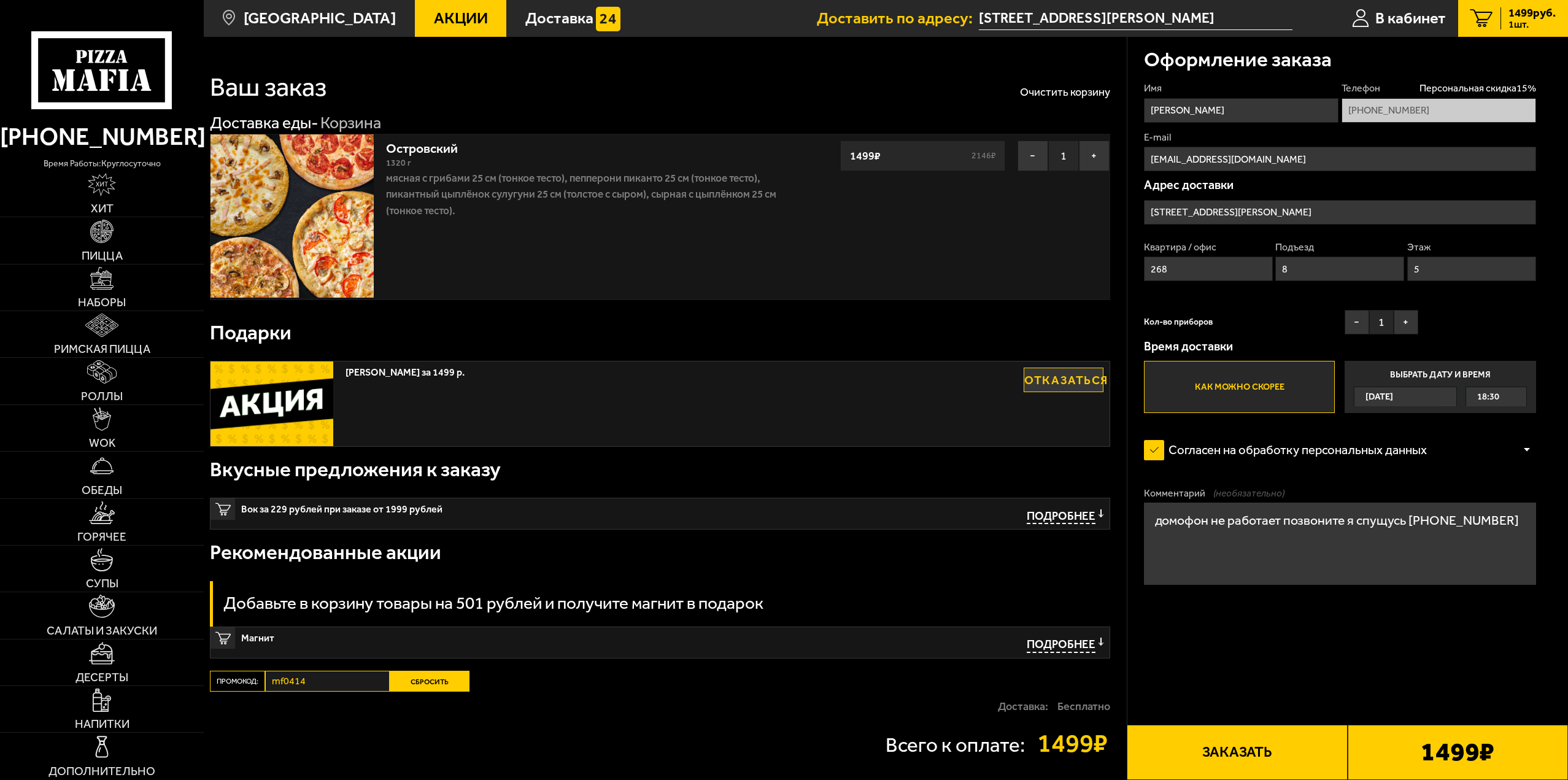
click at [1214, 656] on form "Имя Федор Телефон Персональная скидка 15 % +7 (912) 129-93-58 E-mail ryuunosuke…" at bounding box center [1340, 381] width 392 height 598
click at [107, 716] on link "Напитки" at bounding box center [101, 709] width 203 height 46
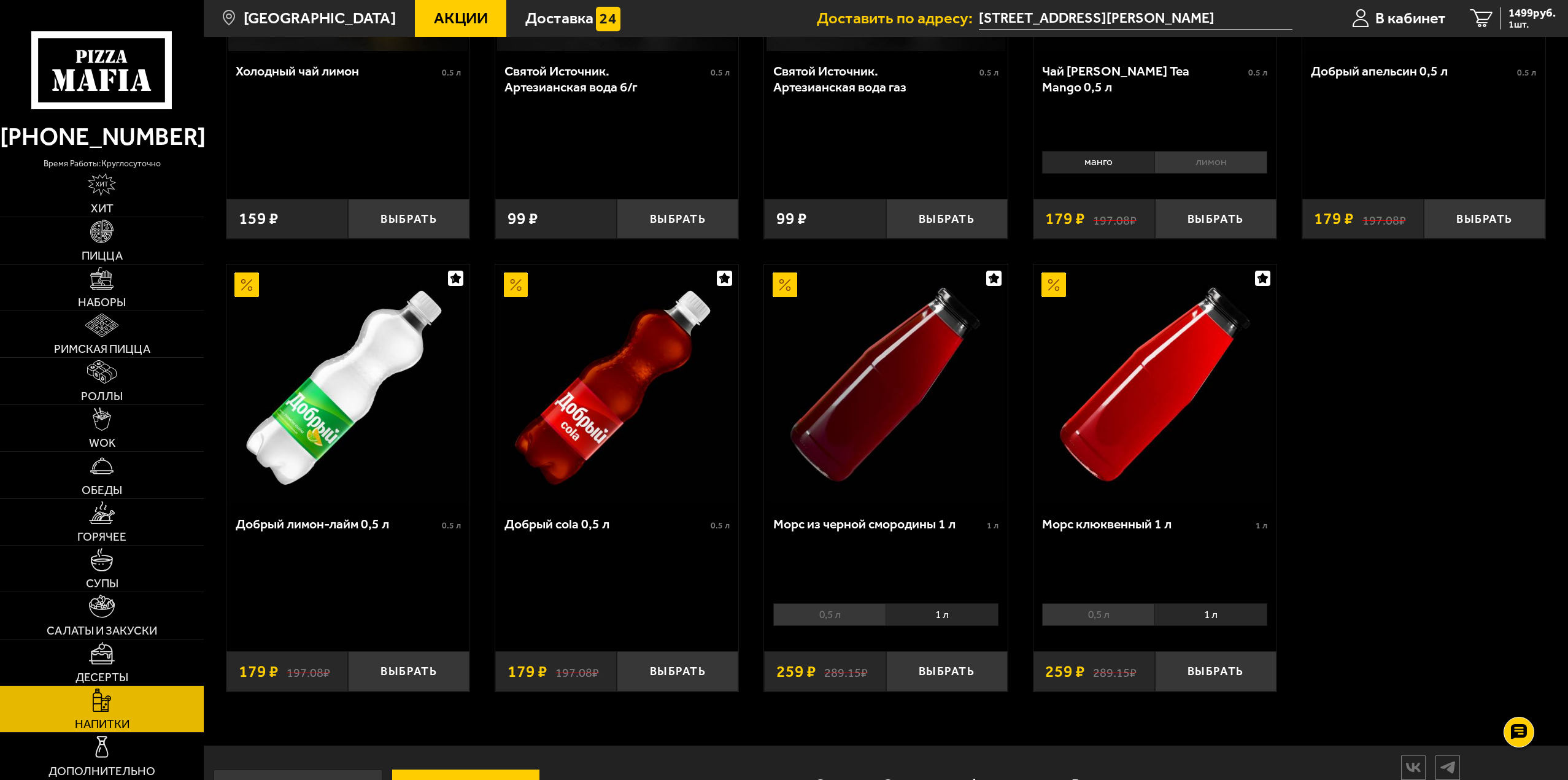
scroll to position [787, 0]
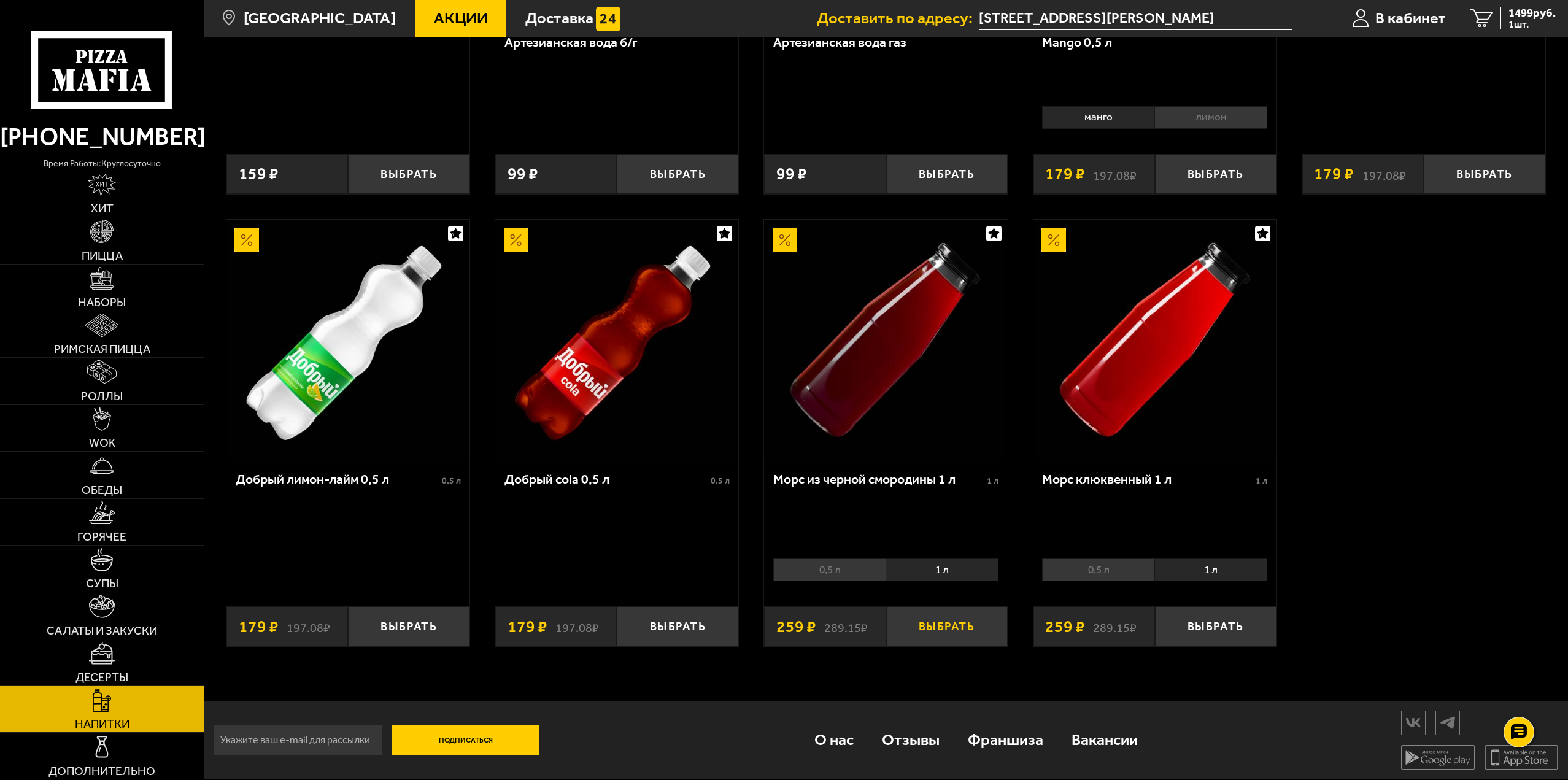
click at [945, 635] on button "Выбрать" at bounding box center [947, 626] width 121 height 40
click at [1413, 522] on div "Лимонад груша 0.5 л Выбрать 159 ₽ Лимонад красный апельсин 0.5 л Выбрать 159 ₽ …" at bounding box center [885, 1] width 1365 height 1336
click at [990, 625] on button "+" at bounding box center [986, 626] width 40 height 40
click at [1521, 13] on span "2017 руб." at bounding box center [1532, 13] width 47 height 11
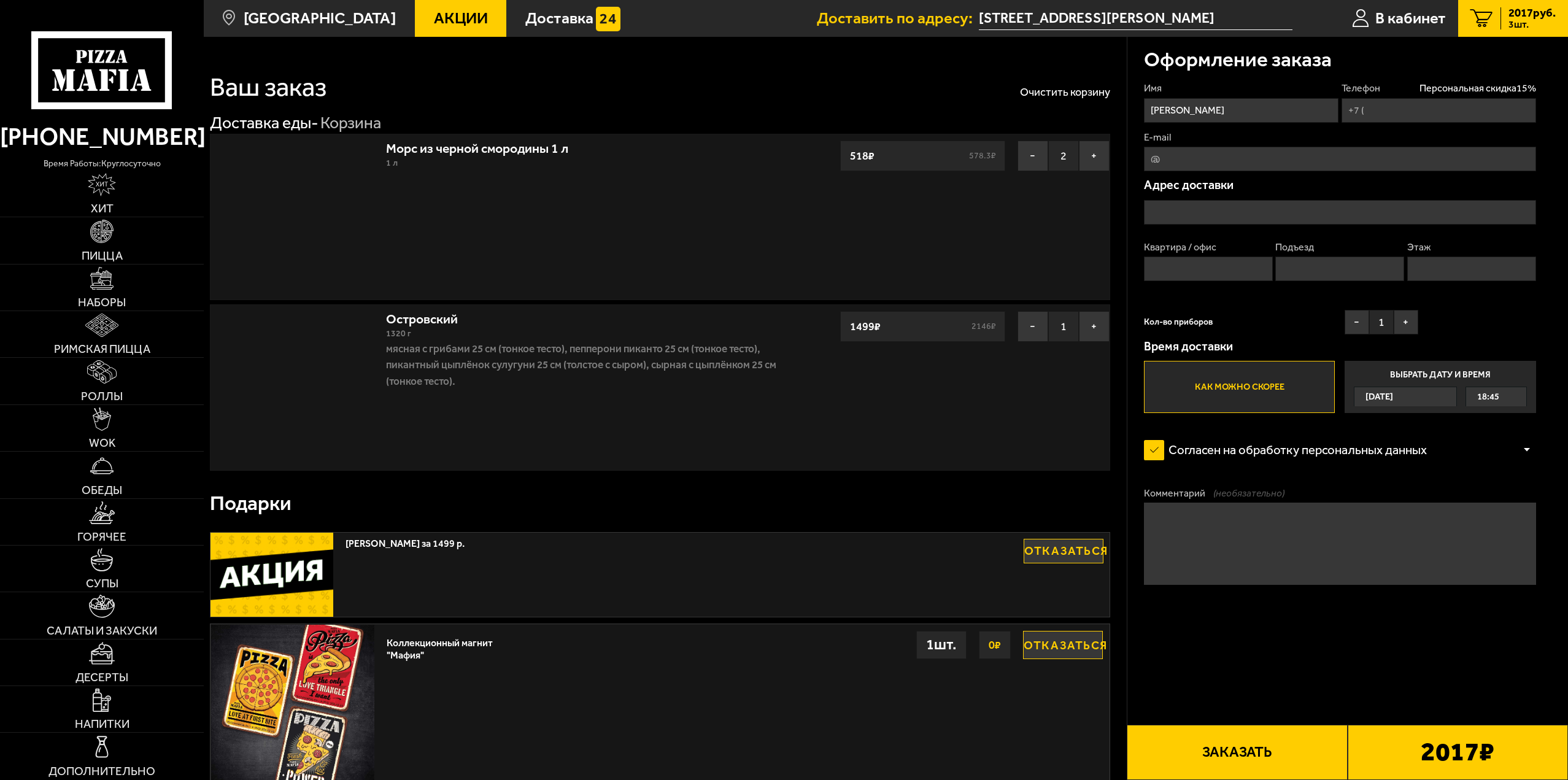
type input "+7 (912) 129-93-58"
type input "улица Ивана Фомина, 7к1"
type input "268"
type input "8"
type input "5"
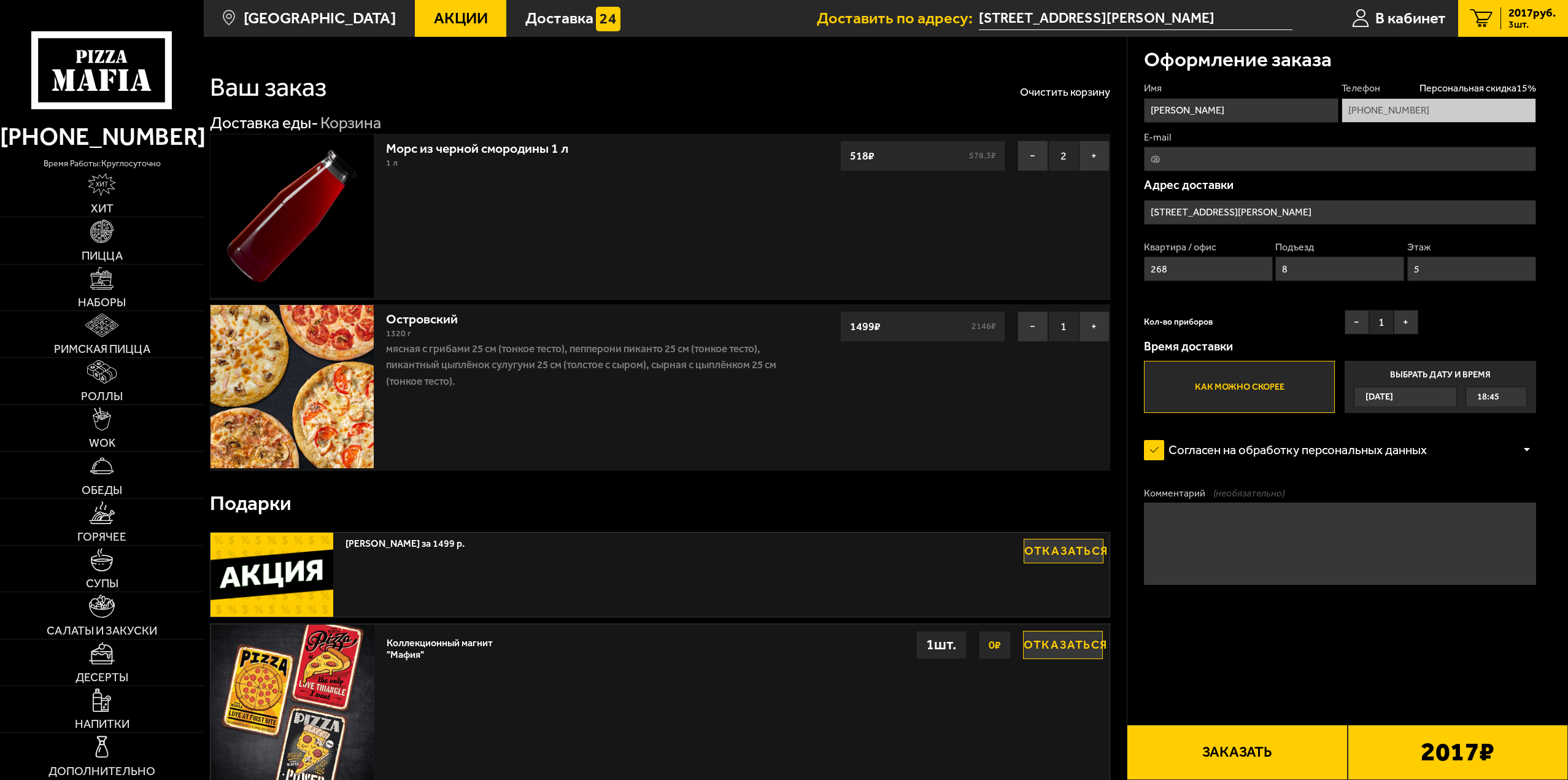
click at [1266, 558] on textarea "Комментарий (необязательно)" at bounding box center [1340, 543] width 392 height 82
paste textarea "домофон не работает позвоните я спущусь +7 (912) 129-93-58"
type textarea "домофон не работает позвоните я спущусь +7 (912) 129-93-58"
click at [1262, 165] on input "E-mail" at bounding box center [1340, 159] width 392 height 24
type input "ryuunosuke1@yandex.ru"
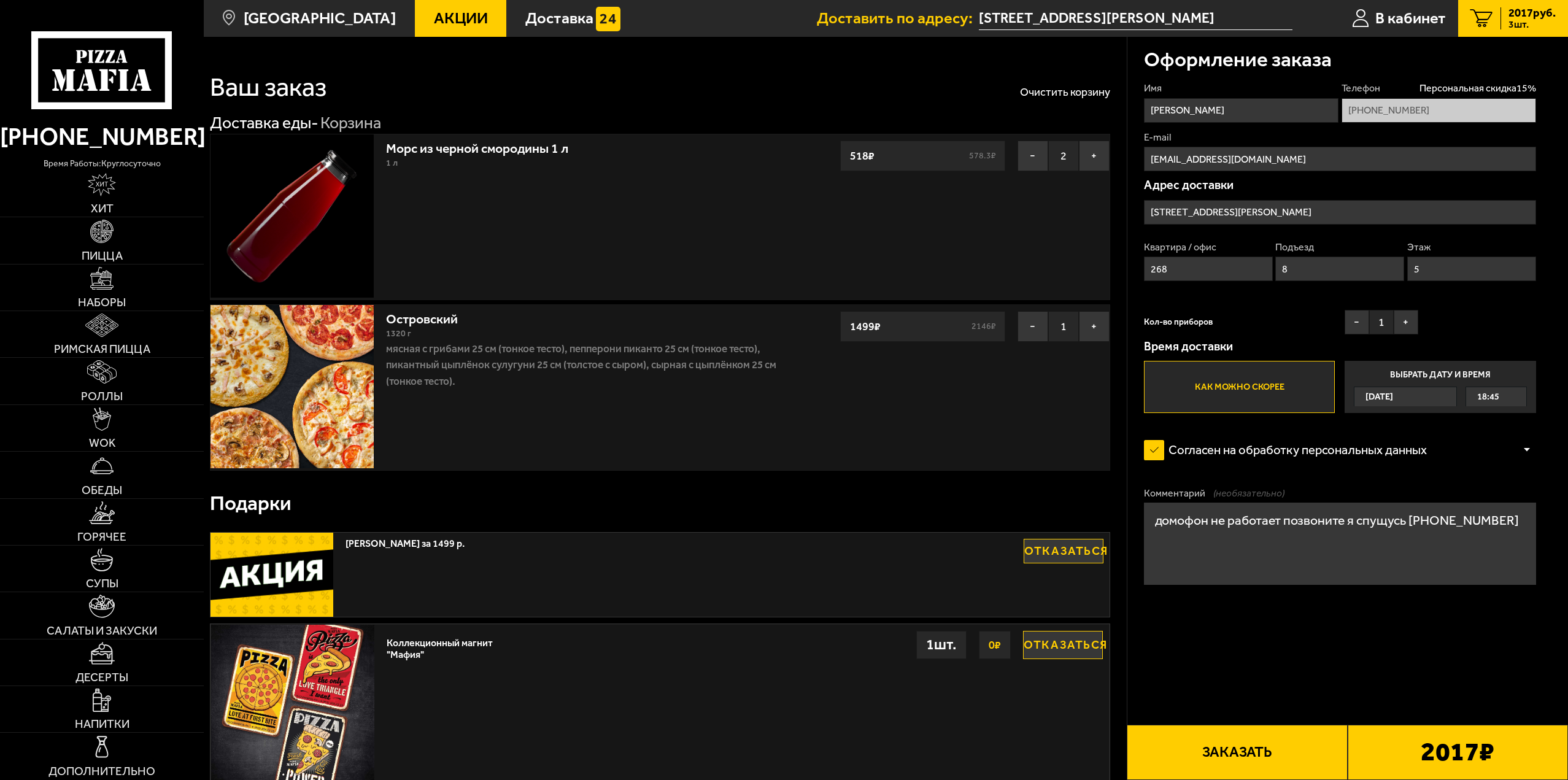
click at [1254, 665] on form "Имя Федор Телефон Персональная скидка 15 % +7 (912) 129-93-58 E-mail ryuunosuke…" at bounding box center [1340, 381] width 392 height 598
click at [1268, 753] on button "Заказать" at bounding box center [1236, 752] width 220 height 55
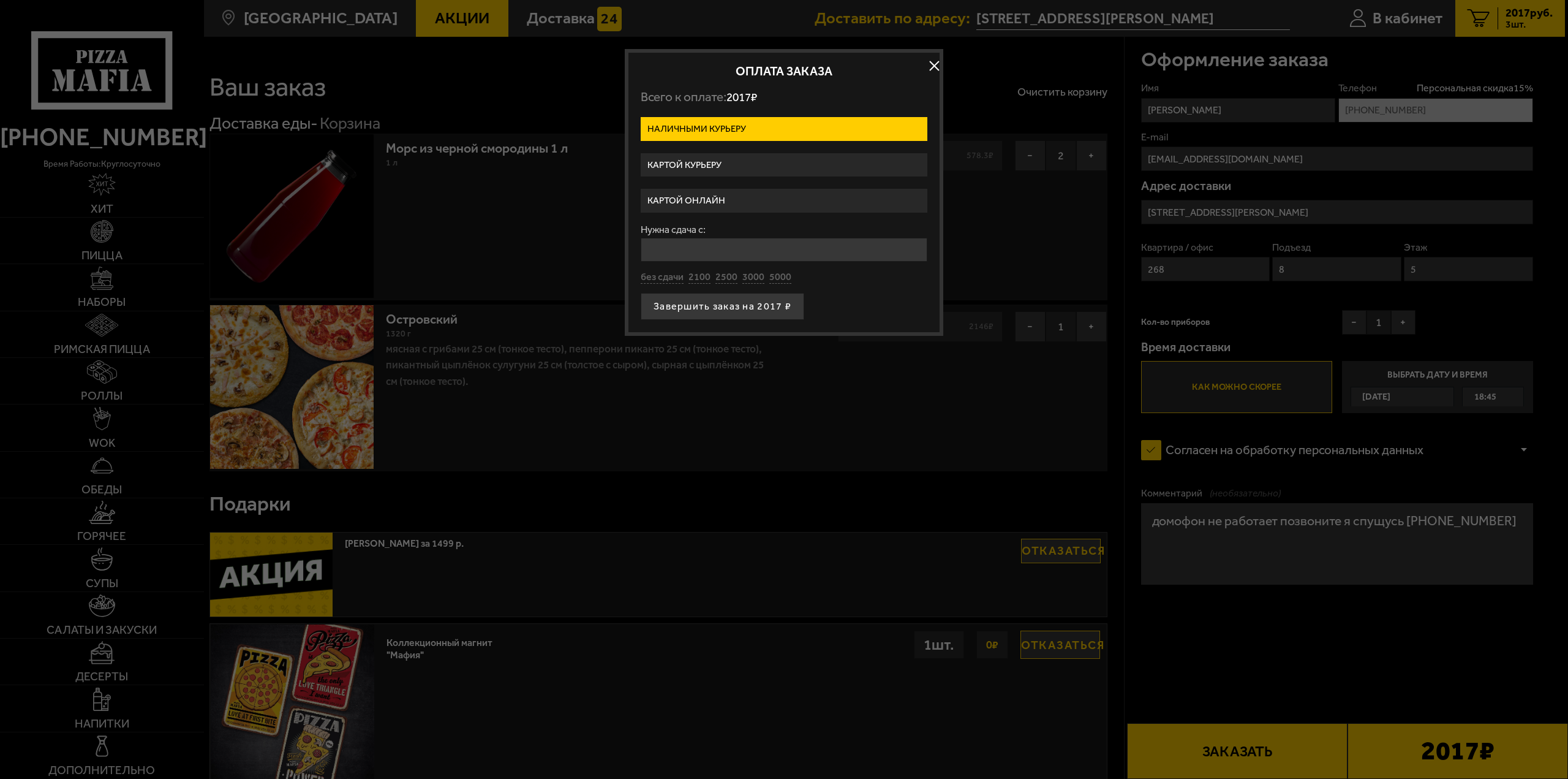
click at [691, 163] on label "Картой курьеру" at bounding box center [784, 166] width 286 height 24
click at [0, 0] on input "Картой курьеру" at bounding box center [0, 0] width 0 height 0
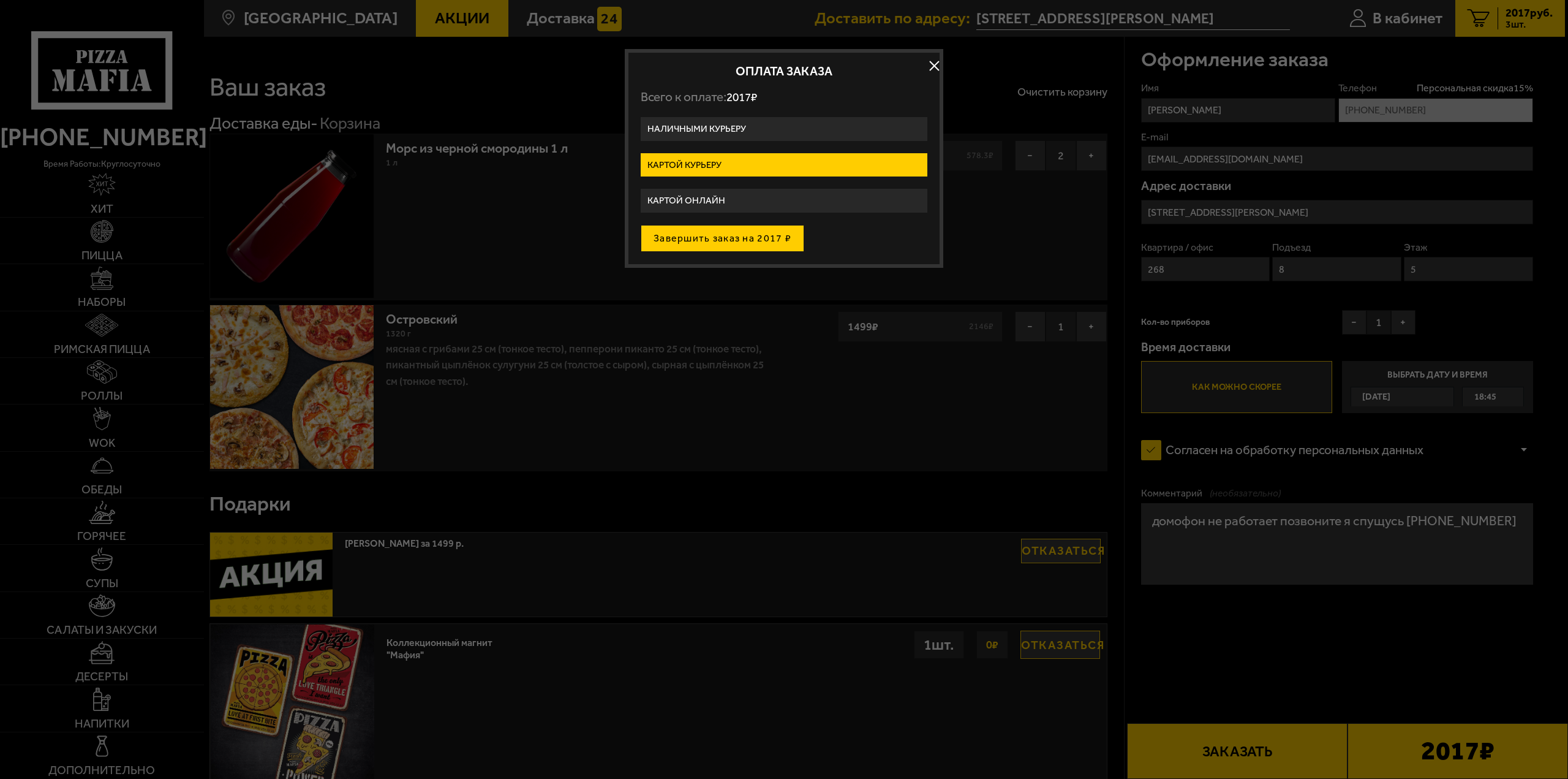
click at [691, 238] on button "Завершить заказ на 2017 ₽" at bounding box center [722, 238] width 164 height 27
